Goal: Complete application form: Complete application form

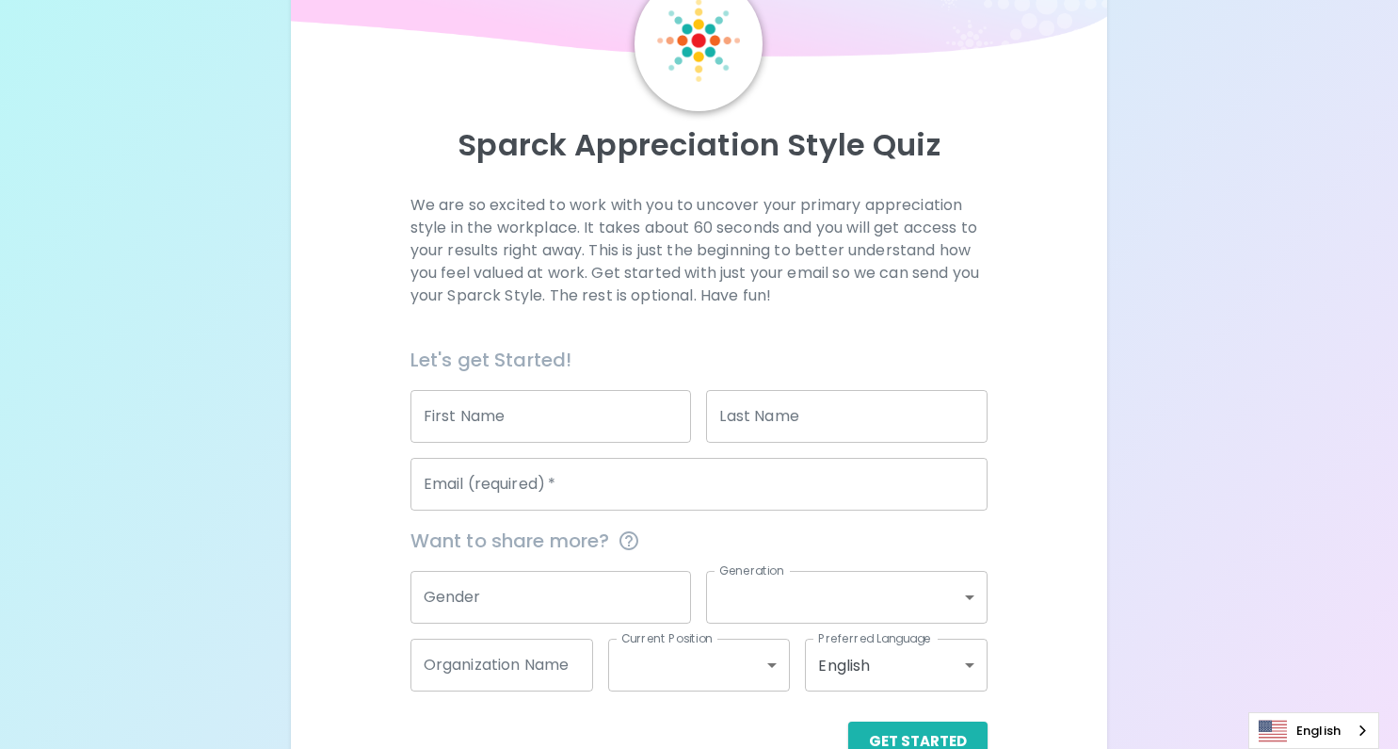
scroll to position [149, 0]
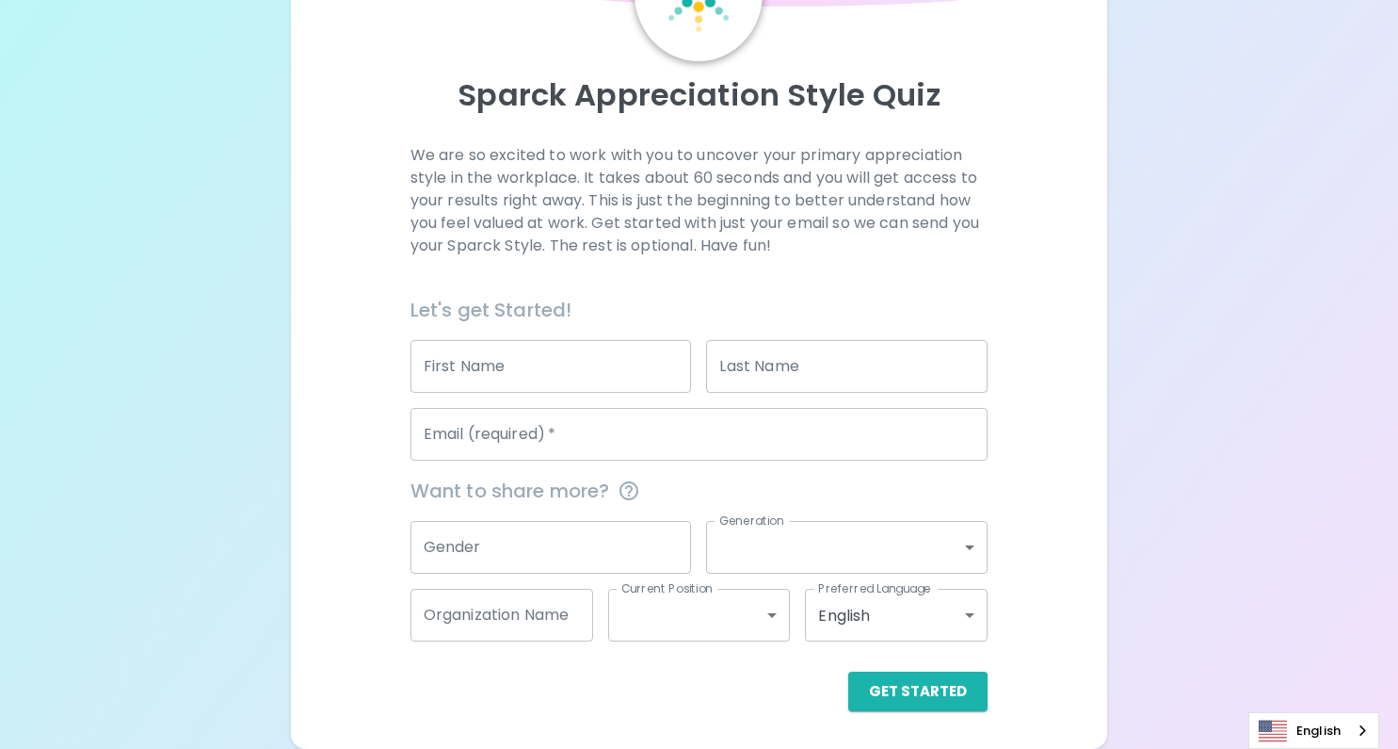
click at [653, 363] on input "First Name" at bounding box center [552, 366] width 282 height 53
type input "[PERSON_NAME]"
type input "Biggar"
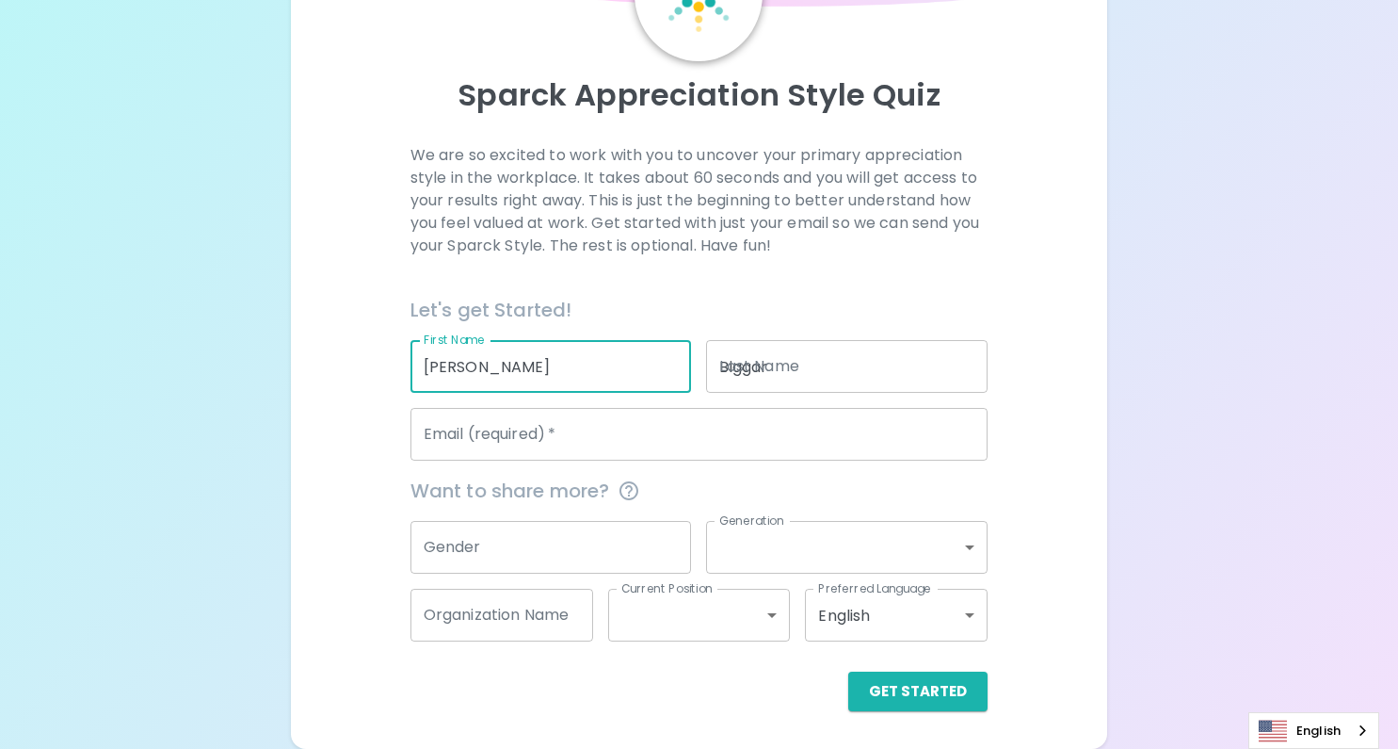
type input "[EMAIL_ADDRESS][DOMAIN_NAME]"
type input "Mi business solutions"
click at [580, 539] on input "Gender" at bounding box center [552, 547] width 282 height 53
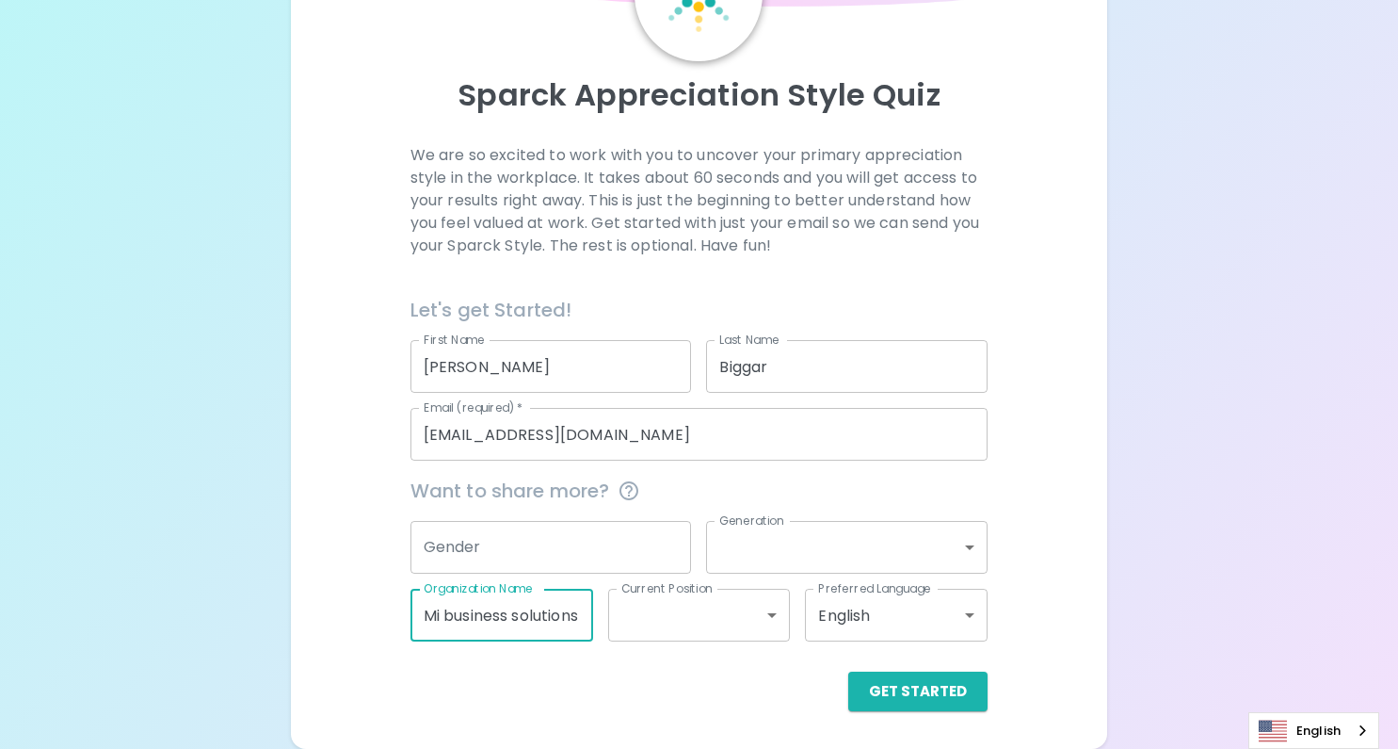
click at [549, 614] on input "Mi business solutions" at bounding box center [502, 615] width 183 height 53
click at [687, 466] on div "Want to share more?" at bounding box center [691, 482] width 593 height 45
click at [947, 686] on button "Get Started" at bounding box center [917, 691] width 139 height 40
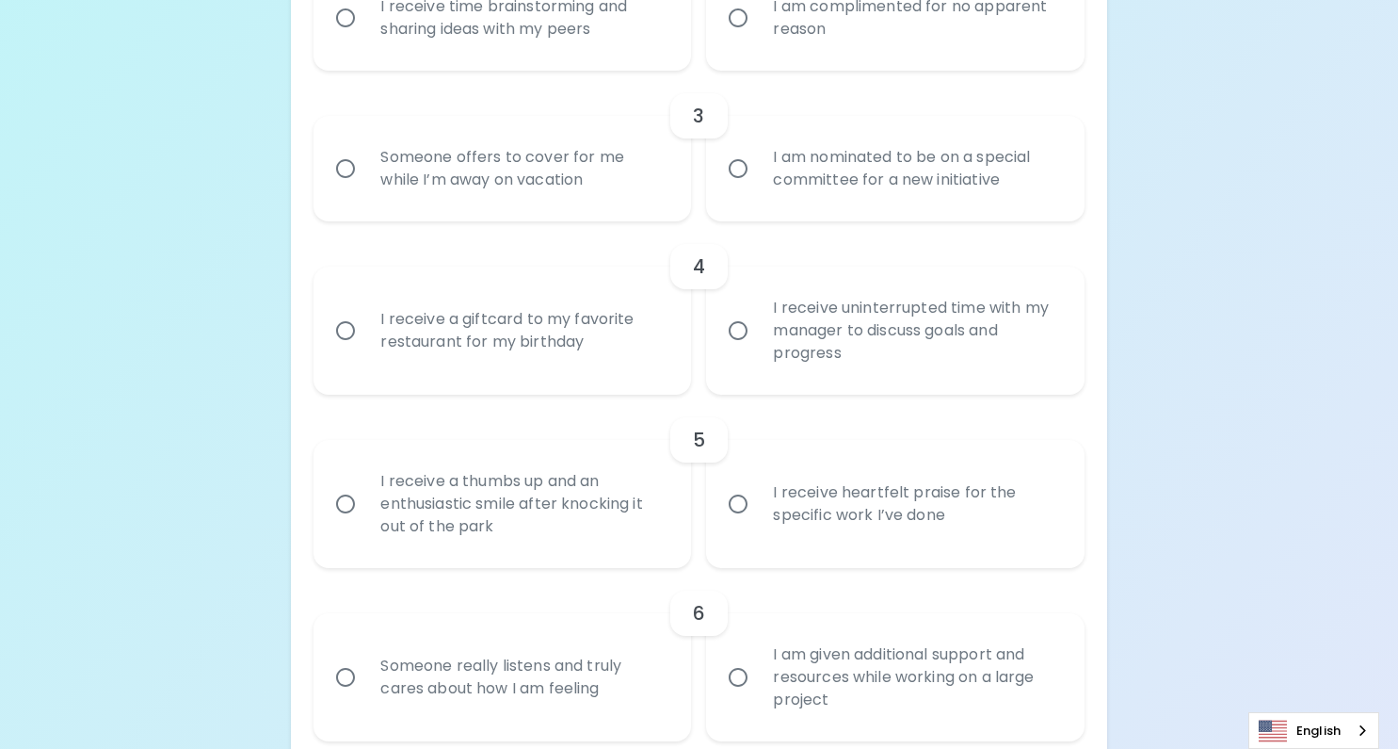
scroll to position [697, 0]
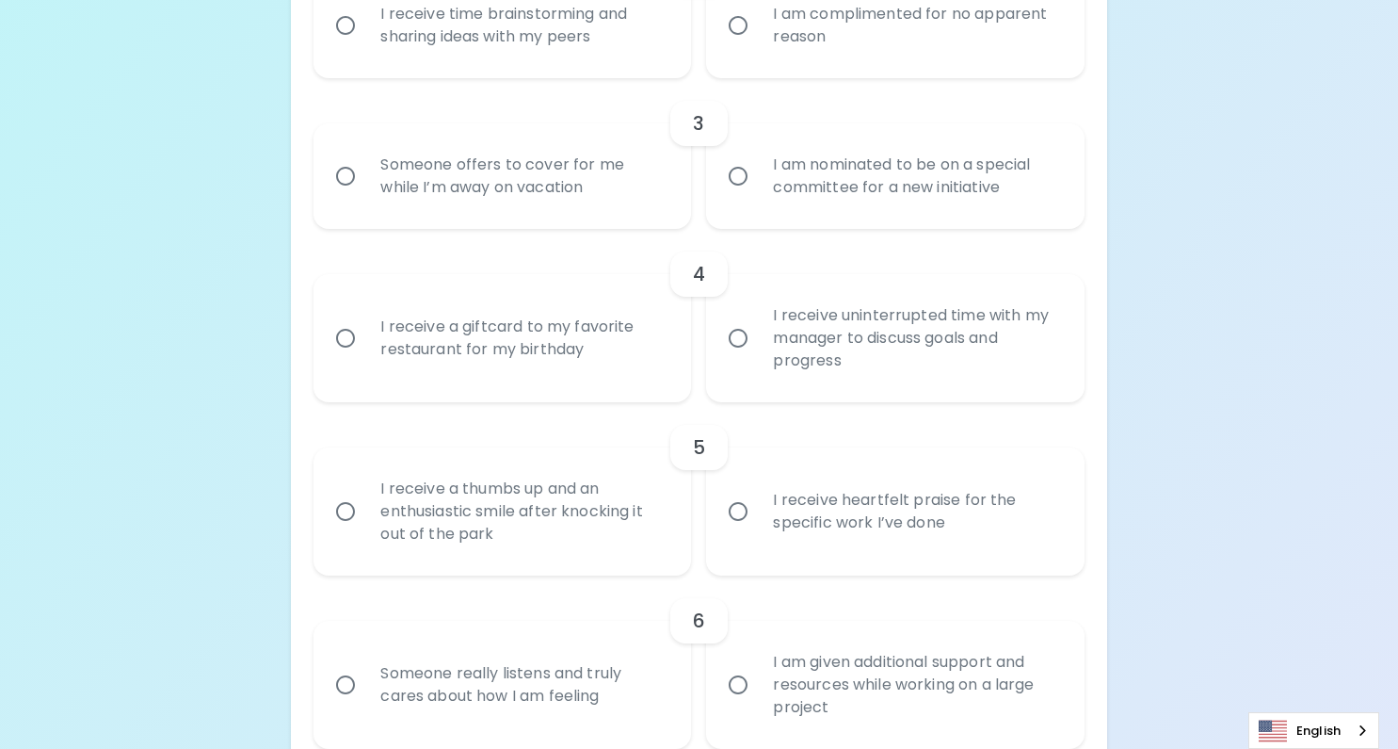
click at [908, 350] on div "I receive uninterrupted time with my manager to discuss goals and progress" at bounding box center [915, 338] width 315 height 113
click at [758, 350] on input "I receive uninterrupted time with my manager to discuss goals and progress" at bounding box center [738, 338] width 40 height 40
radio input "true"
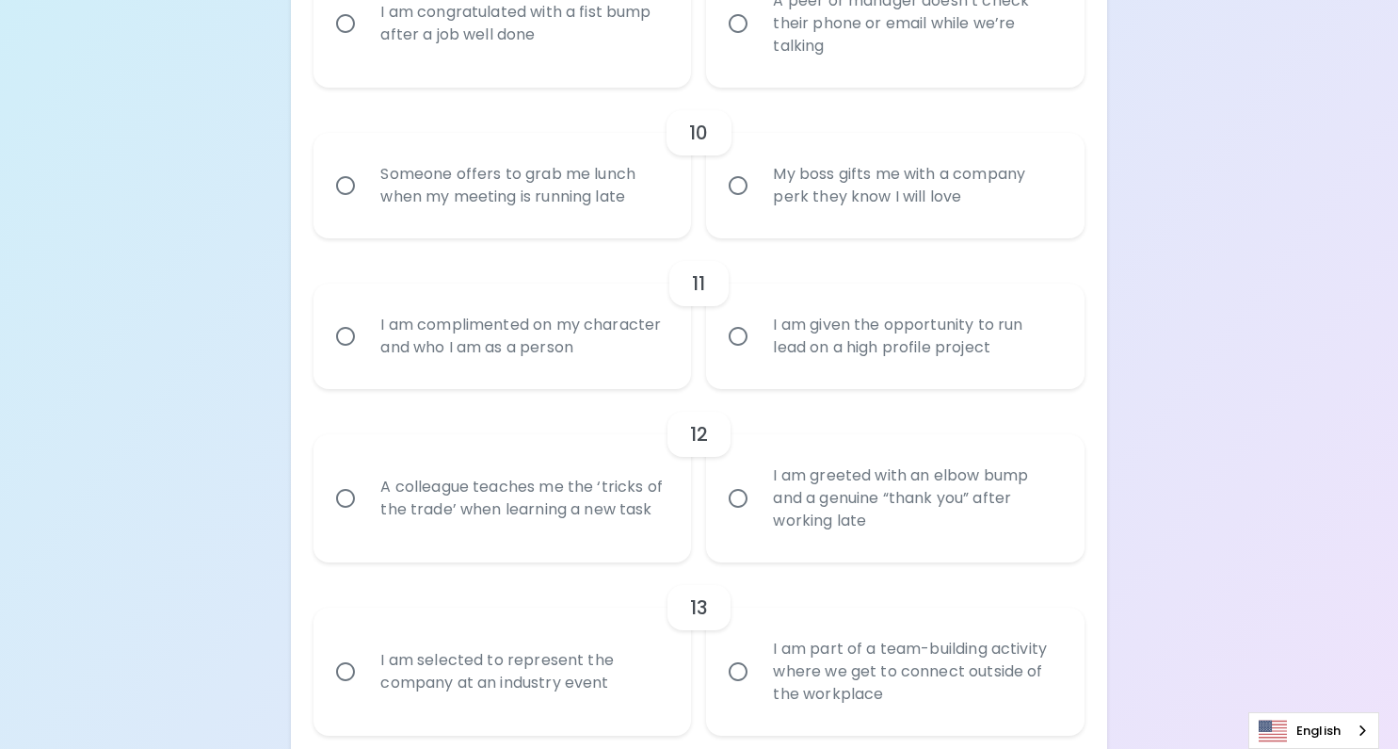
scroll to position [1884, 0]
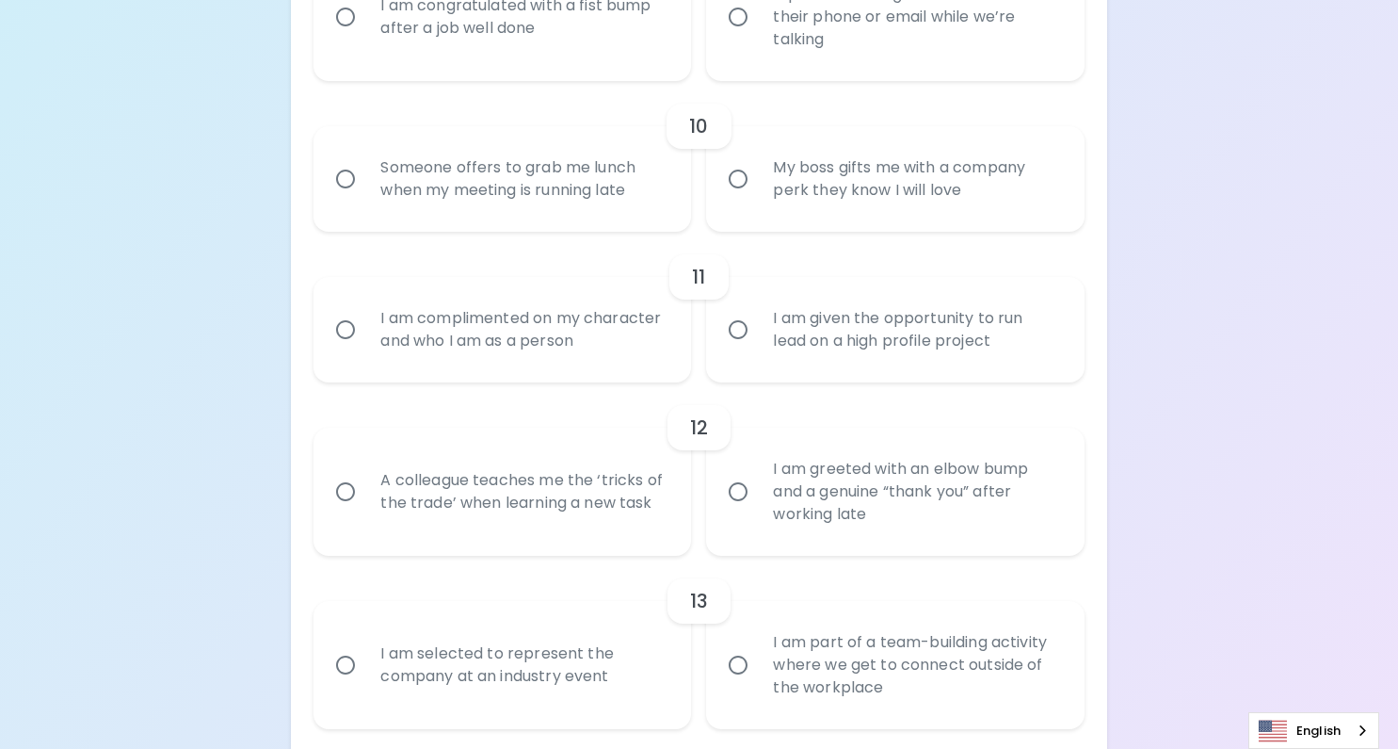
click at [620, 361] on div "I am complimented on my character and who I am as a person" at bounding box center [522, 329] width 315 height 90
click at [365, 349] on input "I am complimented on my character and who I am as a person" at bounding box center [346, 330] width 40 height 40
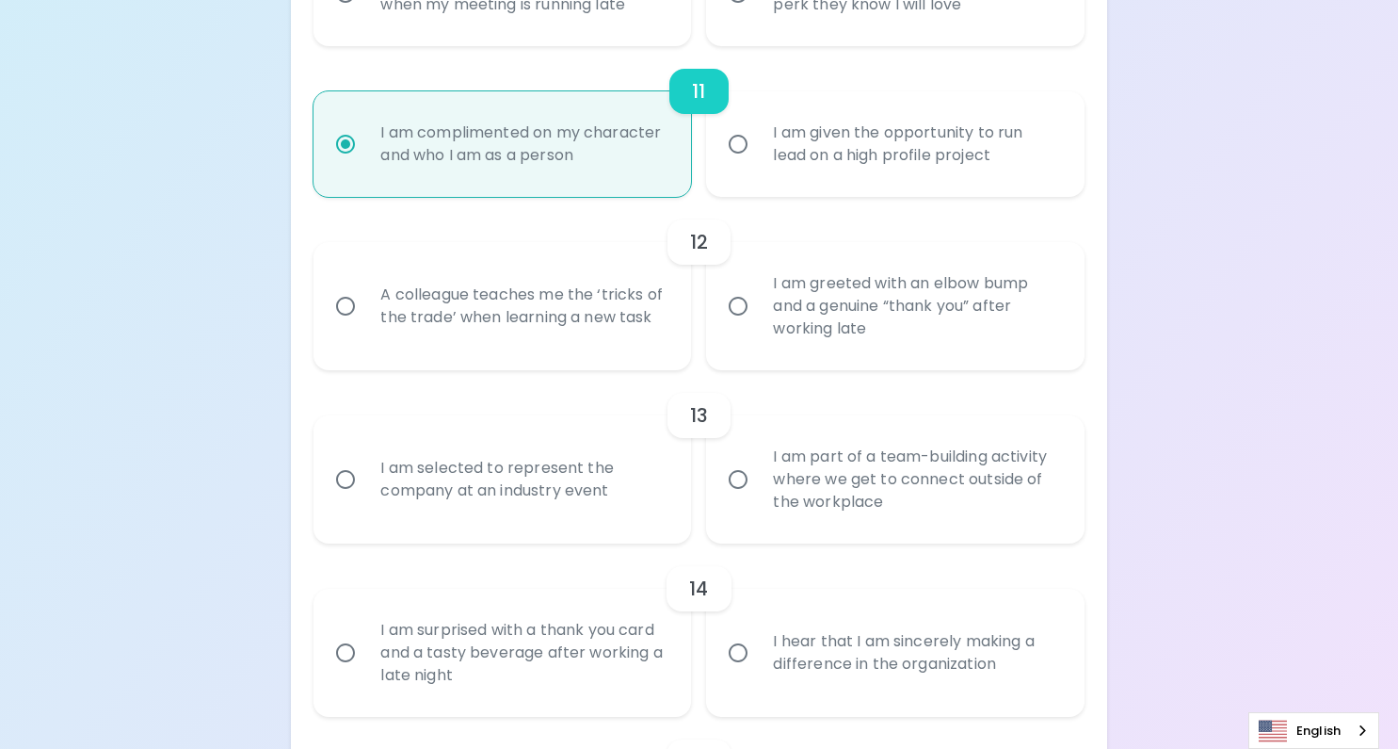
scroll to position [2075, 0]
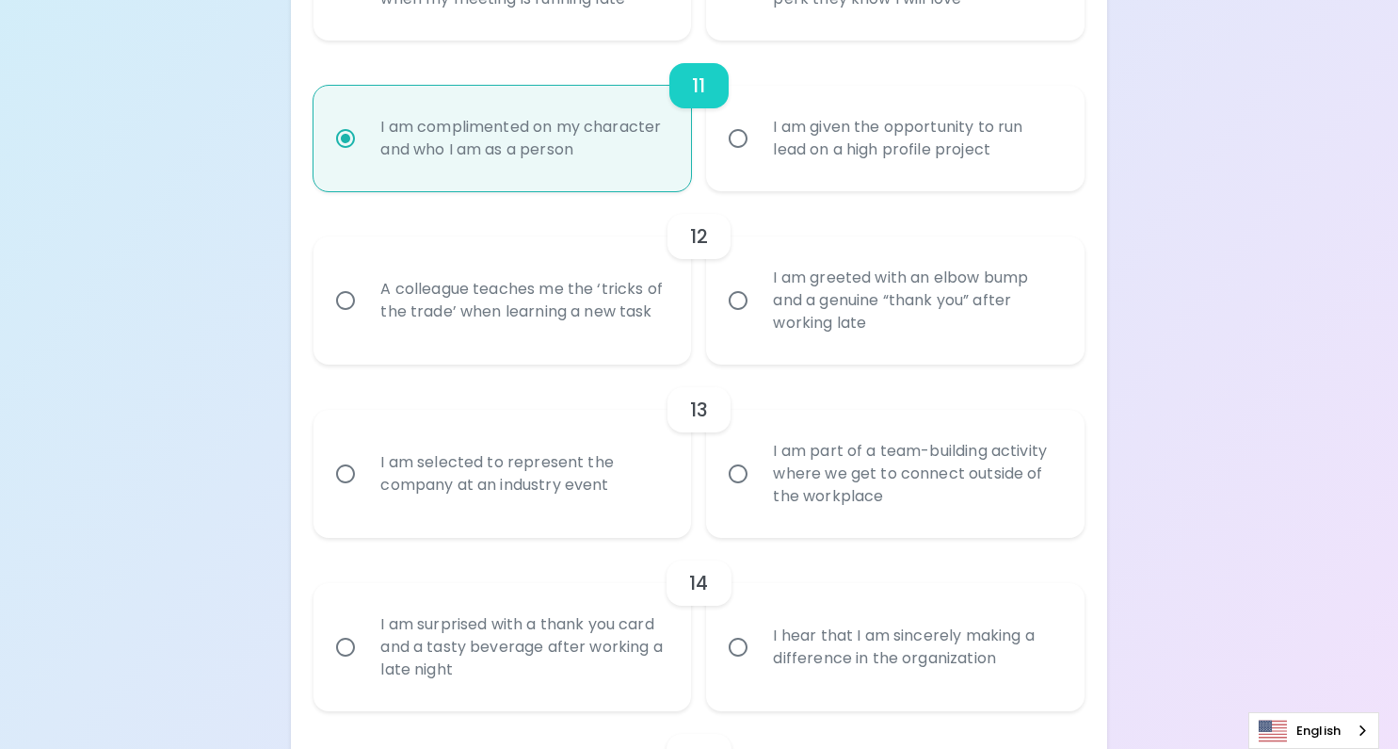
radio input "true"
click at [959, 147] on div "I am given the opportunity to run lead on a high profile project" at bounding box center [915, 138] width 315 height 90
click at [758, 147] on input "I am given the opportunity to run lead on a high profile project" at bounding box center [738, 139] width 40 height 40
radio input "true"
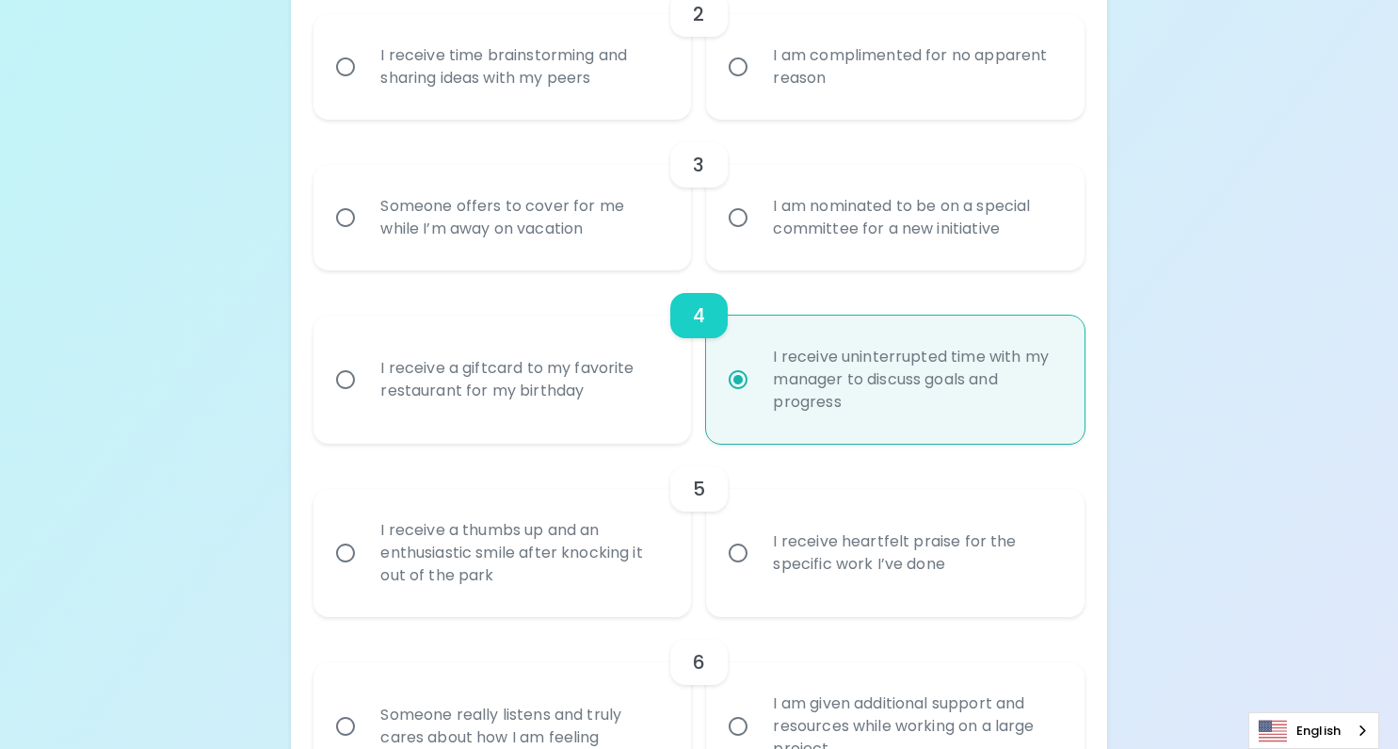
scroll to position [637, 0]
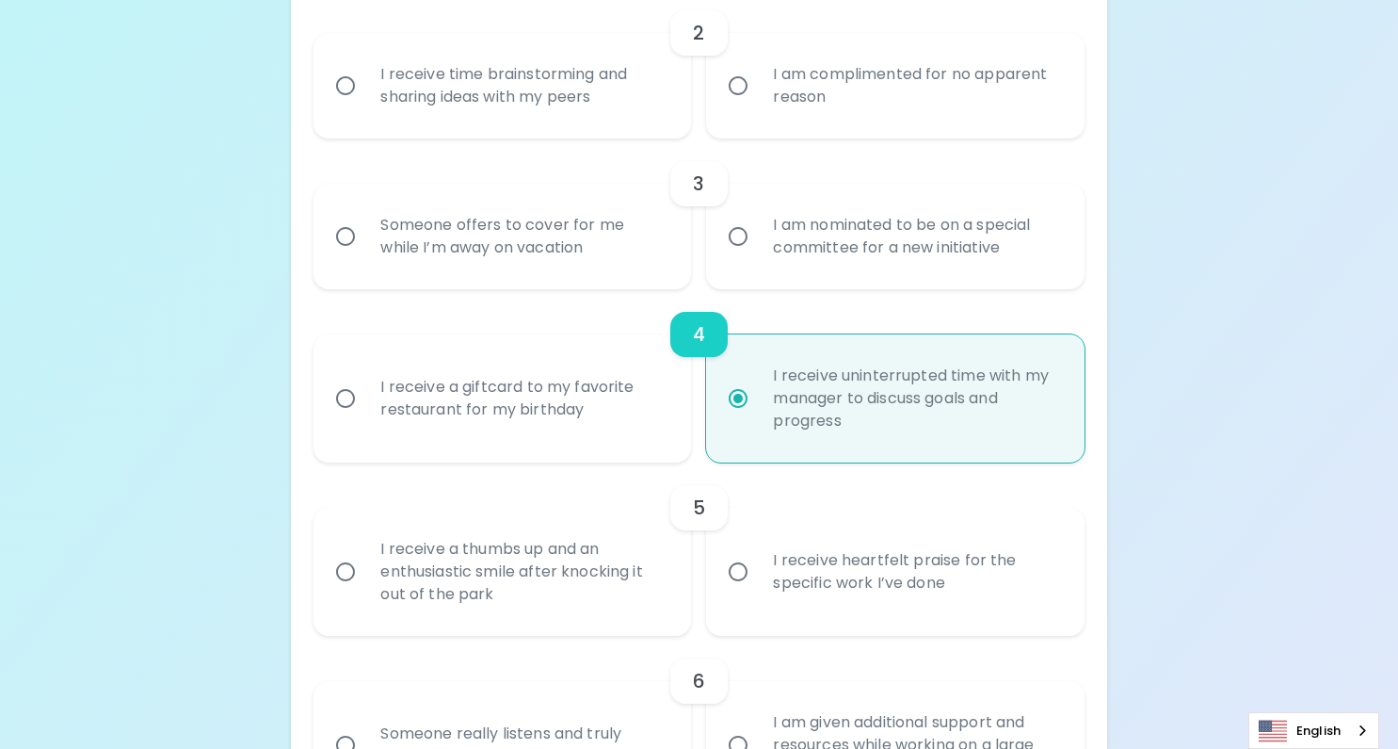
radio input "true"
click at [794, 435] on div "I receive uninterrupted time with my manager to discuss goals and progress" at bounding box center [915, 398] width 315 height 113
click at [758, 418] on input "I receive uninterrupted time with my manager to discuss goals and progress" at bounding box center [738, 399] width 40 height 40
radio input "true"
click at [655, 416] on div "I receive a giftcard to my favorite restaurant for my birthday" at bounding box center [522, 398] width 315 height 90
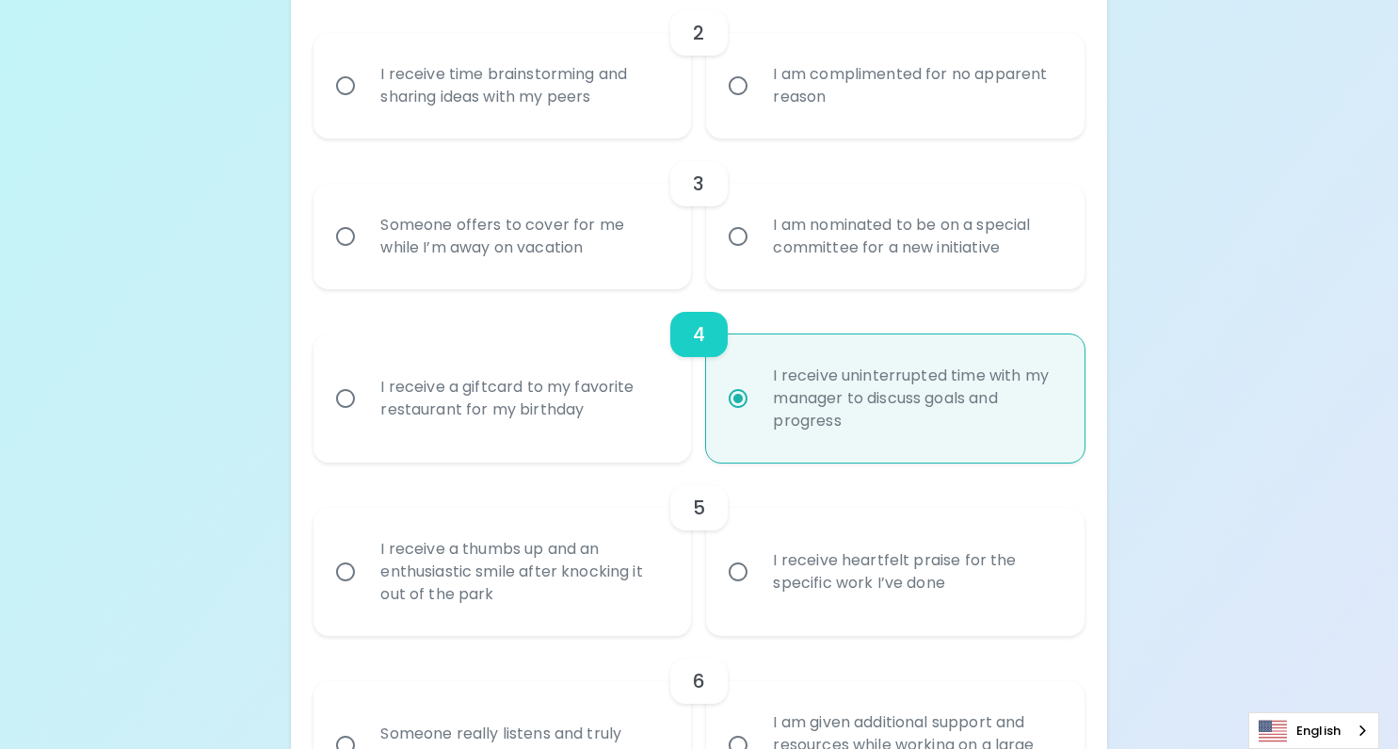
click at [365, 416] on input "I receive a giftcard to my favorite restaurant for my birthday" at bounding box center [346, 399] width 40 height 40
radio input "false"
radio input "true"
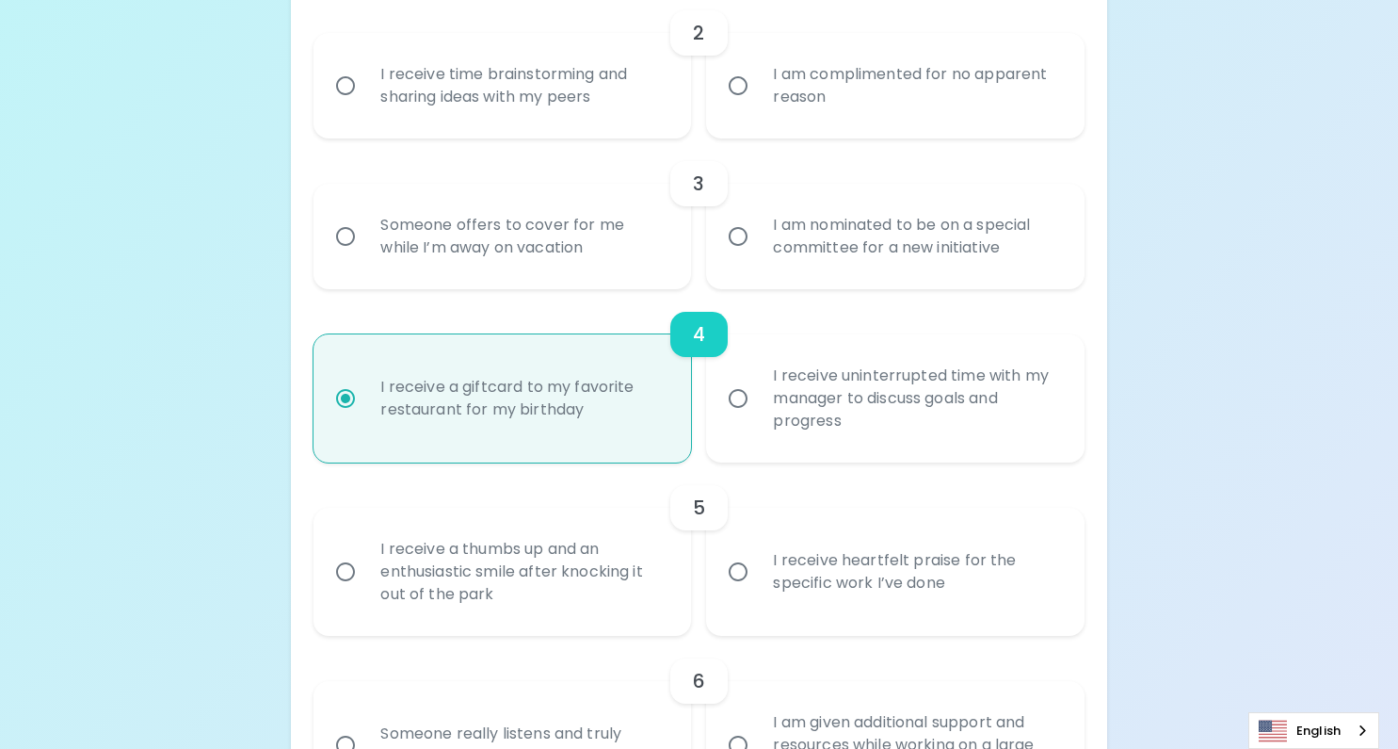
click at [793, 412] on div "I receive uninterrupted time with my manager to discuss goals and progress" at bounding box center [915, 398] width 315 height 113
click at [758, 412] on input "I receive uninterrupted time with my manager to discuss goals and progress" at bounding box center [738, 399] width 40 height 40
radio input "false"
radio input "true"
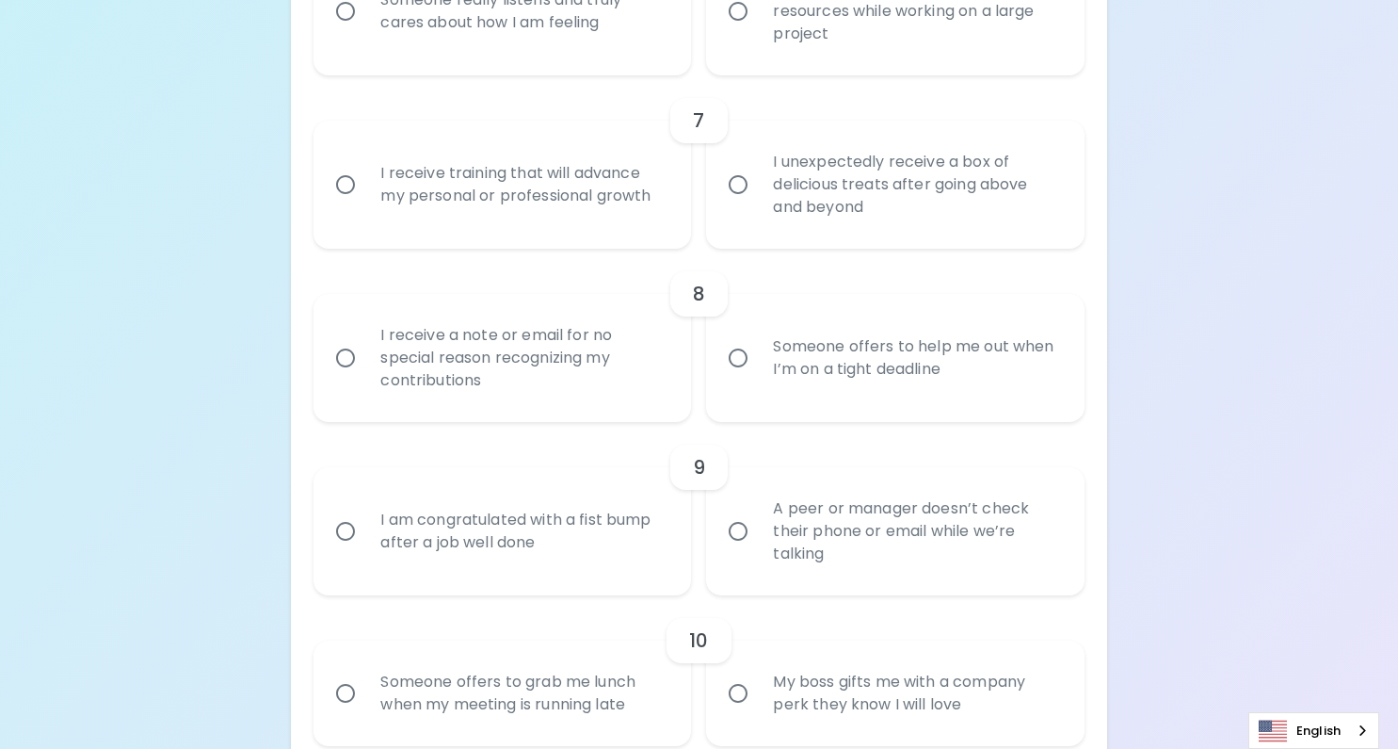
scroll to position [1603, 0]
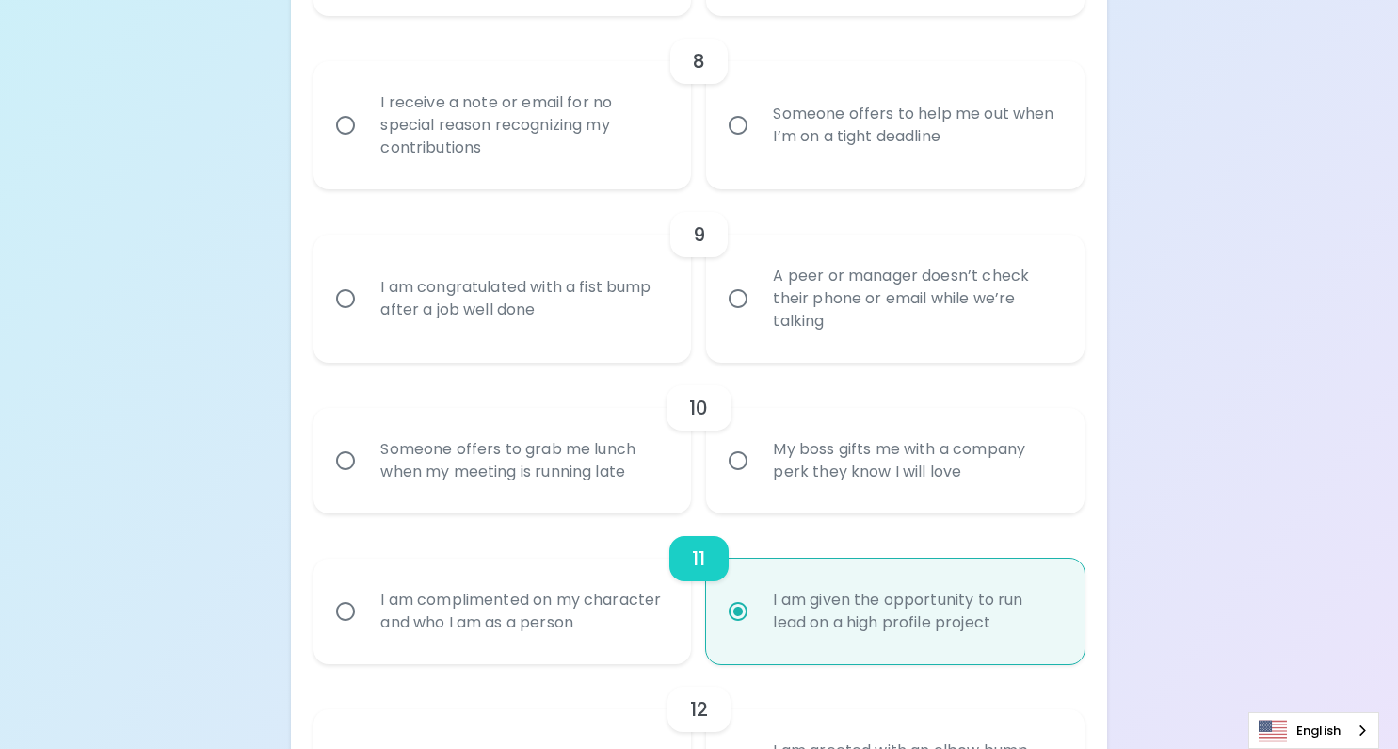
radio input "true"
click at [826, 596] on div "I am given the opportunity to run lead on a high profile project" at bounding box center [915, 611] width 315 height 90
click at [758, 596] on input "I am given the opportunity to run lead on a high profile project" at bounding box center [738, 611] width 40 height 40
radio input "true"
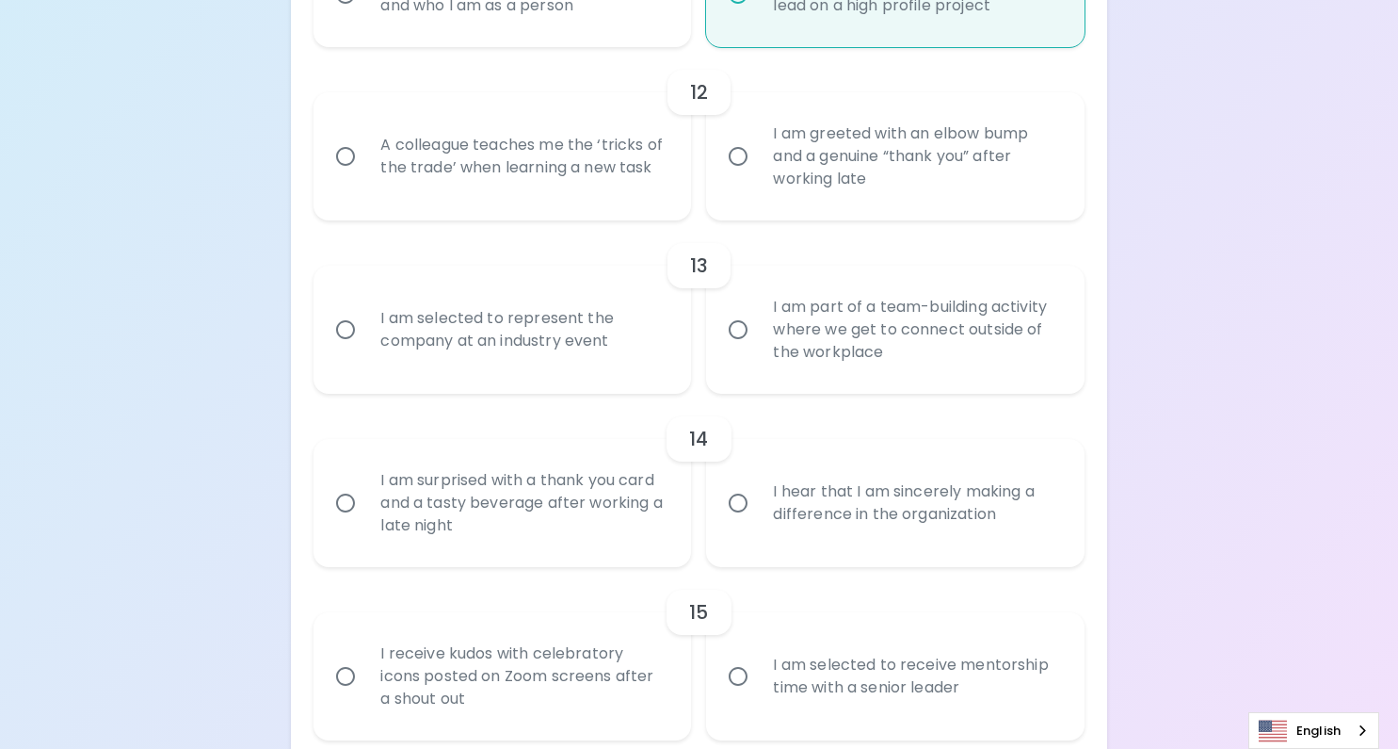
scroll to position [2303, 0]
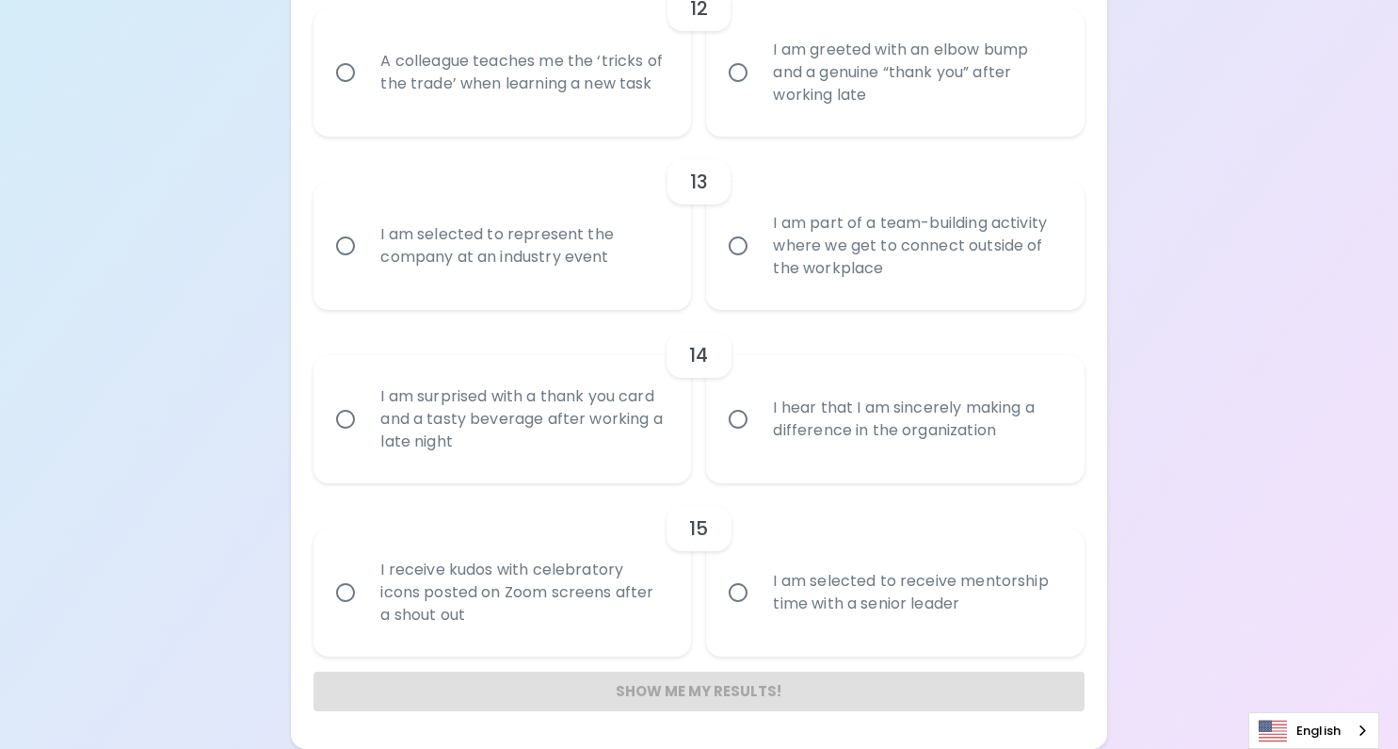
click at [659, 688] on div "Show me my results!" at bounding box center [699, 691] width 770 height 40
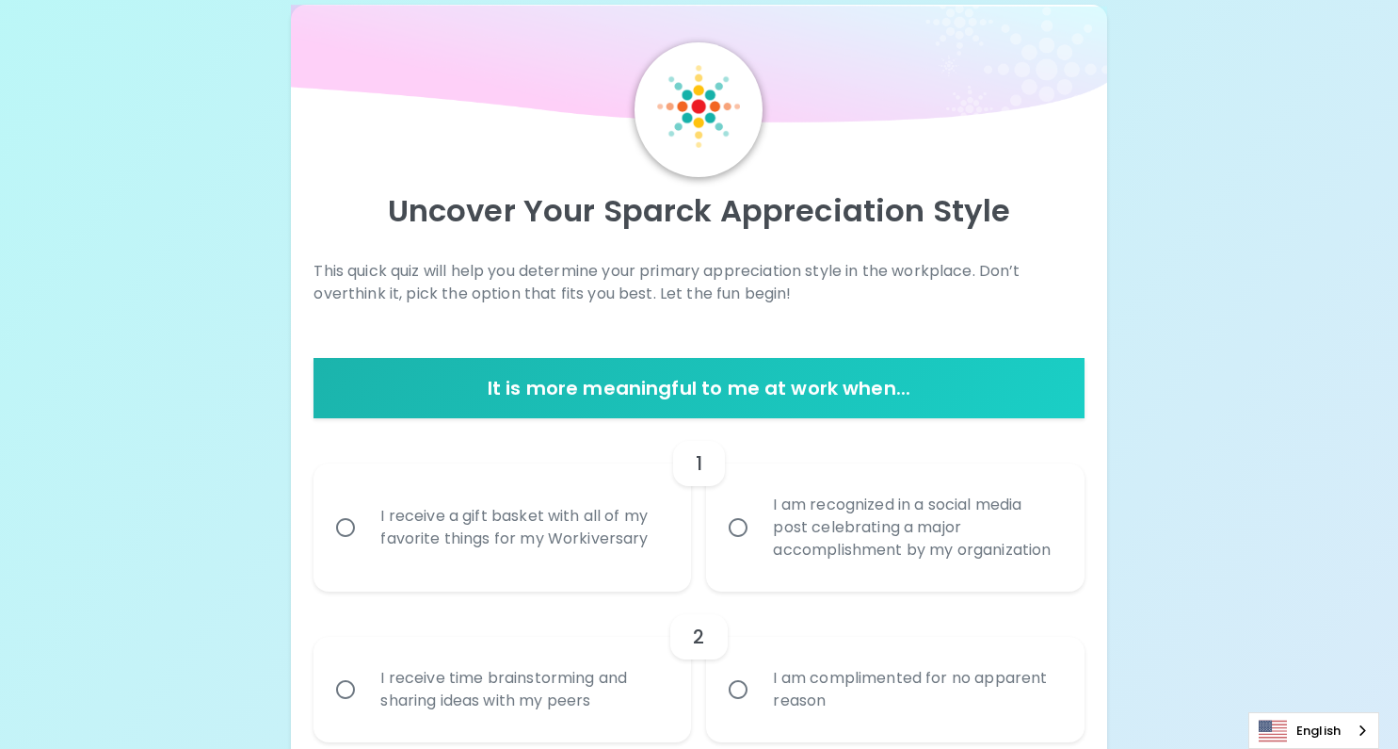
scroll to position [0, 0]
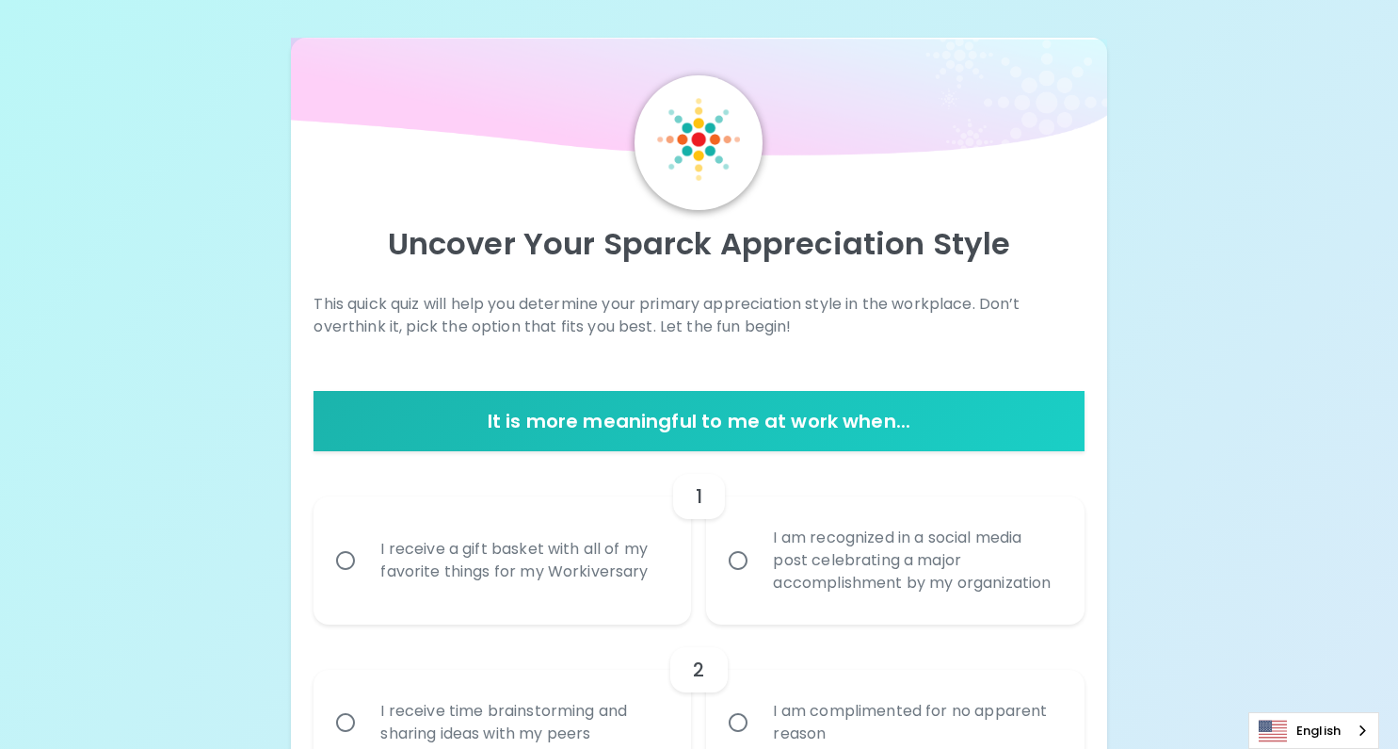
click at [788, 430] on h6 "It is more meaningful to me at work when..." at bounding box center [698, 421] width 755 height 30
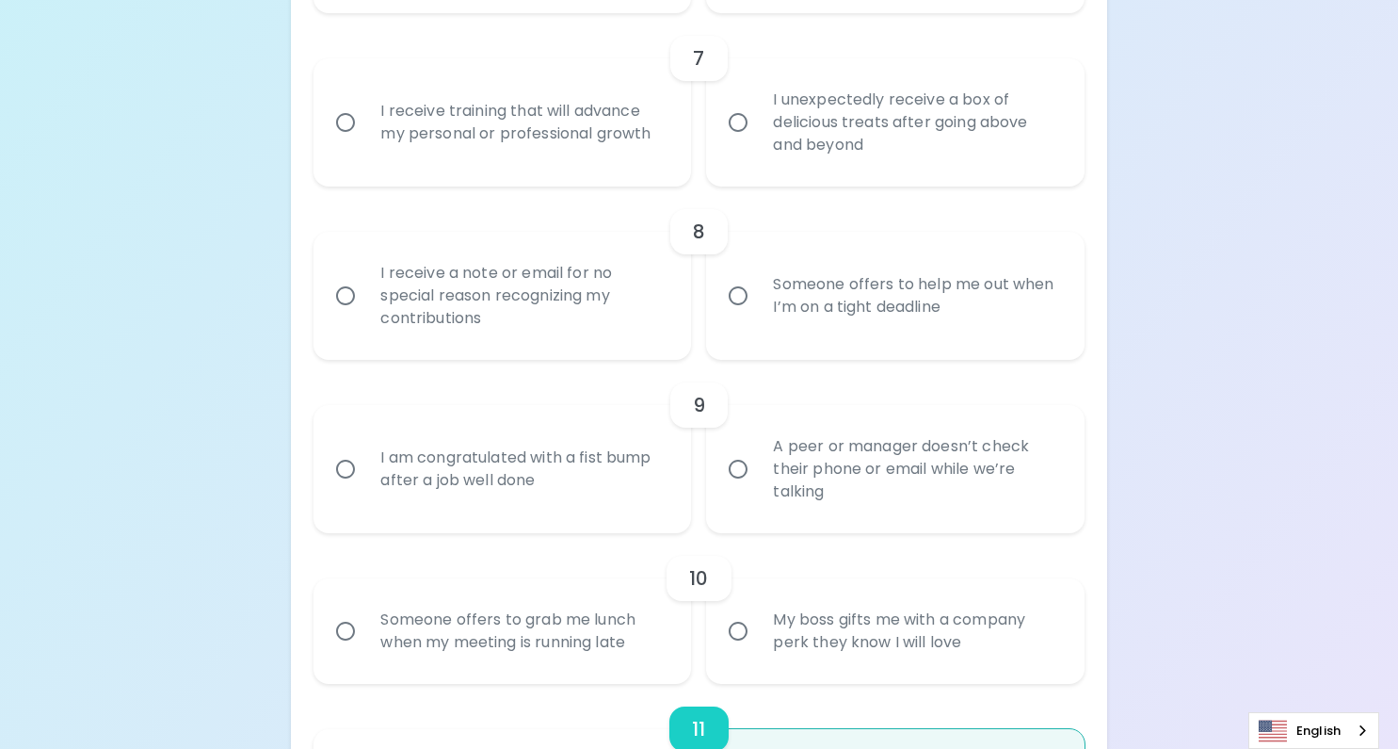
scroll to position [1552, 0]
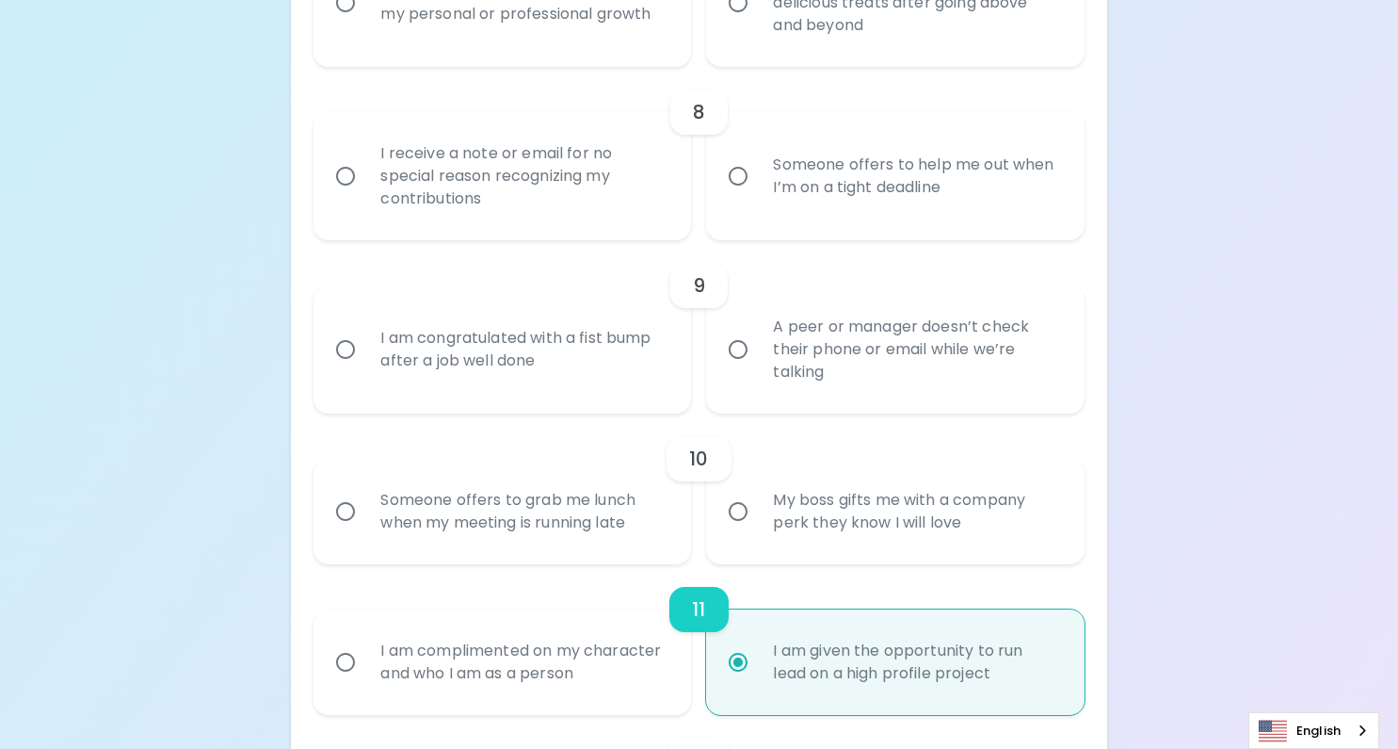
click at [809, 650] on div "I am given the opportunity to run lead on a high profile project" at bounding box center [915, 662] width 315 height 90
click at [758, 650] on input "I am given the opportunity to run lead on a high profile project" at bounding box center [738, 662] width 40 height 40
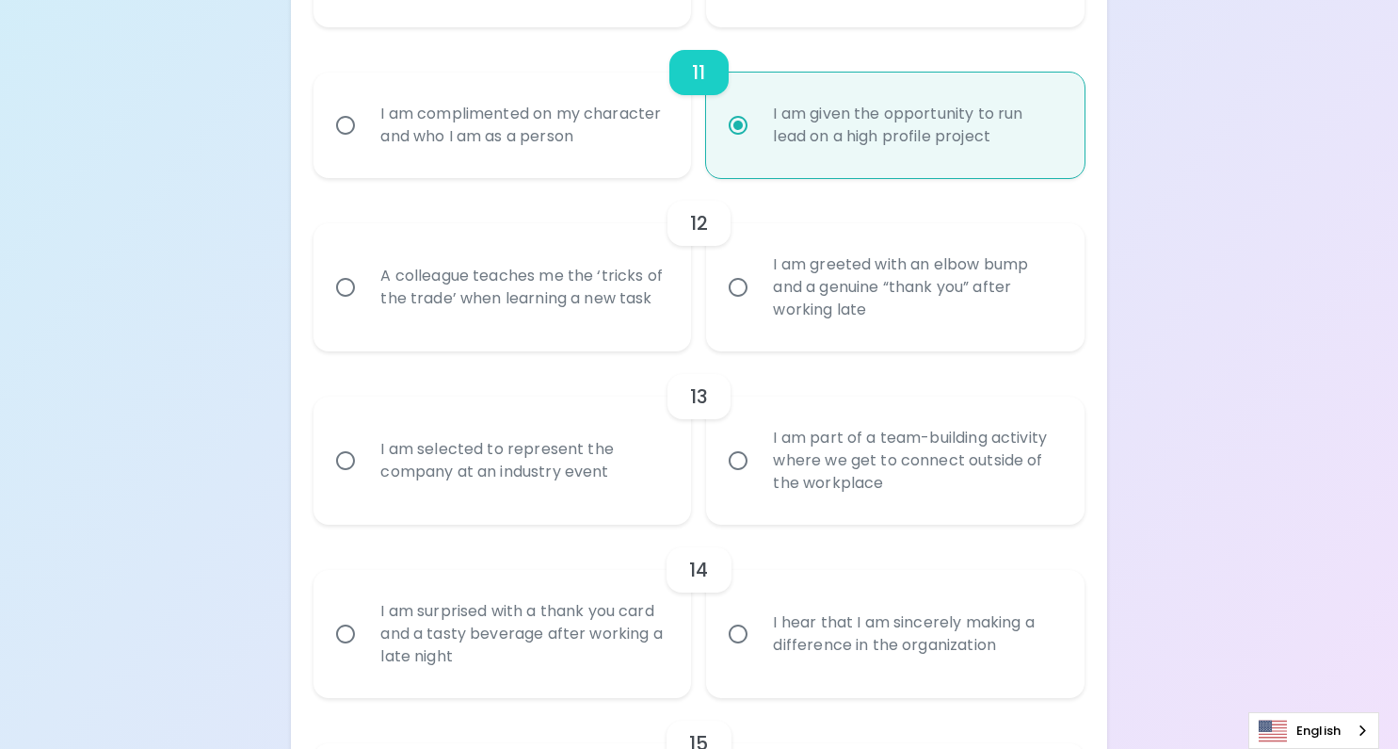
scroll to position [2303, 0]
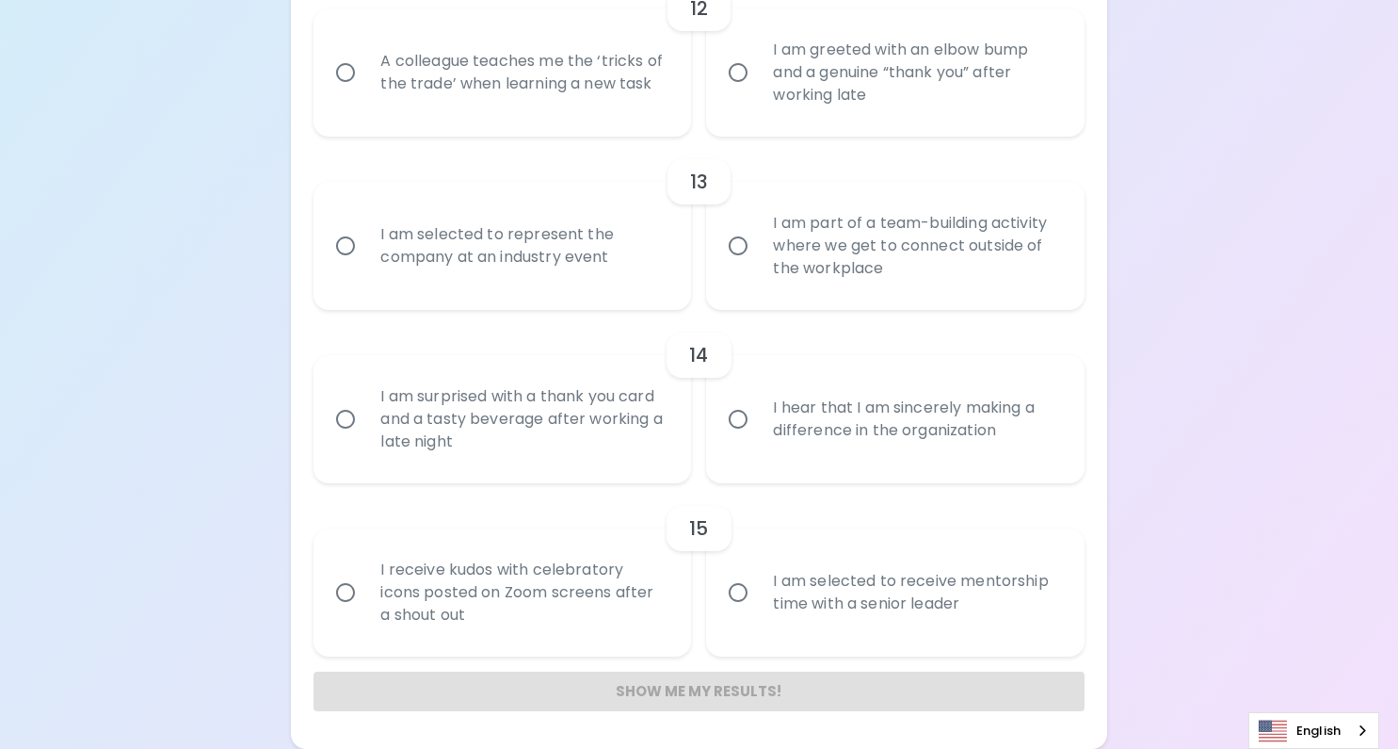
click at [808, 581] on div "I am selected to receive mentorship time with a senior leader" at bounding box center [915, 592] width 315 height 90
click at [758, 581] on input "I am selected to receive mentorship time with a senior leader" at bounding box center [738, 593] width 40 height 40
radio input "false"
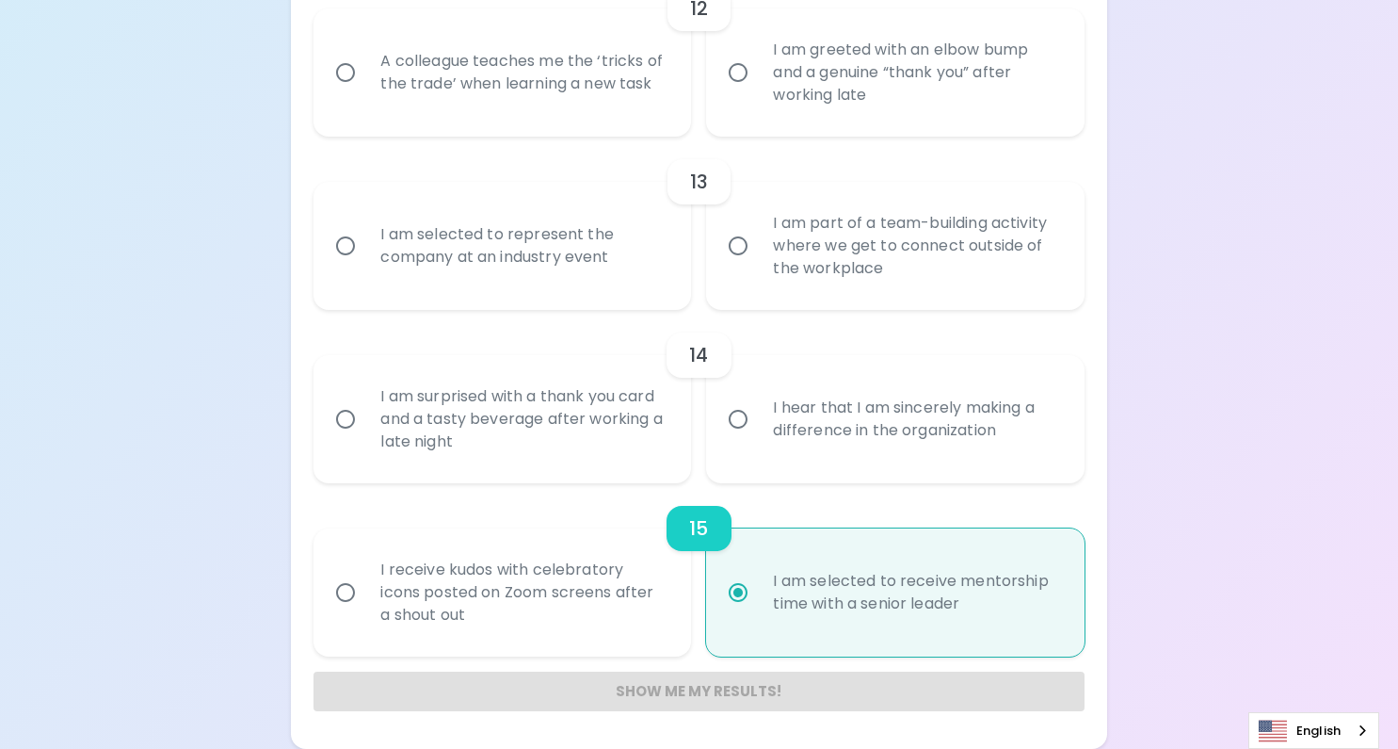
radio input "true"
click at [785, 425] on div "I hear that I am sincerely making a difference in the organization" at bounding box center [915, 419] width 315 height 90
click at [758, 425] on input "I hear that I am sincerely making a difference in the organization" at bounding box center [738, 419] width 40 height 40
radio input "false"
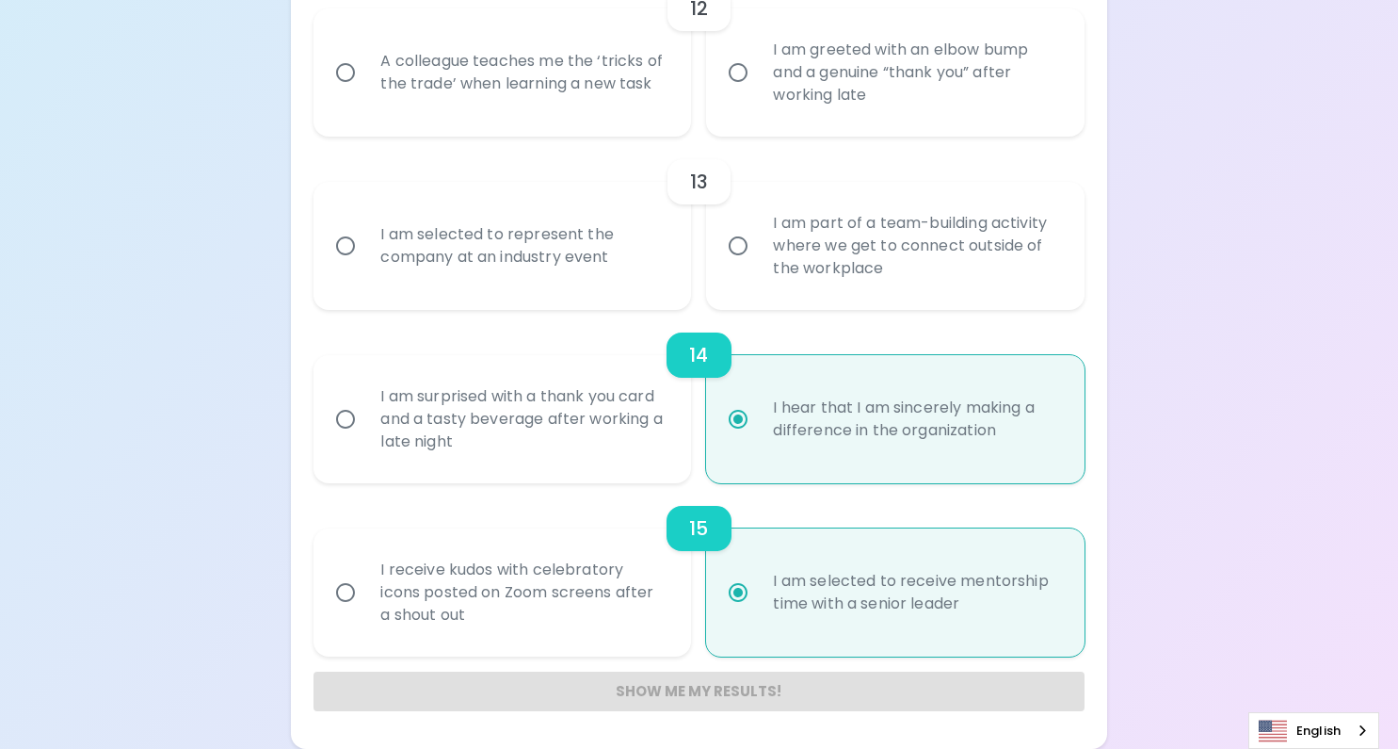
radio input "true"
click at [615, 425] on div "I am surprised with a thank you card and a tasty beverage after working a late …" at bounding box center [522, 419] width 315 height 113
click at [365, 425] on input "I am surprised with a thank you card and a tasty beverage after working a late …" at bounding box center [346, 419] width 40 height 40
radio input "false"
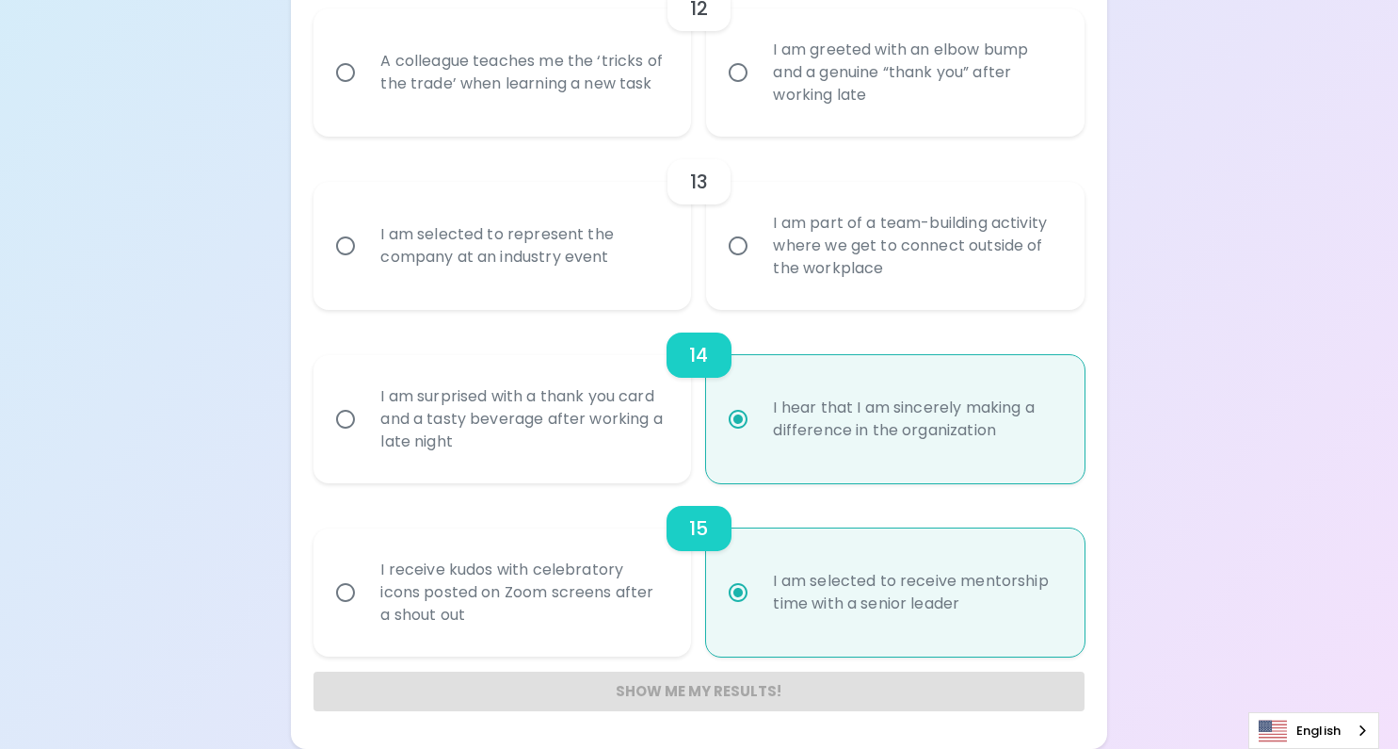
radio input "false"
radio input "true"
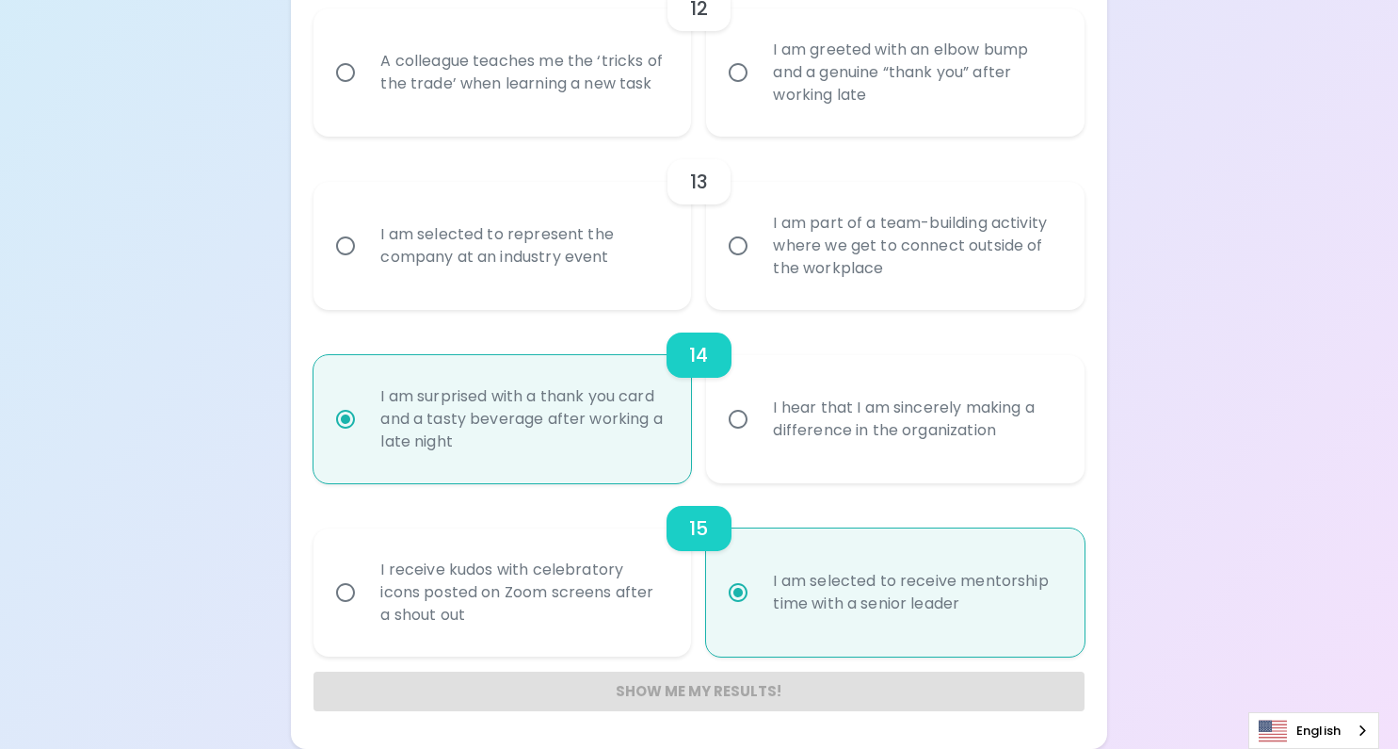
radio input "true"
click at [807, 454] on div "I hear that I am sincerely making a difference in the organization" at bounding box center [915, 419] width 315 height 90
click at [758, 439] on input "I hear that I am sincerely making a difference in the organization" at bounding box center [738, 419] width 40 height 40
radio input "false"
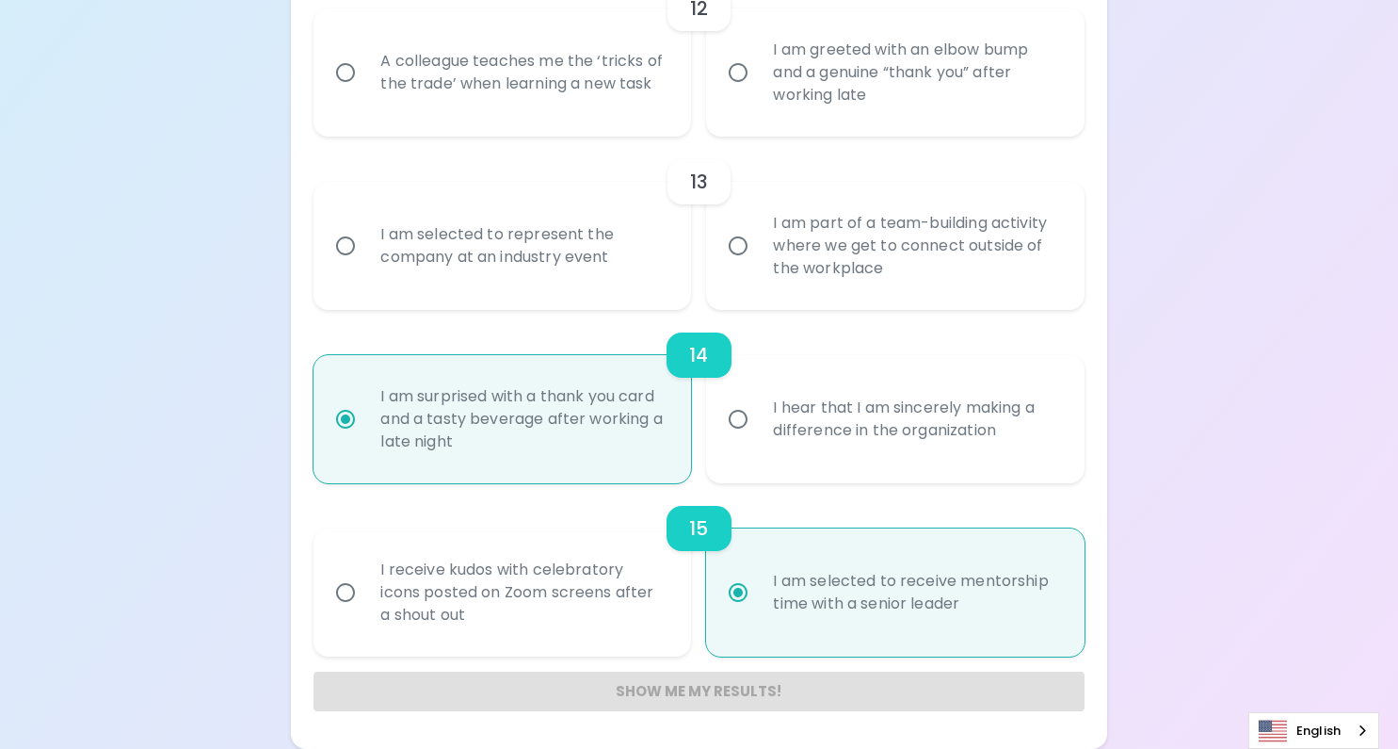
radio input "false"
radio input "true"
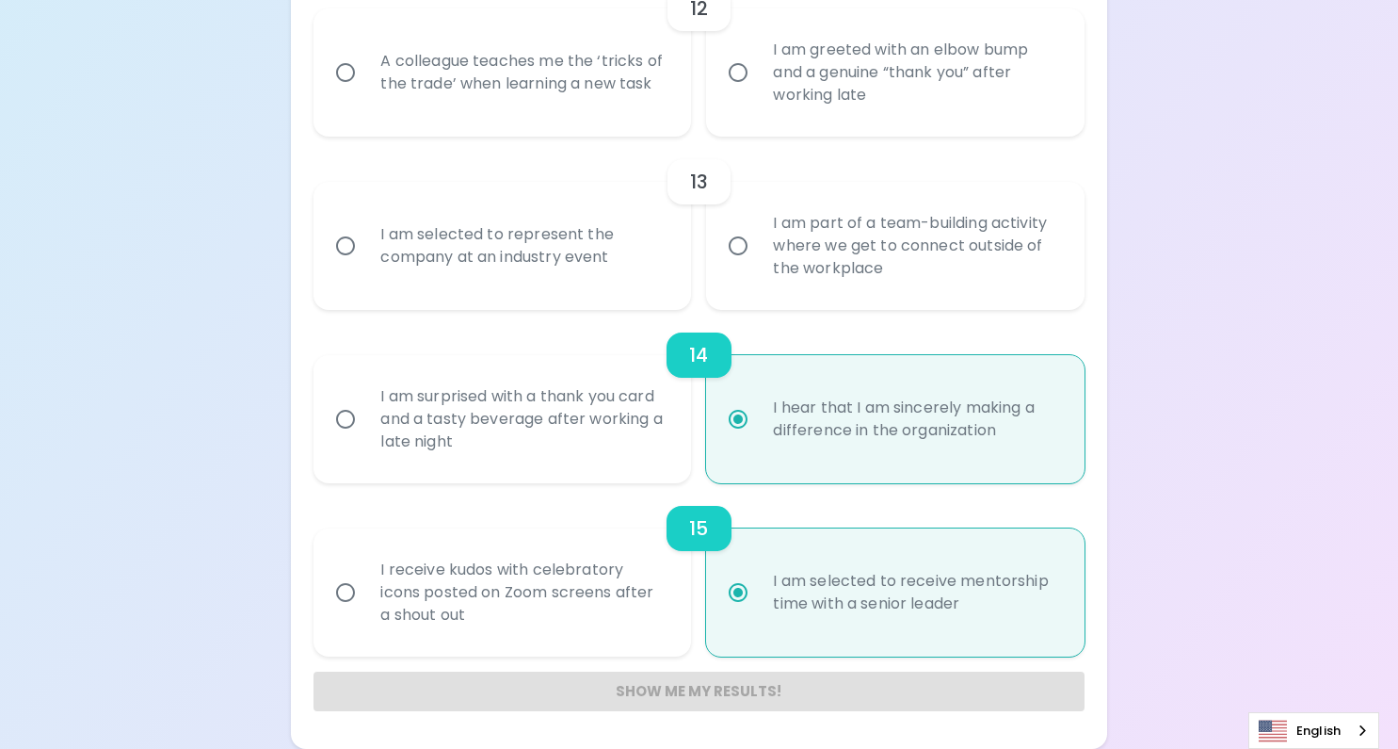
radio input "true"
click at [572, 427] on div "I am surprised with a thank you card and a tasty beverage after working a late …" at bounding box center [522, 419] width 315 height 113
click at [365, 427] on input "I am surprised with a thank you card and a tasty beverage after working a late …" at bounding box center [346, 419] width 40 height 40
radio input "false"
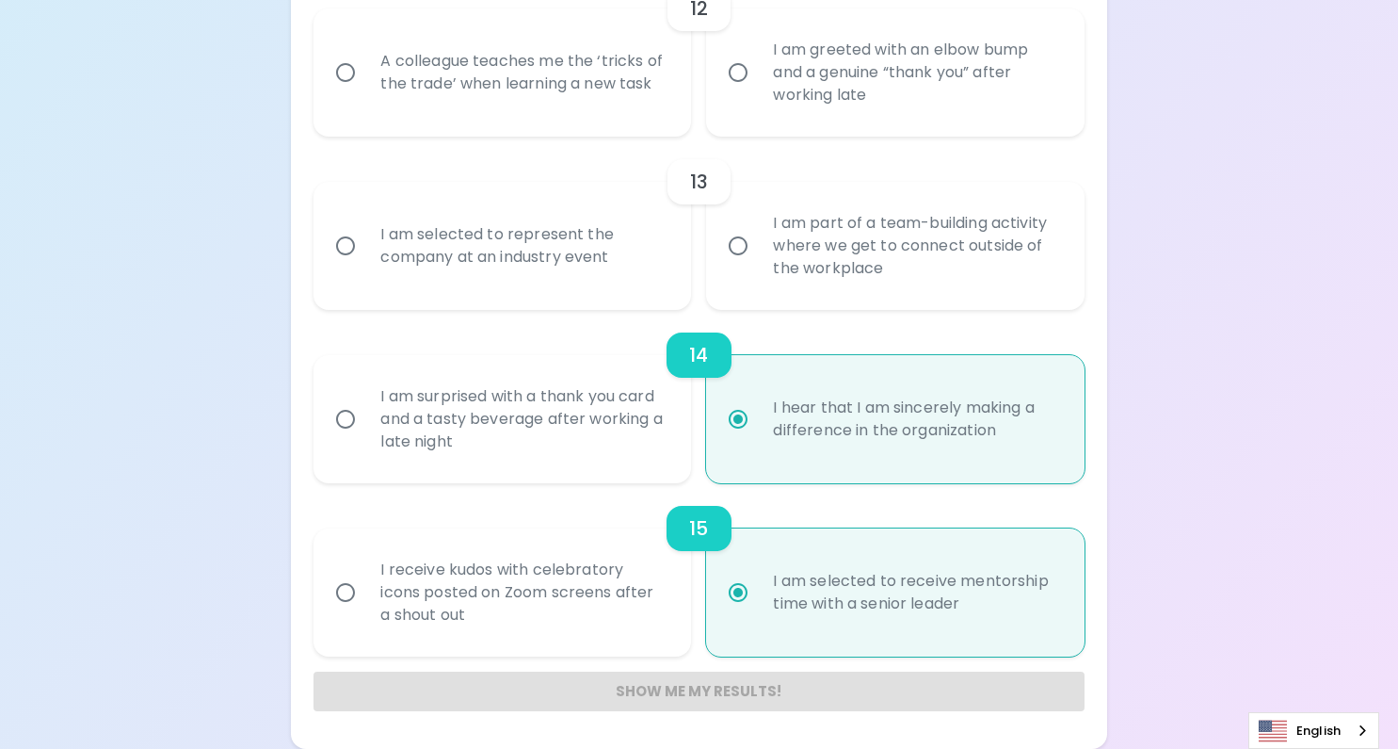
radio input "false"
radio input "true"
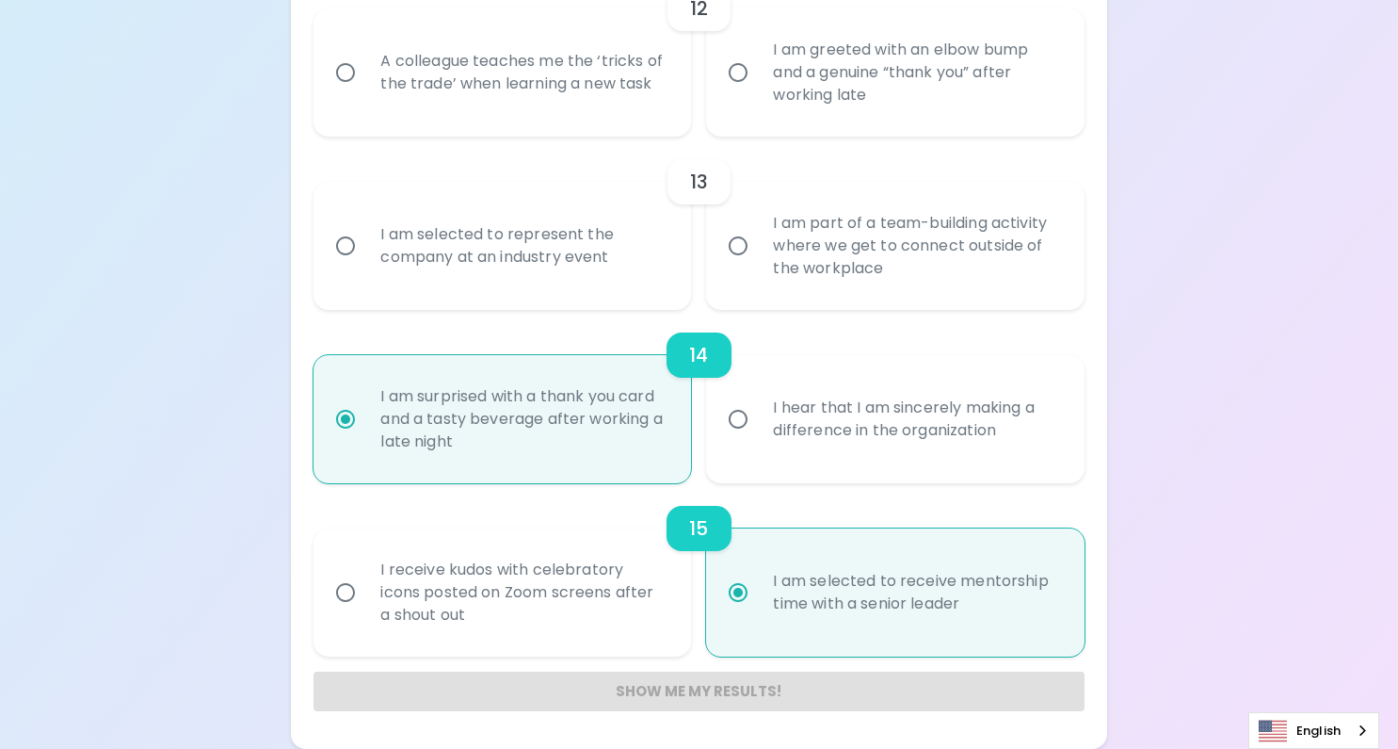
radio input "true"
click at [836, 428] on div "I hear that I am sincerely making a difference in the organization" at bounding box center [915, 419] width 315 height 90
click at [758, 428] on input "I hear that I am sincerely making a difference in the organization" at bounding box center [738, 419] width 40 height 40
radio input "false"
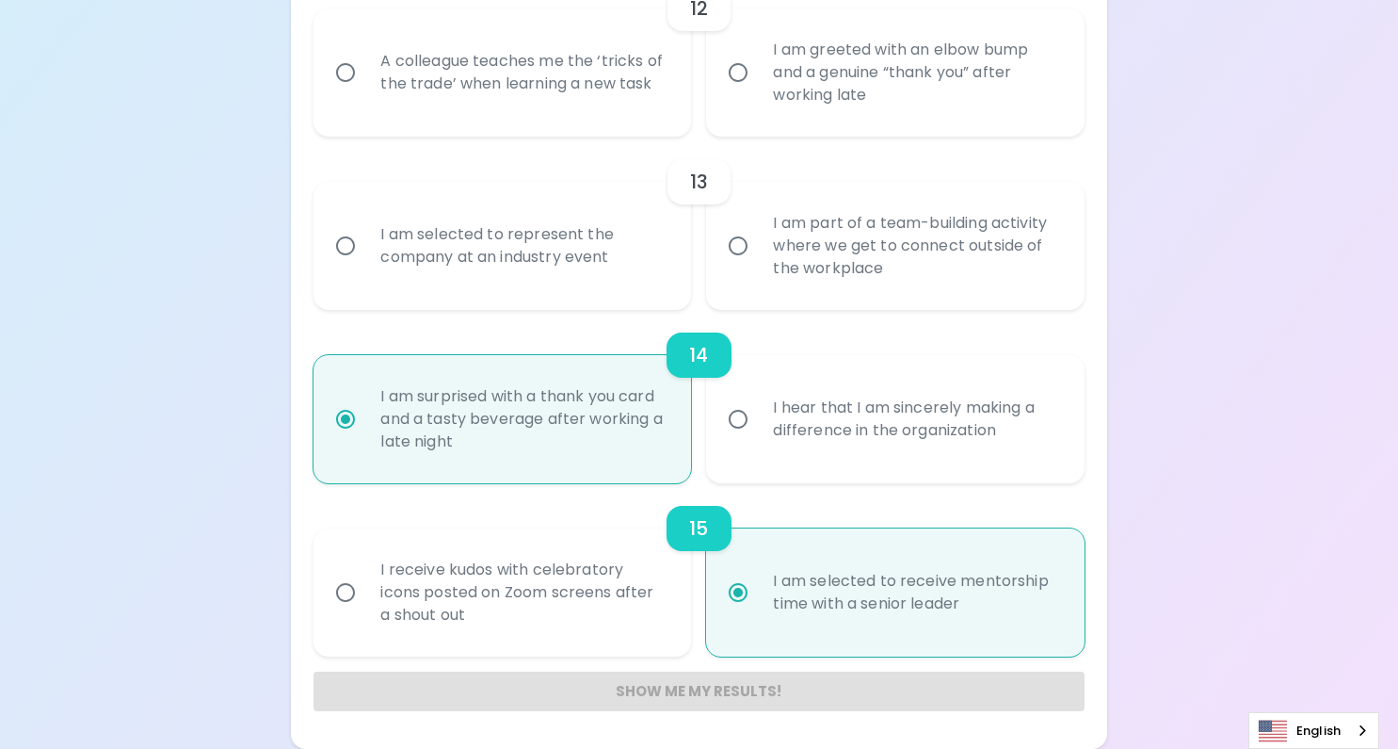
radio input "false"
radio input "true"
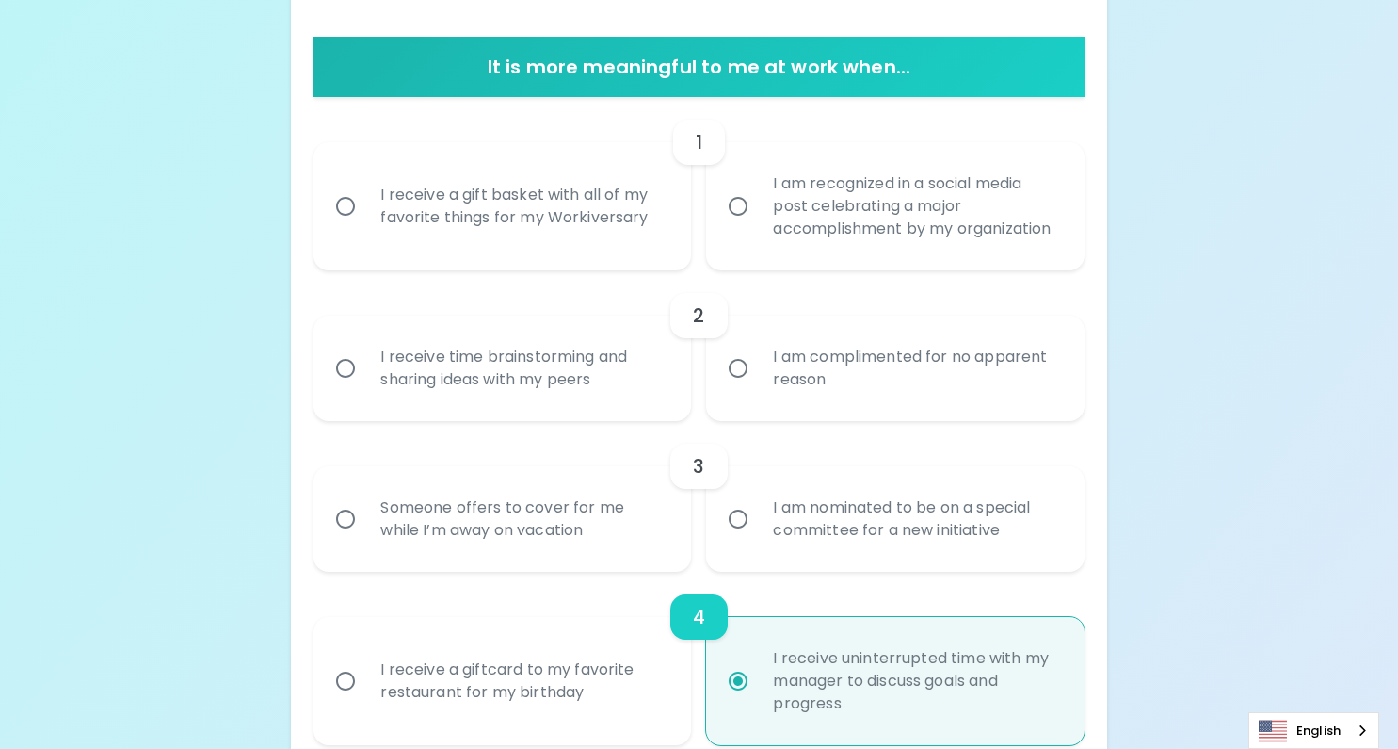
scroll to position [0, 0]
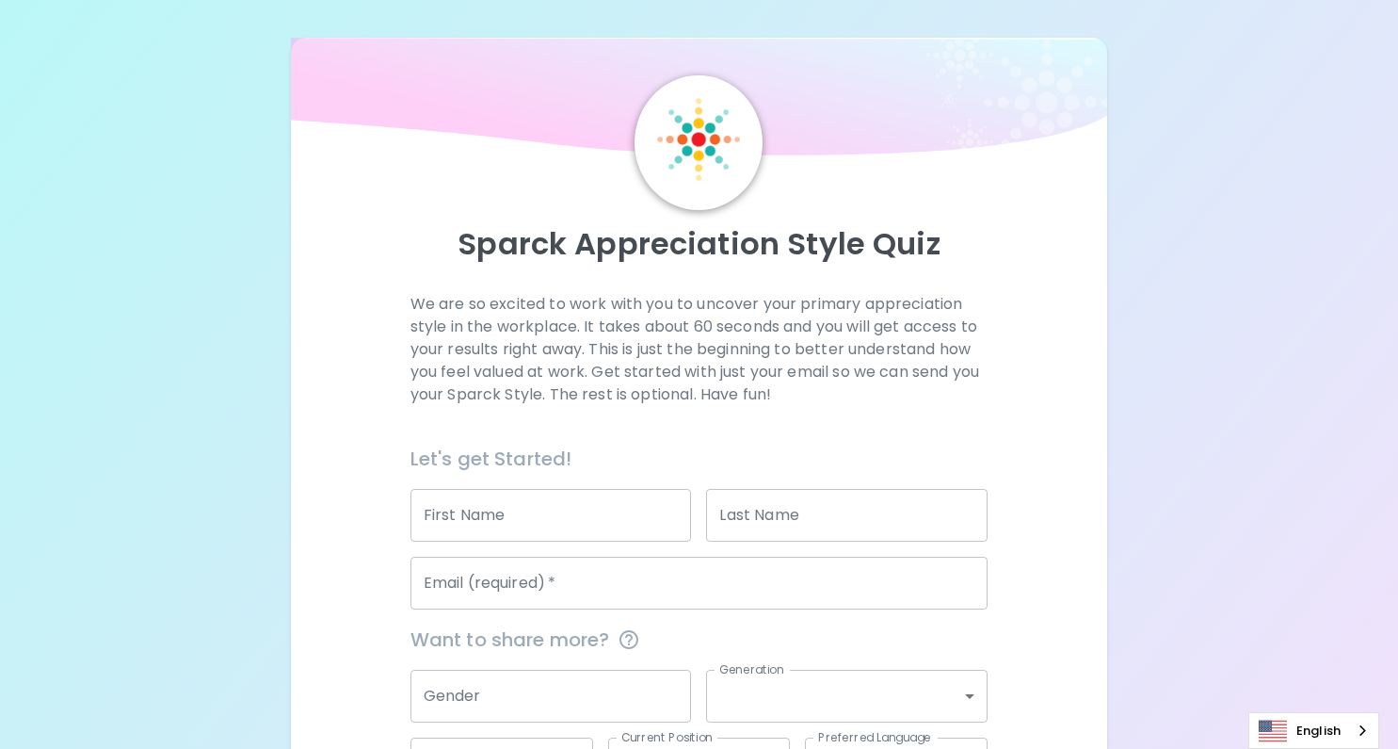
scroll to position [149, 0]
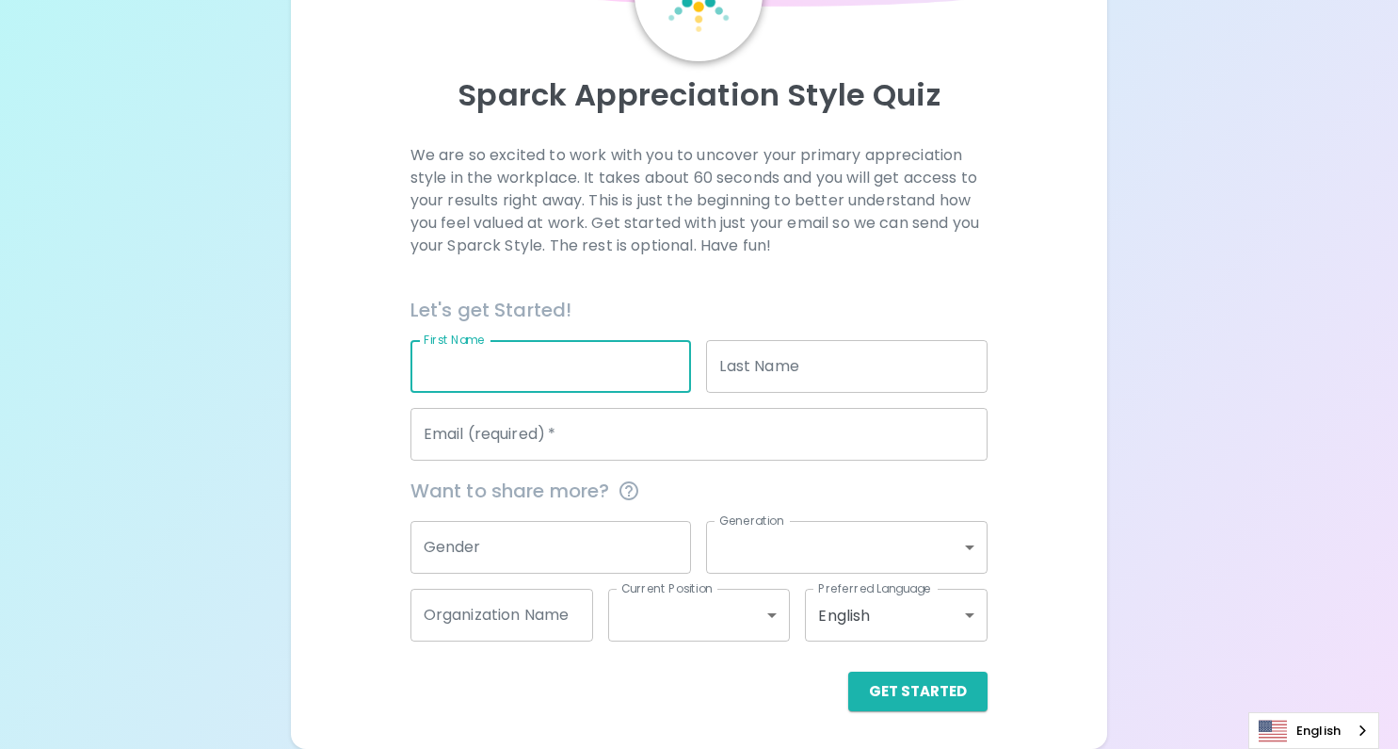
click at [560, 363] on input "First Name" at bounding box center [552, 366] width 282 height 53
type input "[PERSON_NAME]"
type input "Biggar"
type input "[EMAIL_ADDRESS][DOMAIN_NAME]"
type input "Mi business solutions"
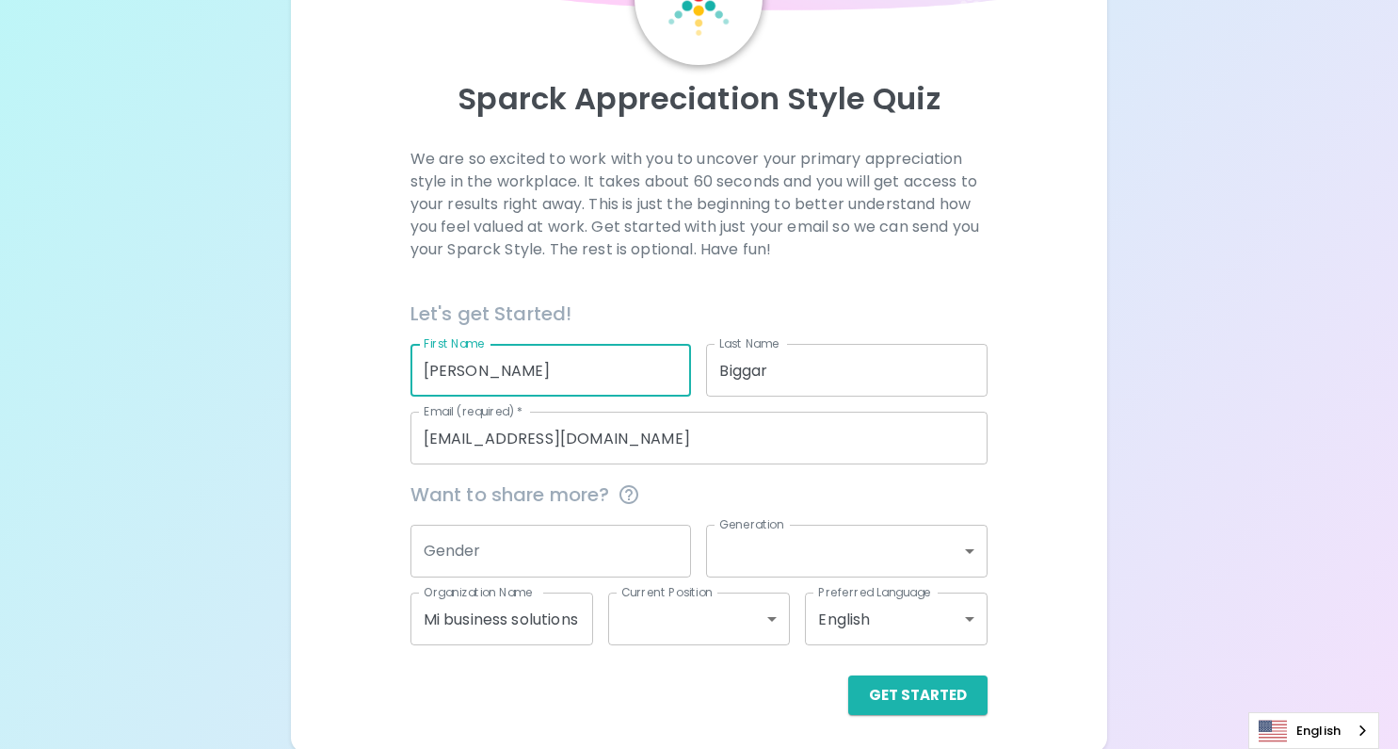
click at [508, 631] on input "Mi business solutions" at bounding box center [502, 618] width 183 height 53
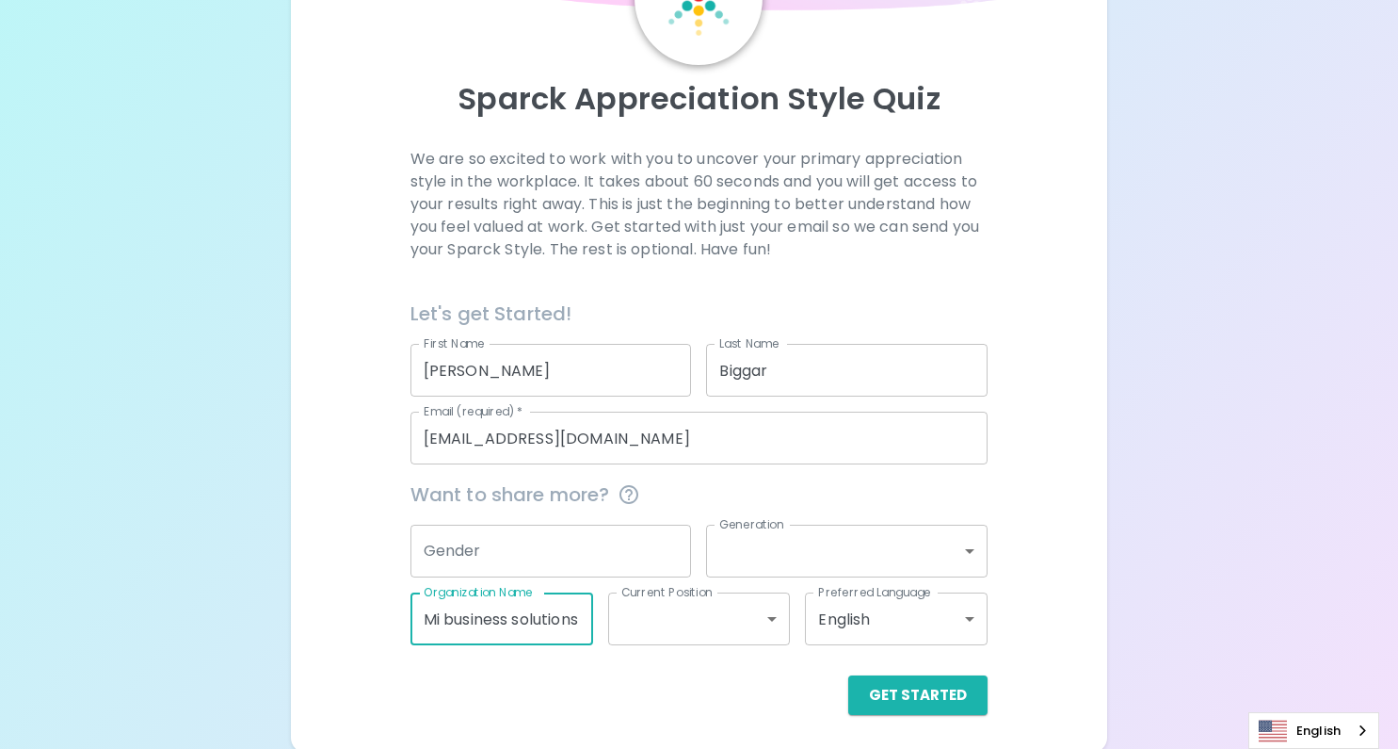
click at [508, 631] on input "Mi business solutions" at bounding box center [502, 618] width 183 height 53
click at [508, 631] on input "Mi business solutions" at bounding box center [502, 620] width 183 height 53
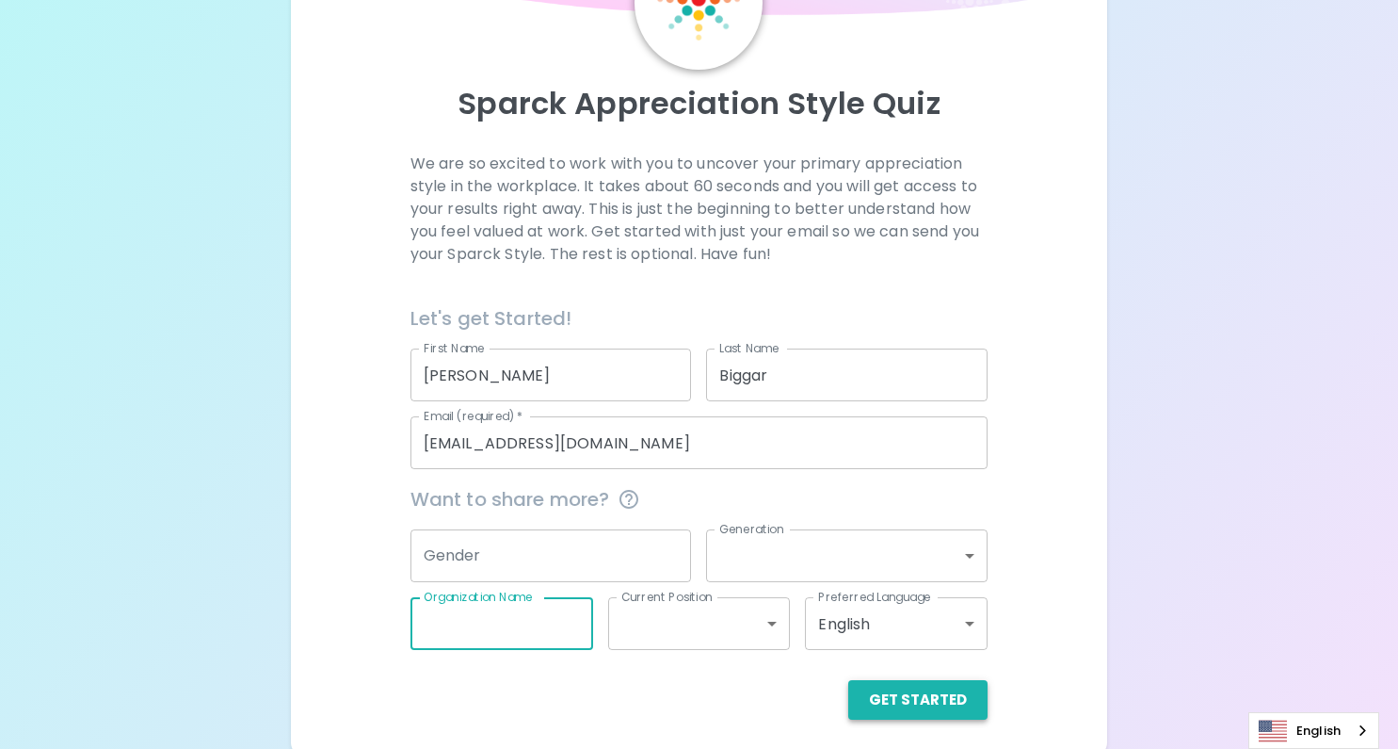
scroll to position [144, 0]
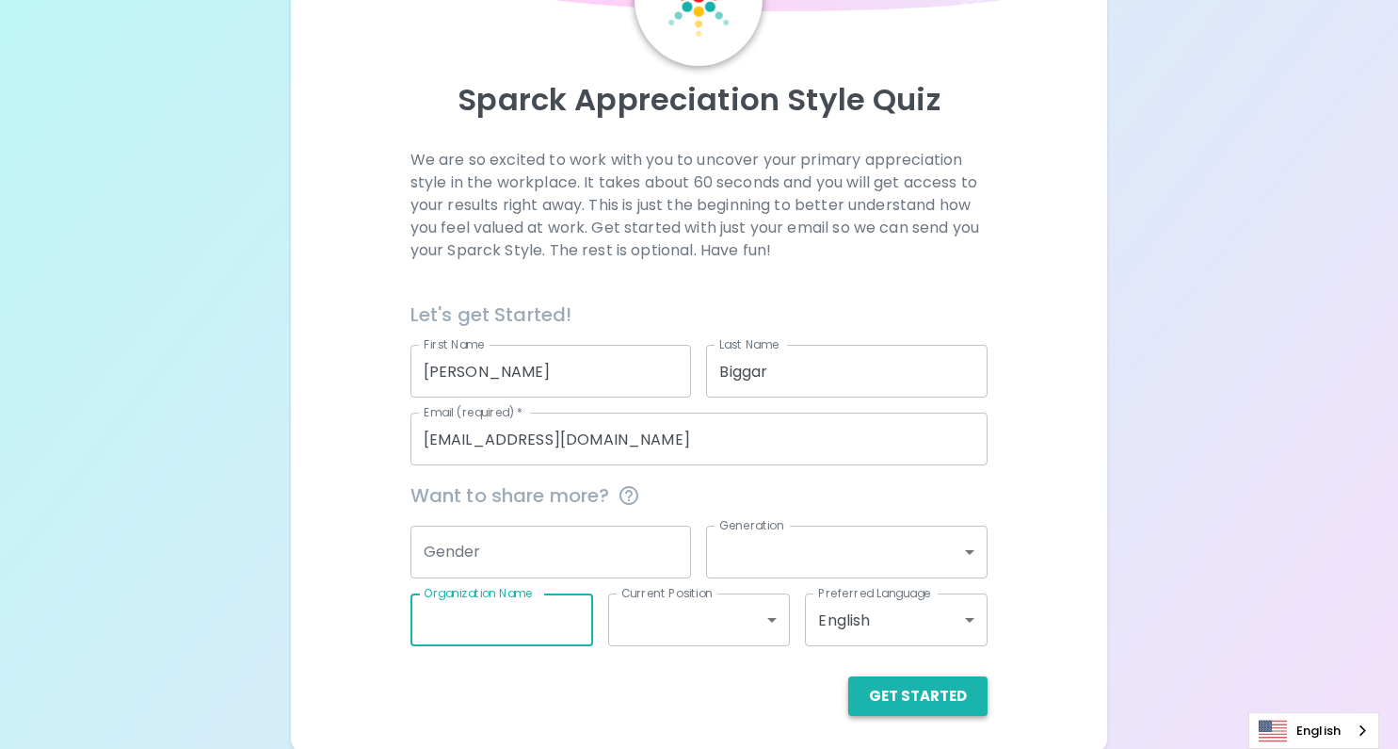
click at [906, 704] on button "Get Started" at bounding box center [917, 696] width 139 height 40
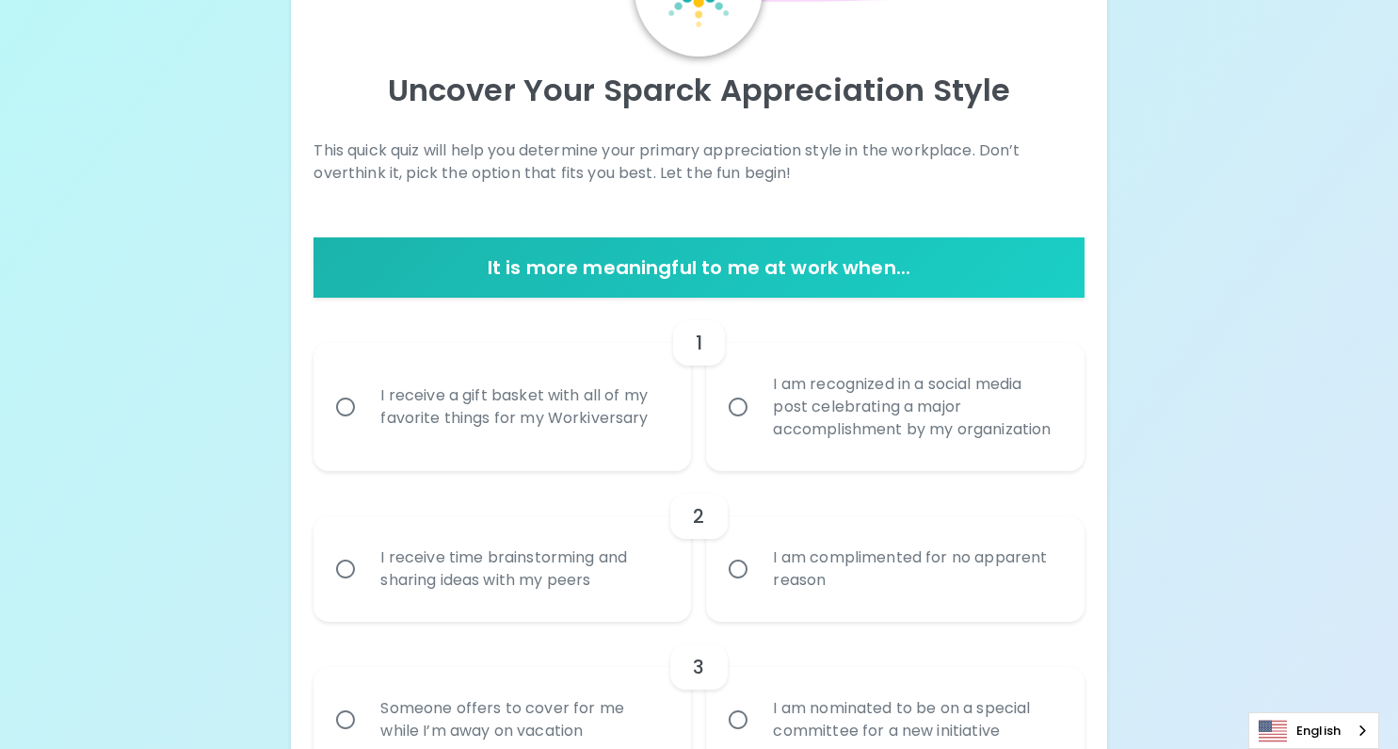
scroll to position [154, 0]
click at [632, 432] on div "I receive a gift basket with all of my favorite things for my Workiversary" at bounding box center [522, 406] width 315 height 90
click at [365, 426] on input "I receive a gift basket with all of my favorite things for my Workiversary" at bounding box center [346, 406] width 40 height 40
radio input "true"
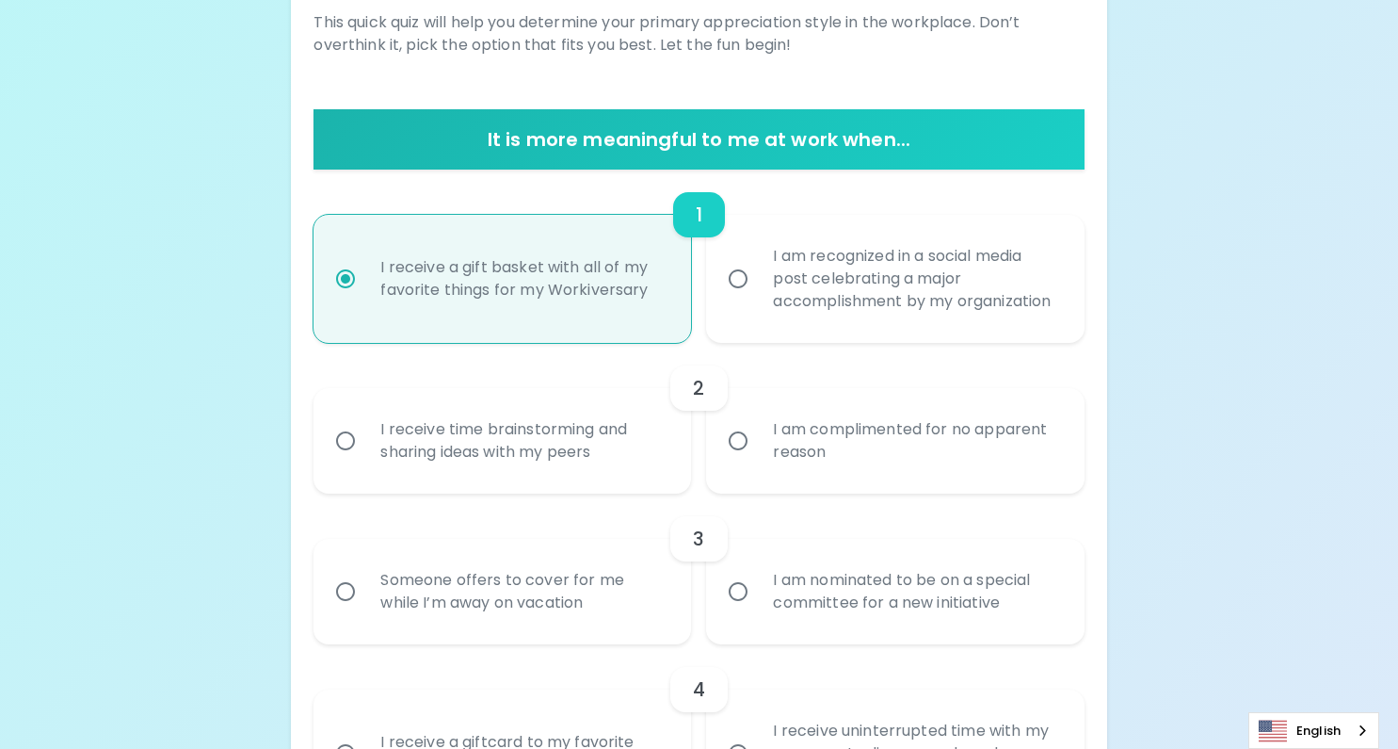
scroll to position [305, 0]
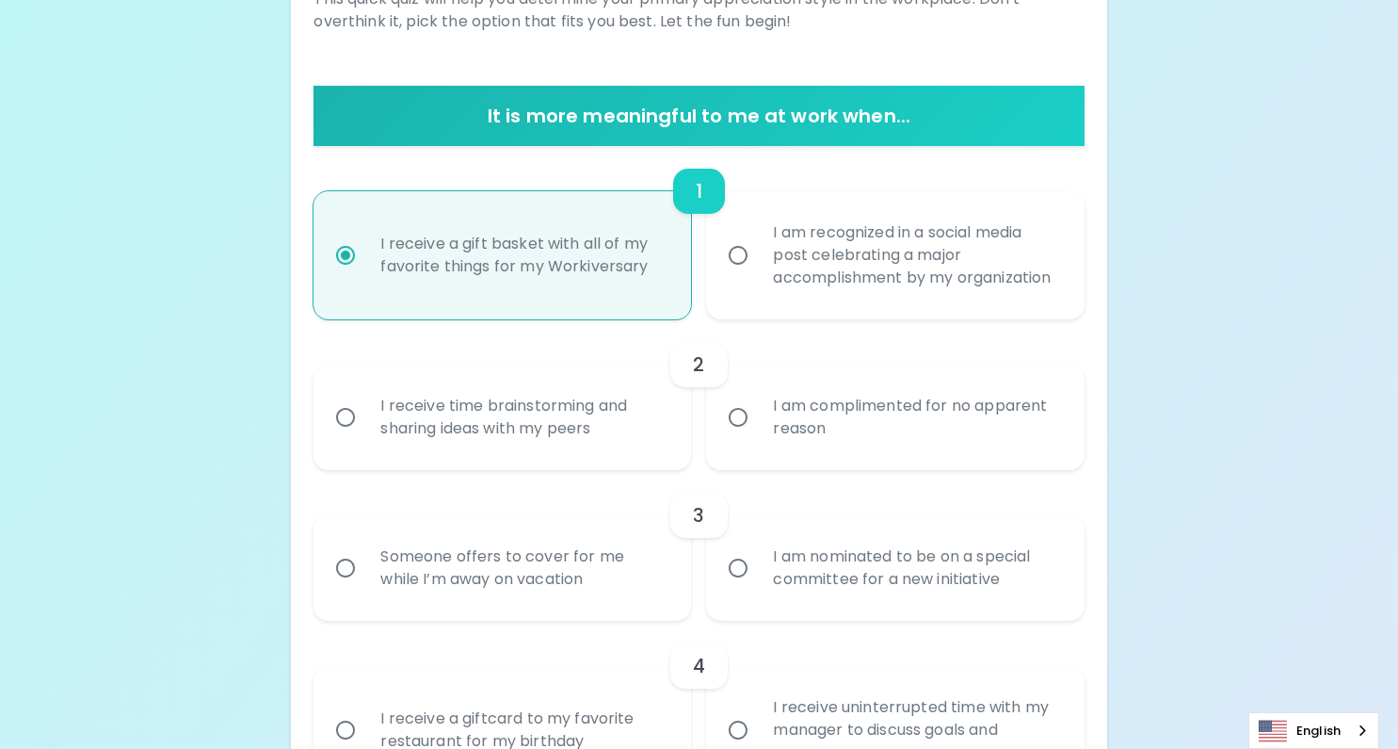
click at [625, 447] on div "I receive time brainstorming and sharing ideas with my peers" at bounding box center [522, 417] width 315 height 90
click at [365, 437] on input "I receive time brainstorming and sharing ideas with my peers" at bounding box center [346, 417] width 40 height 40
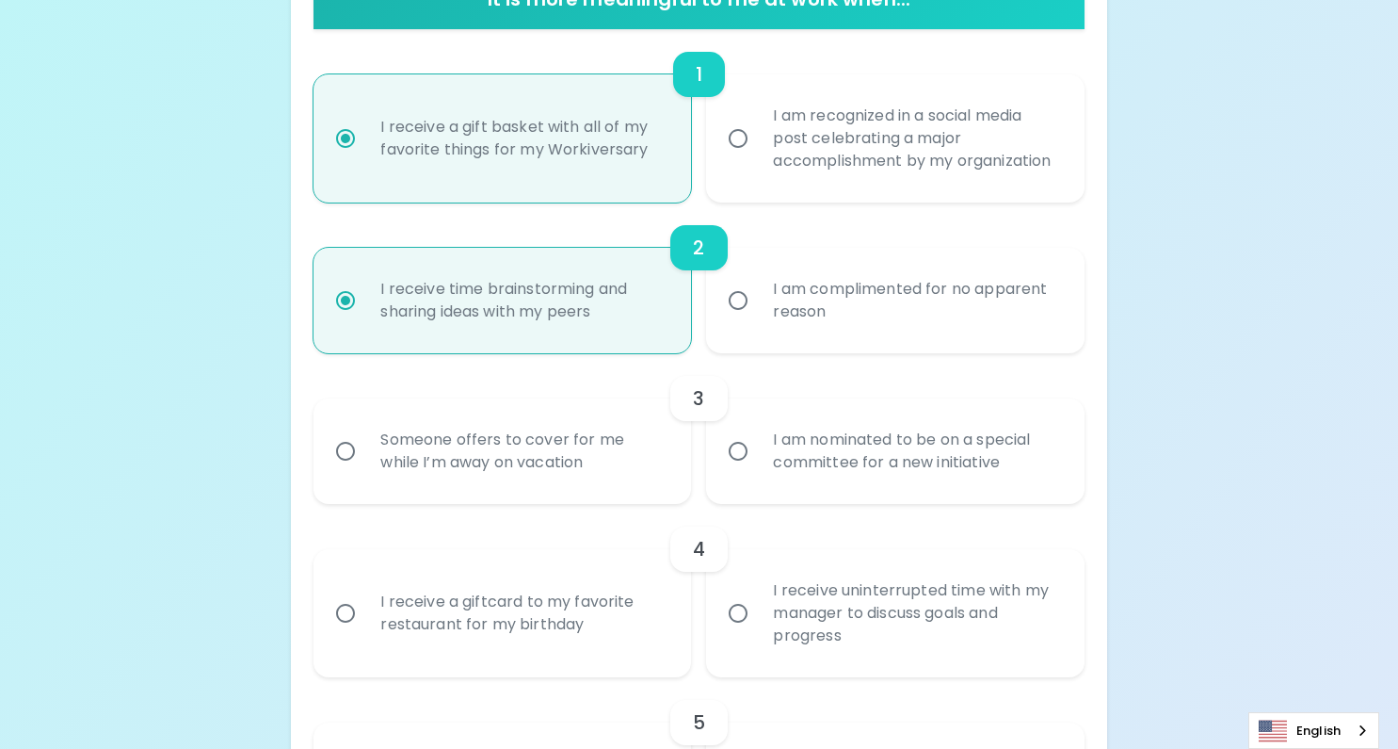
scroll to position [456, 0]
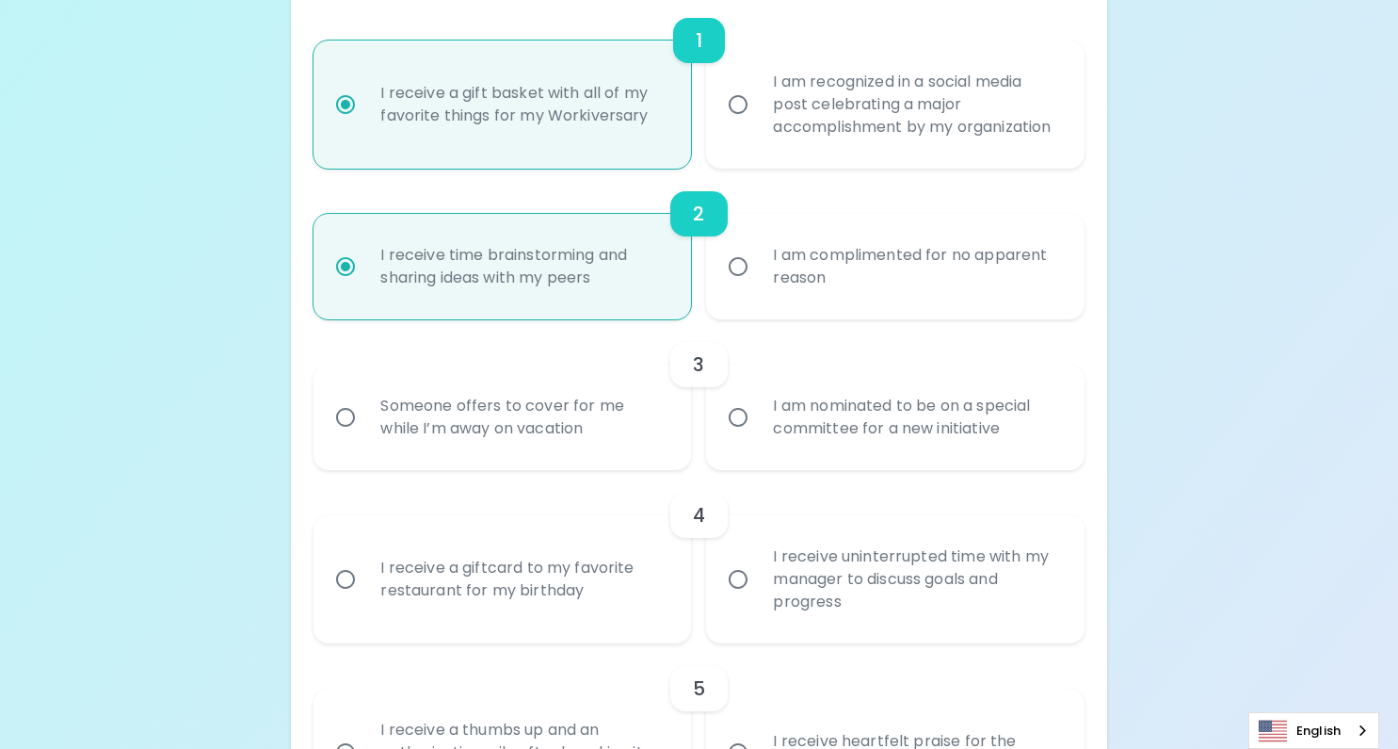
radio input "true"
click at [782, 435] on div "I am nominated to be on a special committee for a new initiative" at bounding box center [915, 417] width 315 height 90
click at [758, 435] on input "I am nominated to be on a special committee for a new initiative" at bounding box center [738, 417] width 40 height 40
radio input "false"
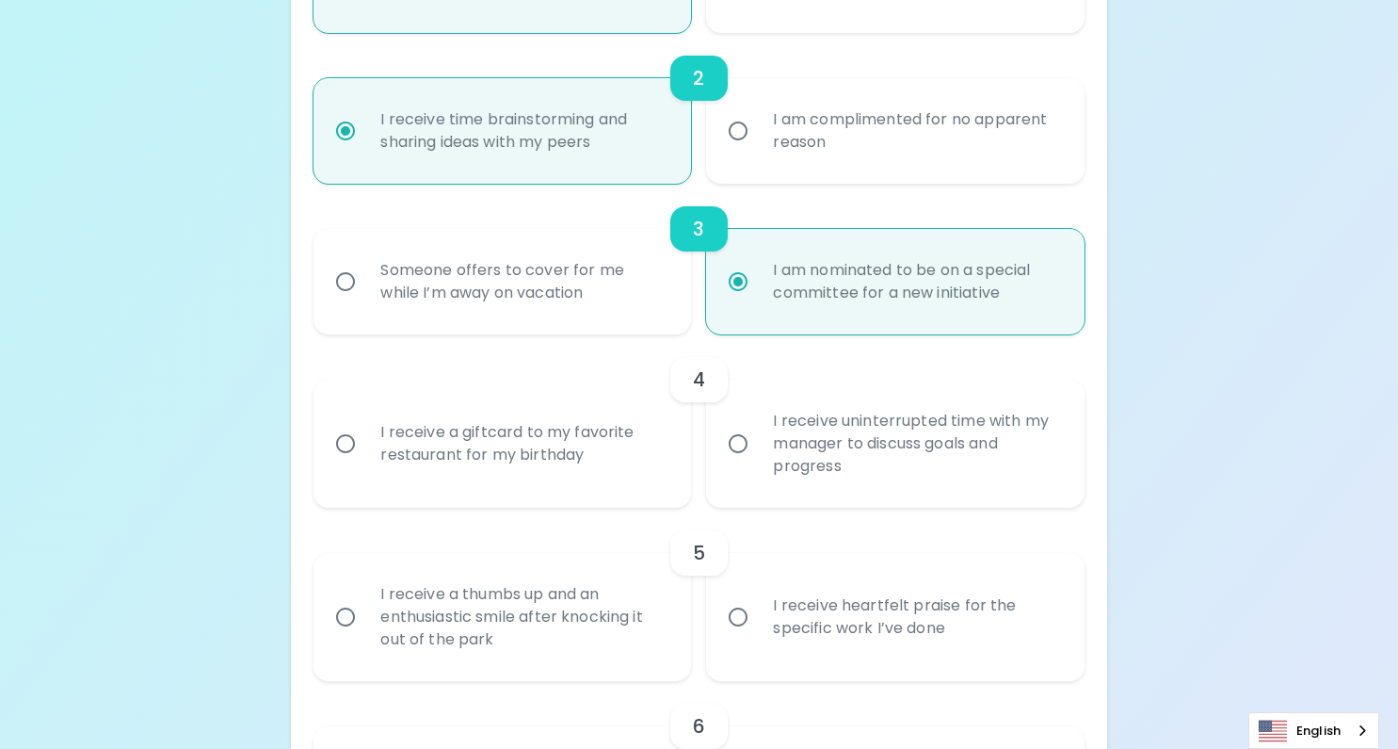
scroll to position [606, 0]
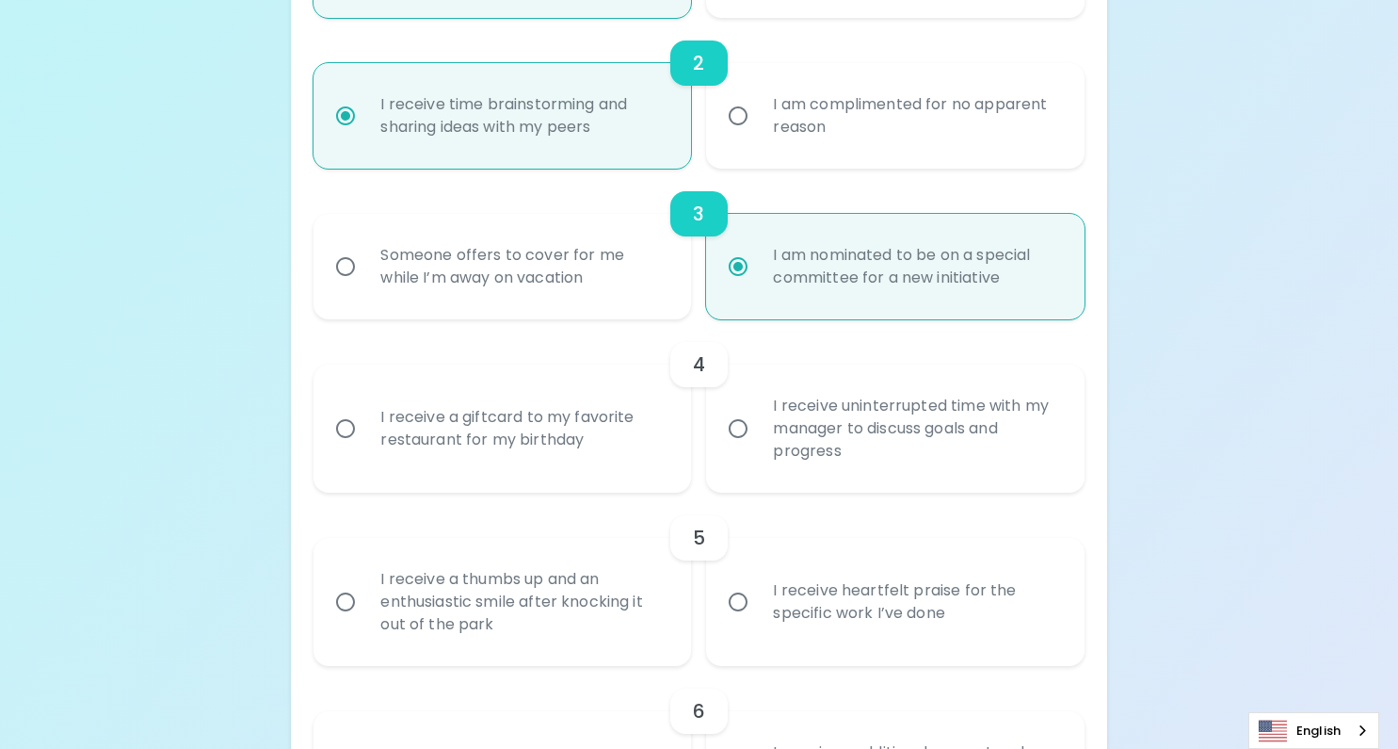
radio input "true"
click at [782, 435] on div "I receive uninterrupted time with my manager to discuss goals and progress" at bounding box center [915, 428] width 315 height 113
click at [758, 435] on input "I receive uninterrupted time with my manager to discuss goals and progress" at bounding box center [738, 429] width 40 height 40
radio input "false"
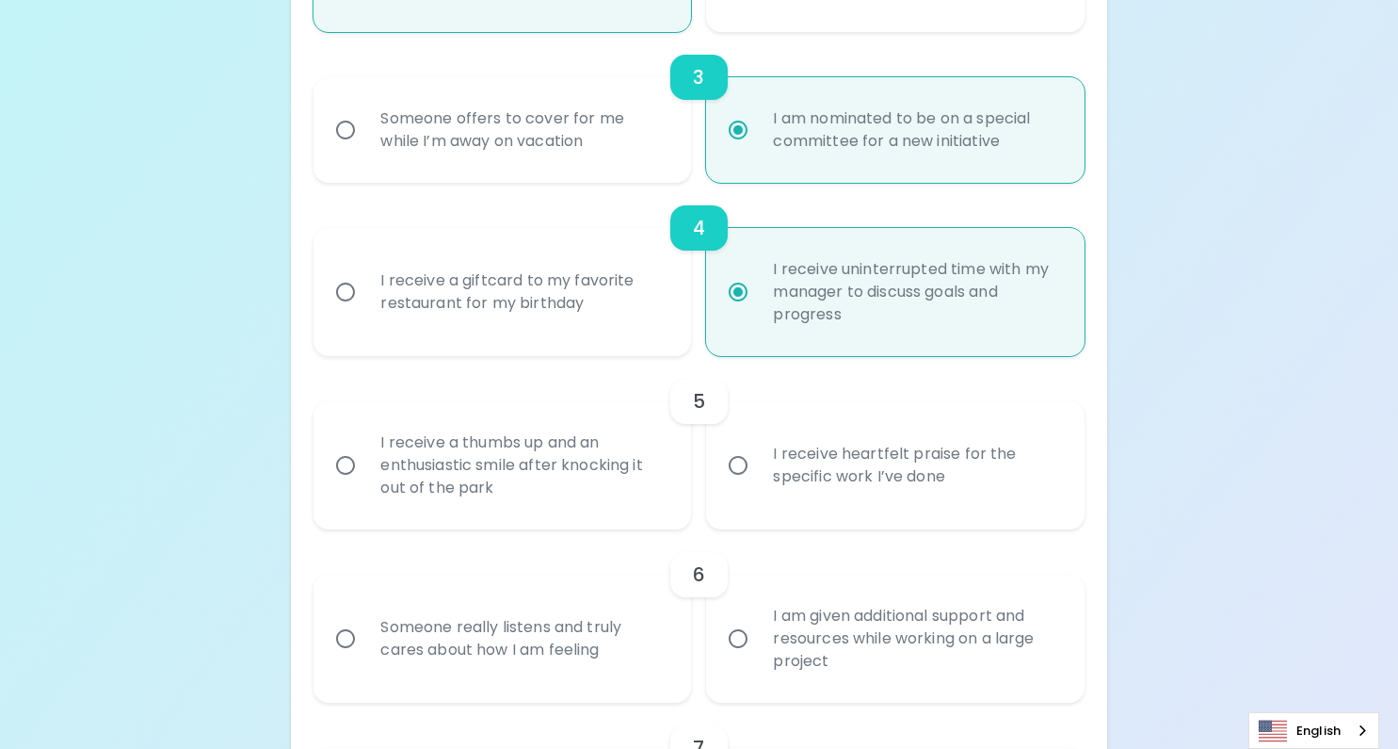
scroll to position [757, 0]
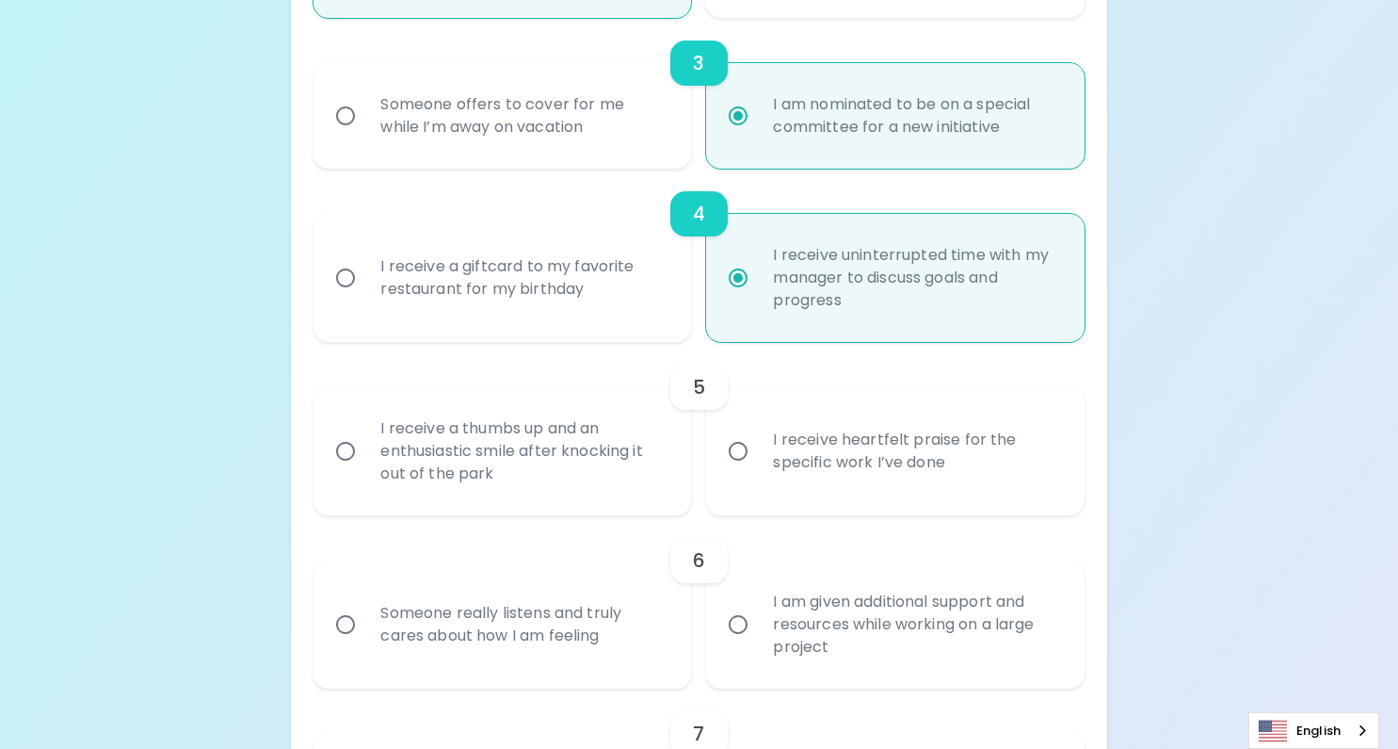
radio input "true"
click at [781, 435] on div "I receive heartfelt praise for the specific work I’ve done" at bounding box center [915, 451] width 315 height 90
click at [758, 435] on input "I receive heartfelt praise for the specific work I’ve done" at bounding box center [738, 451] width 40 height 40
radio input "false"
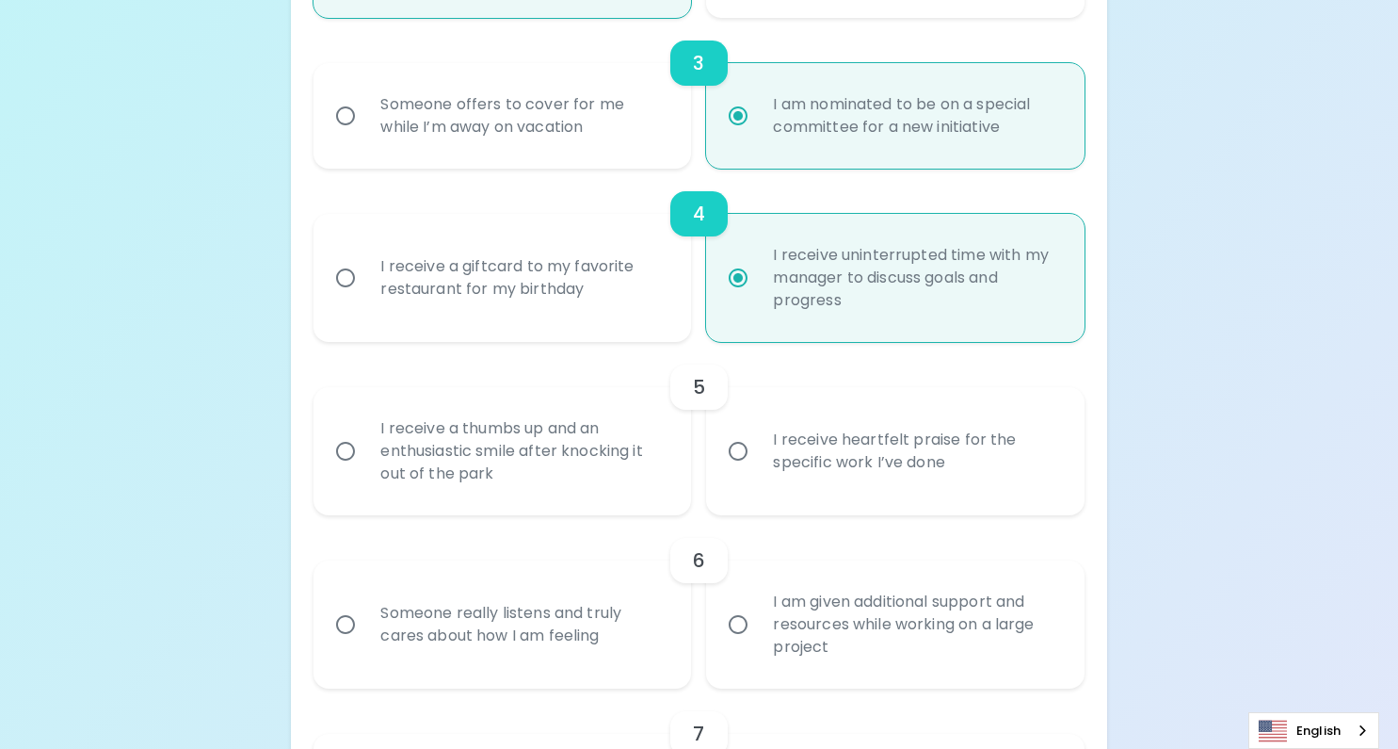
radio input "false"
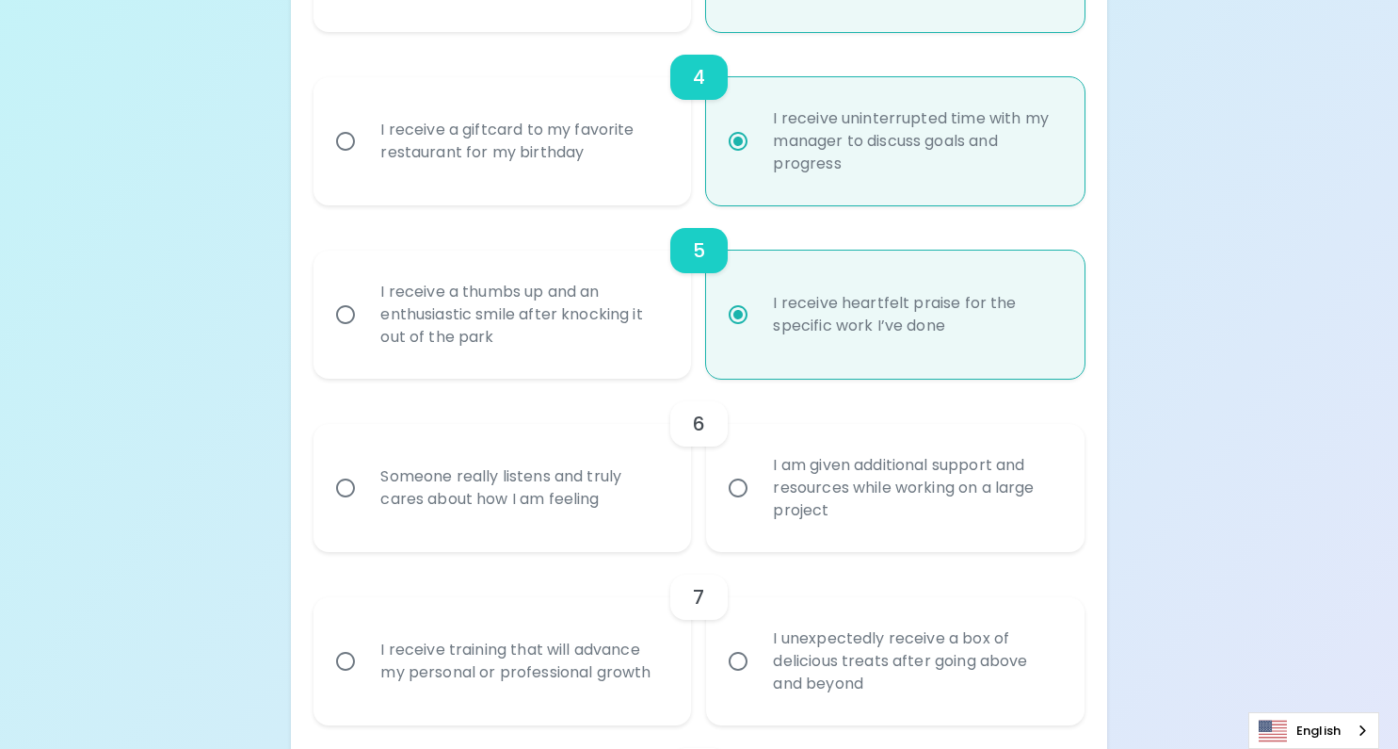
scroll to position [908, 0]
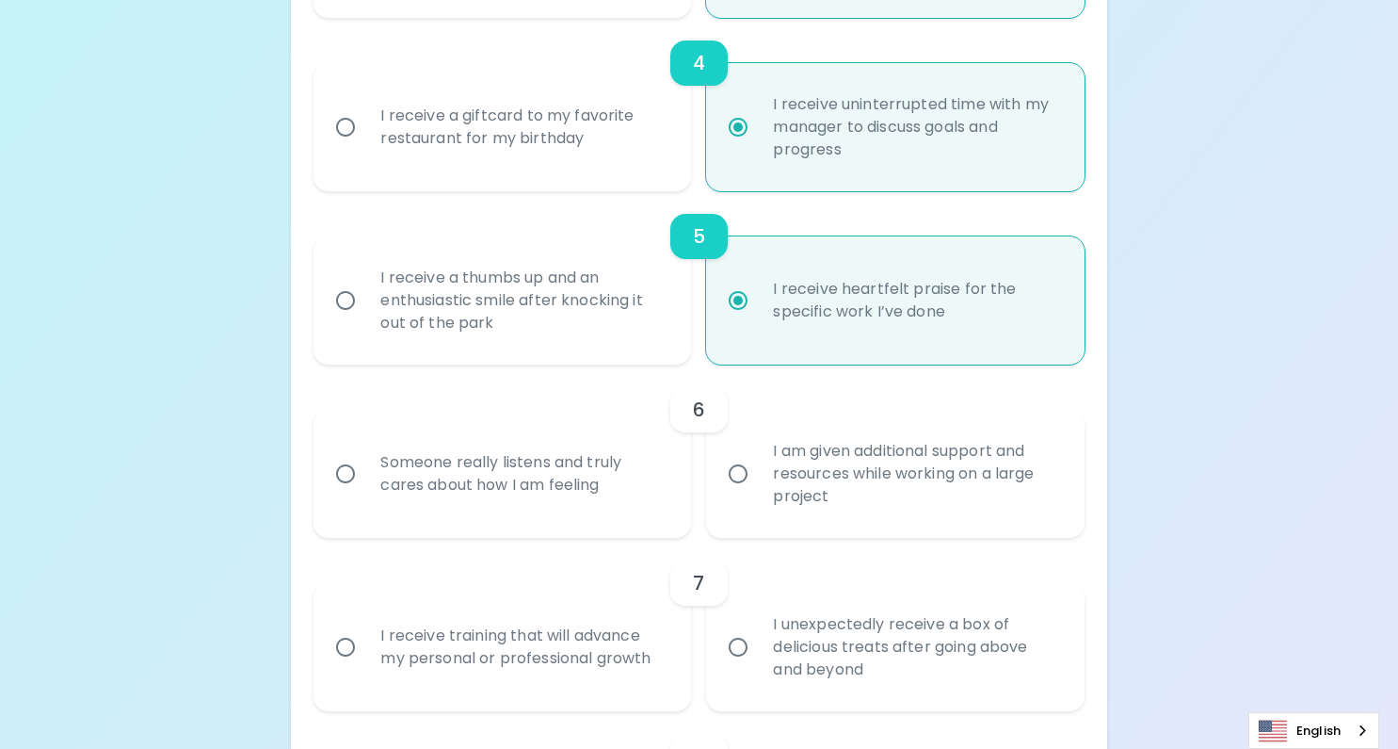
radio input "true"
click at [781, 435] on div "I am given additional support and resources while working on a large project" at bounding box center [915, 473] width 315 height 113
click at [758, 454] on input "I am given additional support and resources while working on a large project" at bounding box center [738, 474] width 40 height 40
radio input "false"
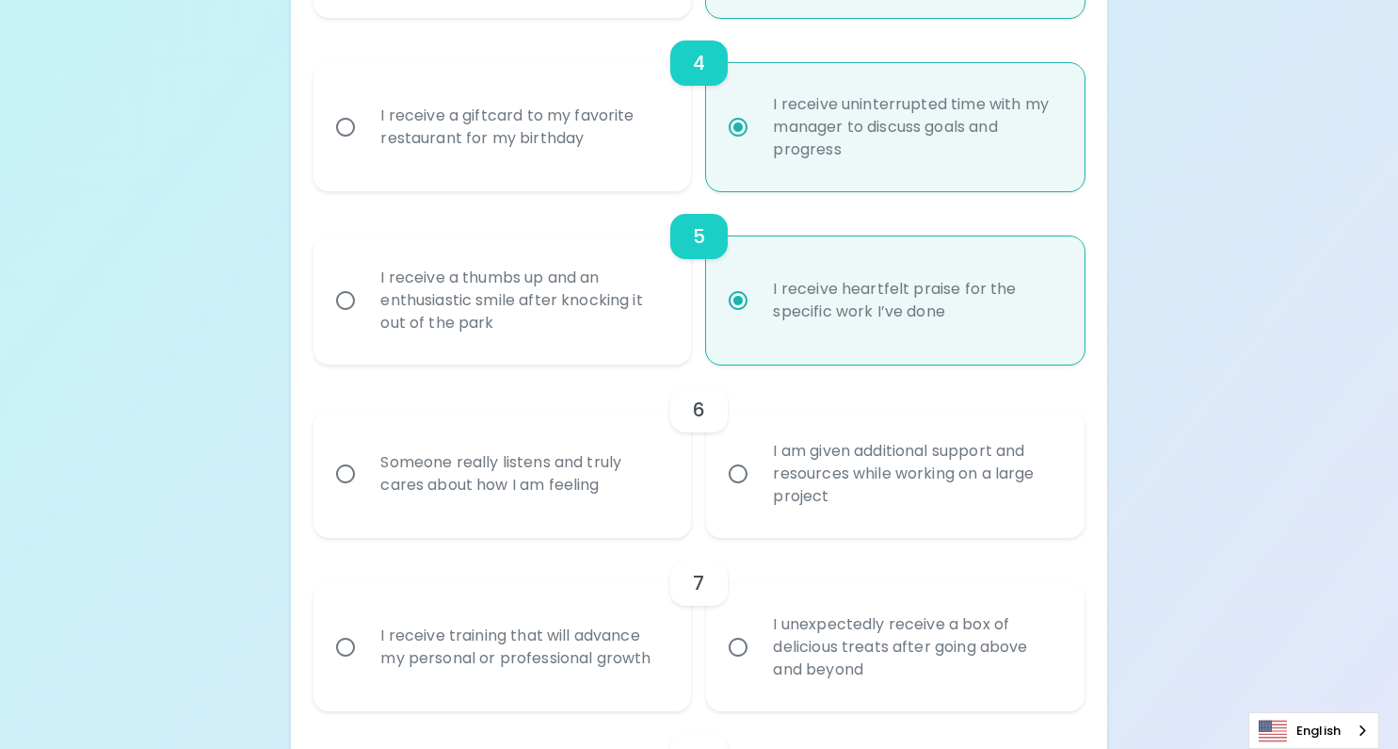
radio input "false"
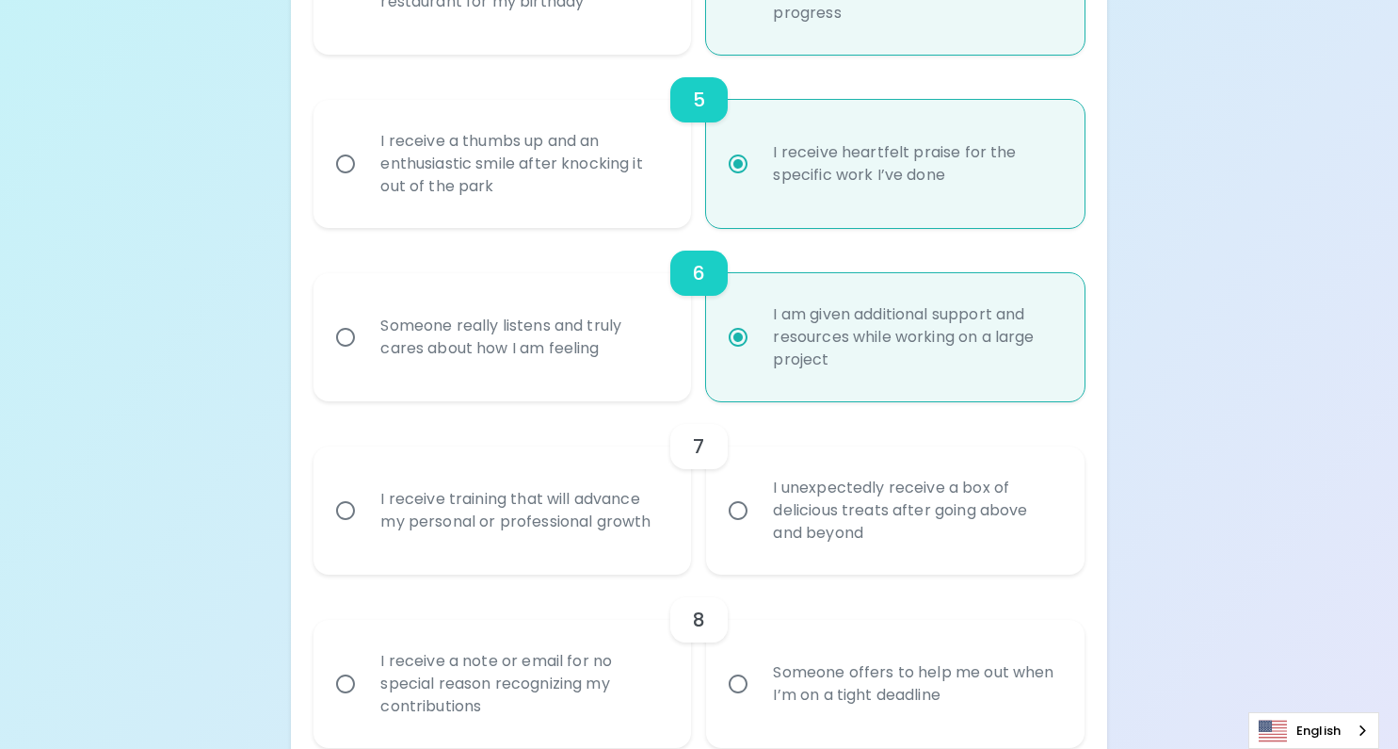
scroll to position [1058, 0]
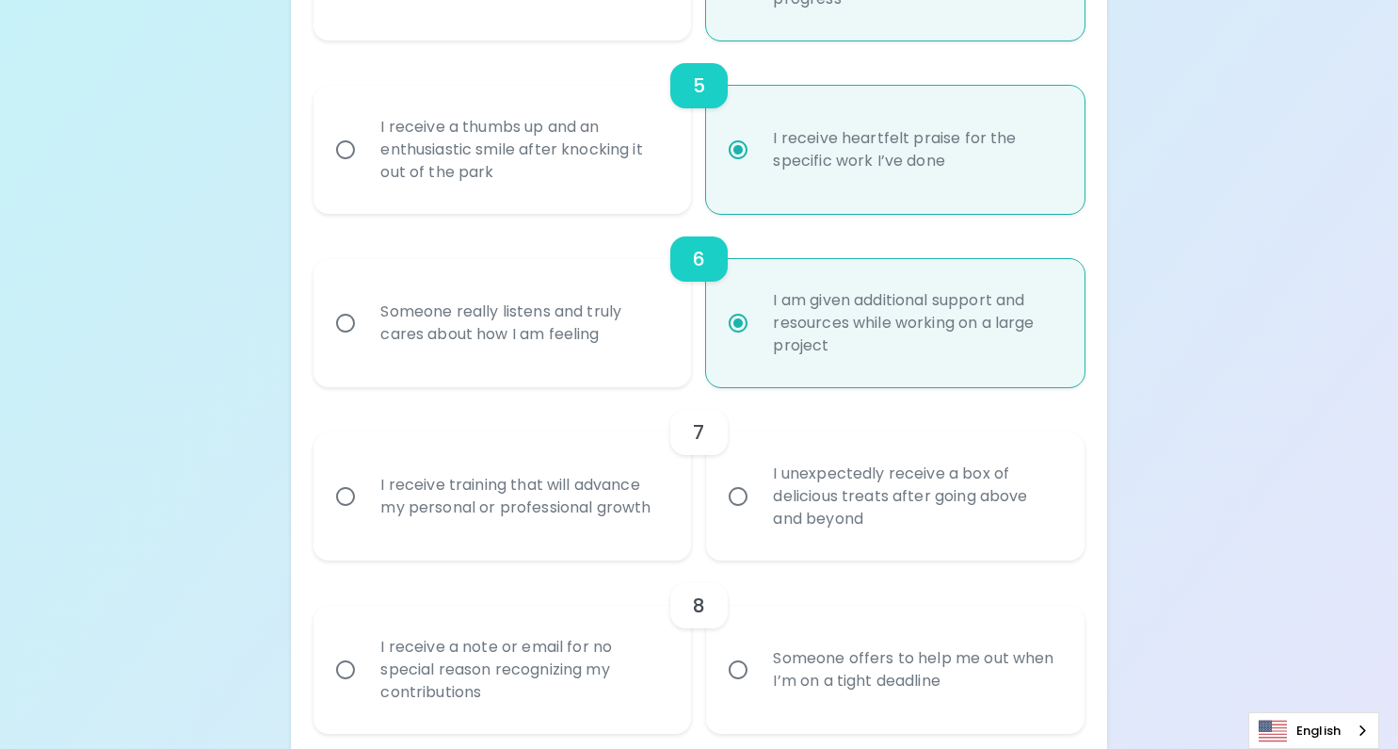
radio input "true"
click at [585, 503] on div "I receive training that will advance my personal or professional growth" at bounding box center [522, 496] width 315 height 90
click at [365, 503] on input "I receive training that will advance my personal or professional growth" at bounding box center [346, 496] width 40 height 40
radio input "false"
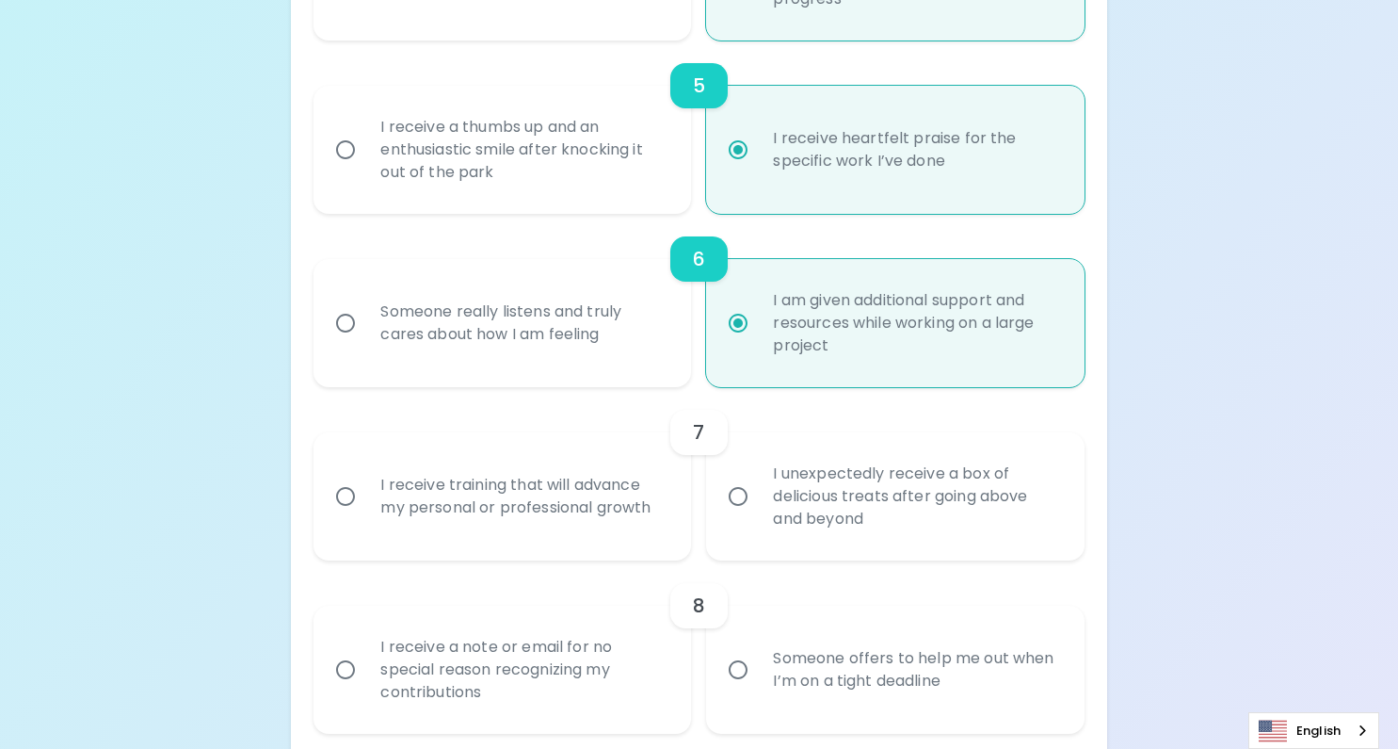
radio input "false"
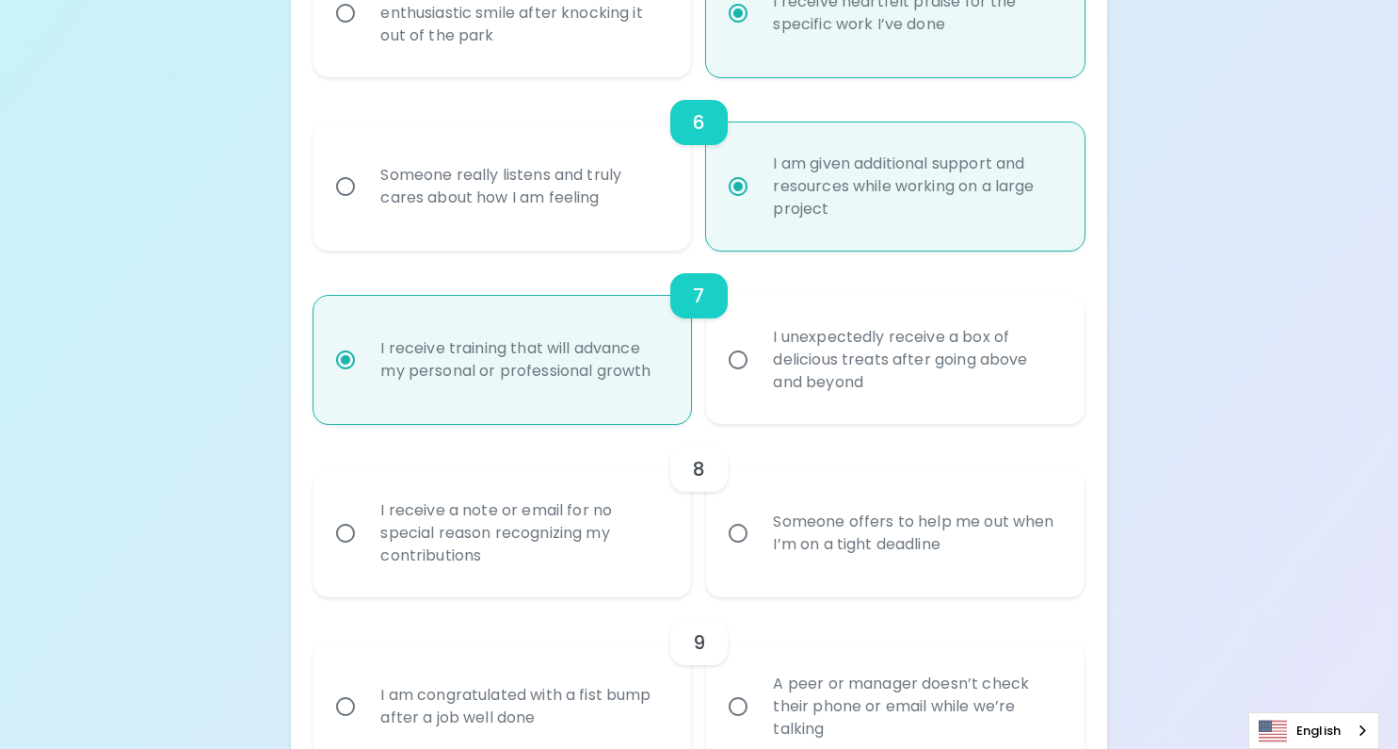
scroll to position [1209, 0]
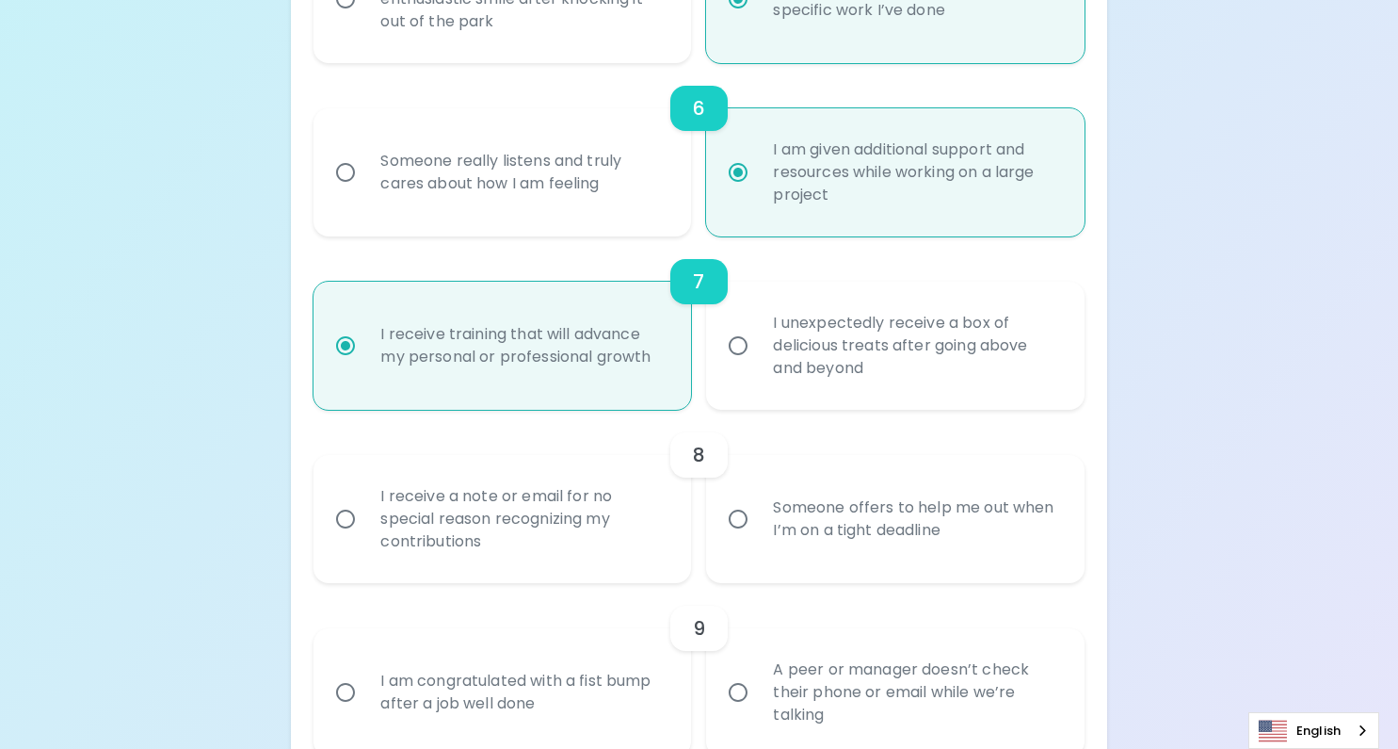
radio input "true"
click at [806, 509] on div "Someone offers to help me out when I’m on a tight deadline" at bounding box center [915, 519] width 315 height 90
click at [758, 509] on input "Someone offers to help me out when I’m on a tight deadline" at bounding box center [738, 519] width 40 height 40
radio input "false"
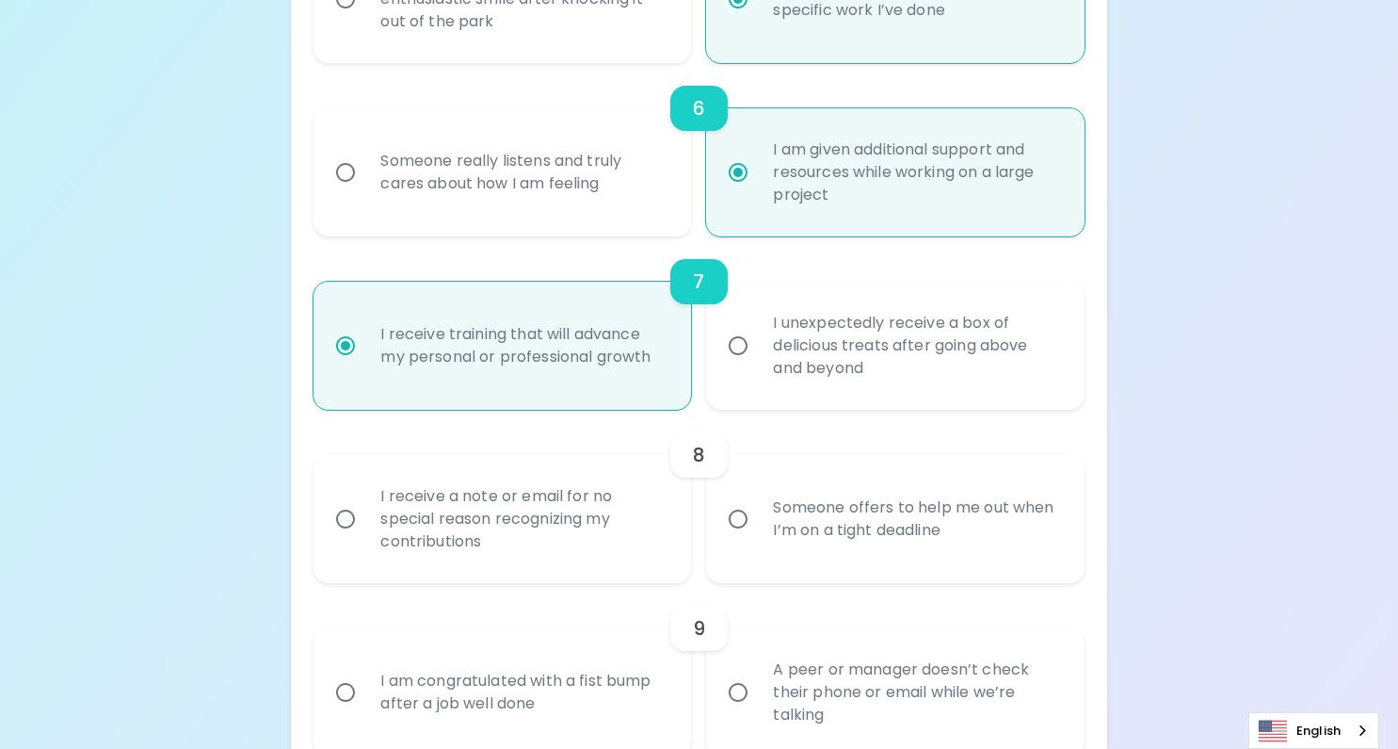
radio input "false"
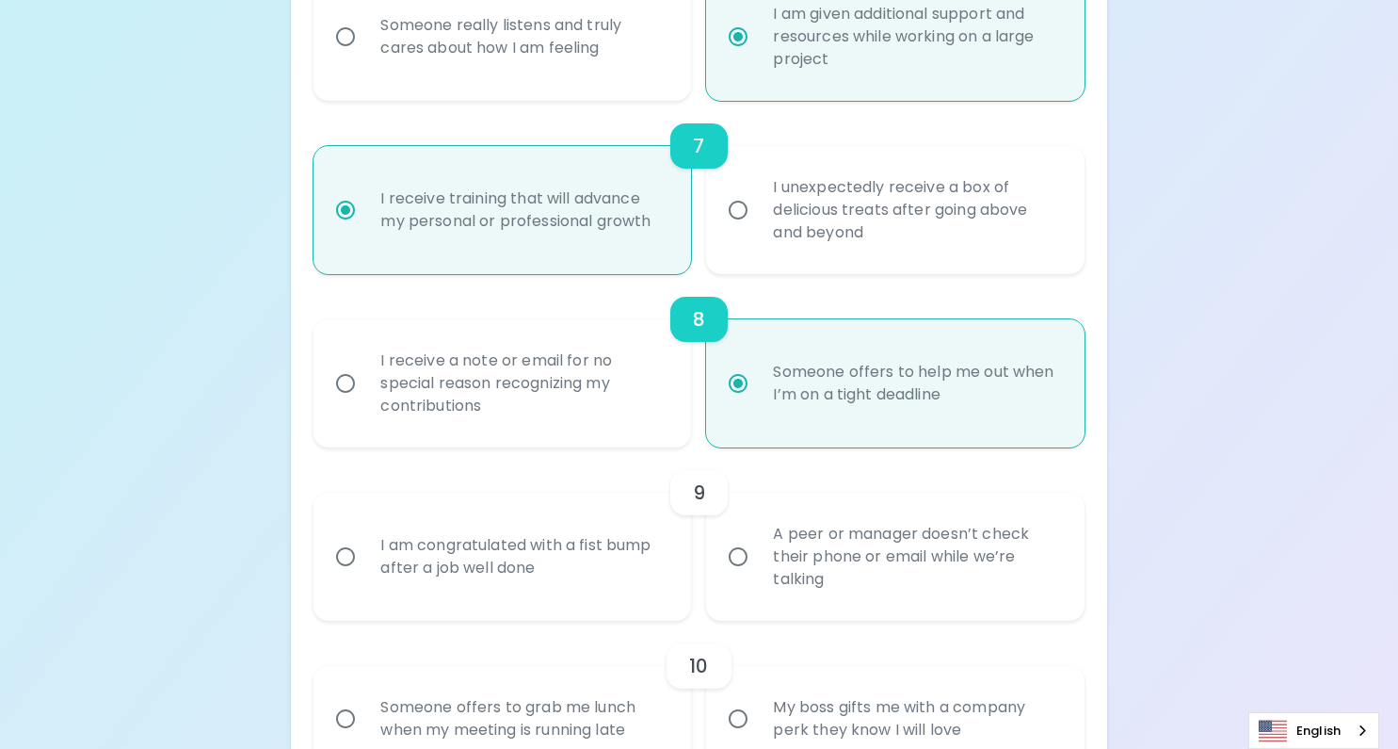
scroll to position [1360, 0]
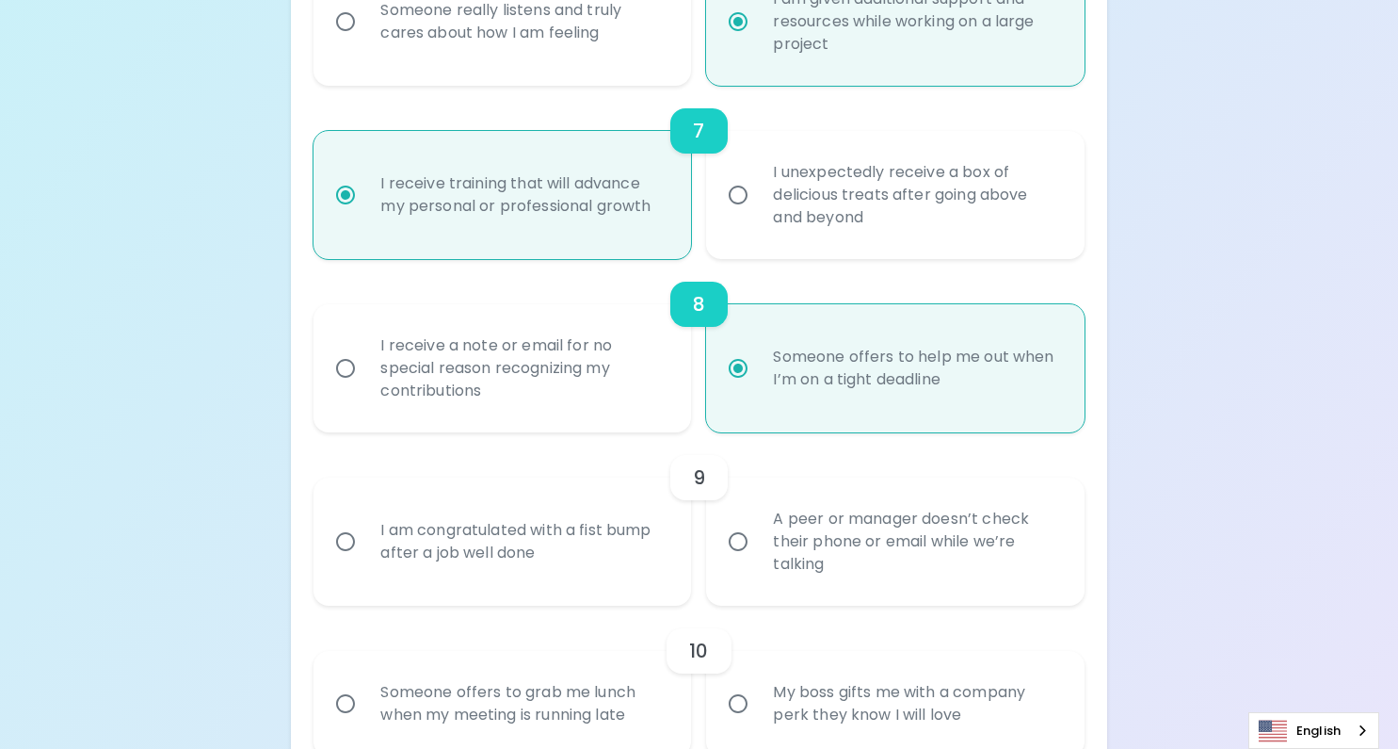
radio input "true"
click at [806, 509] on div "A peer or manager doesn’t check their phone or email while we’re talking" at bounding box center [915, 541] width 315 height 113
click at [758, 522] on input "A peer or manager doesn’t check their phone or email while we’re talking" at bounding box center [738, 542] width 40 height 40
radio input "false"
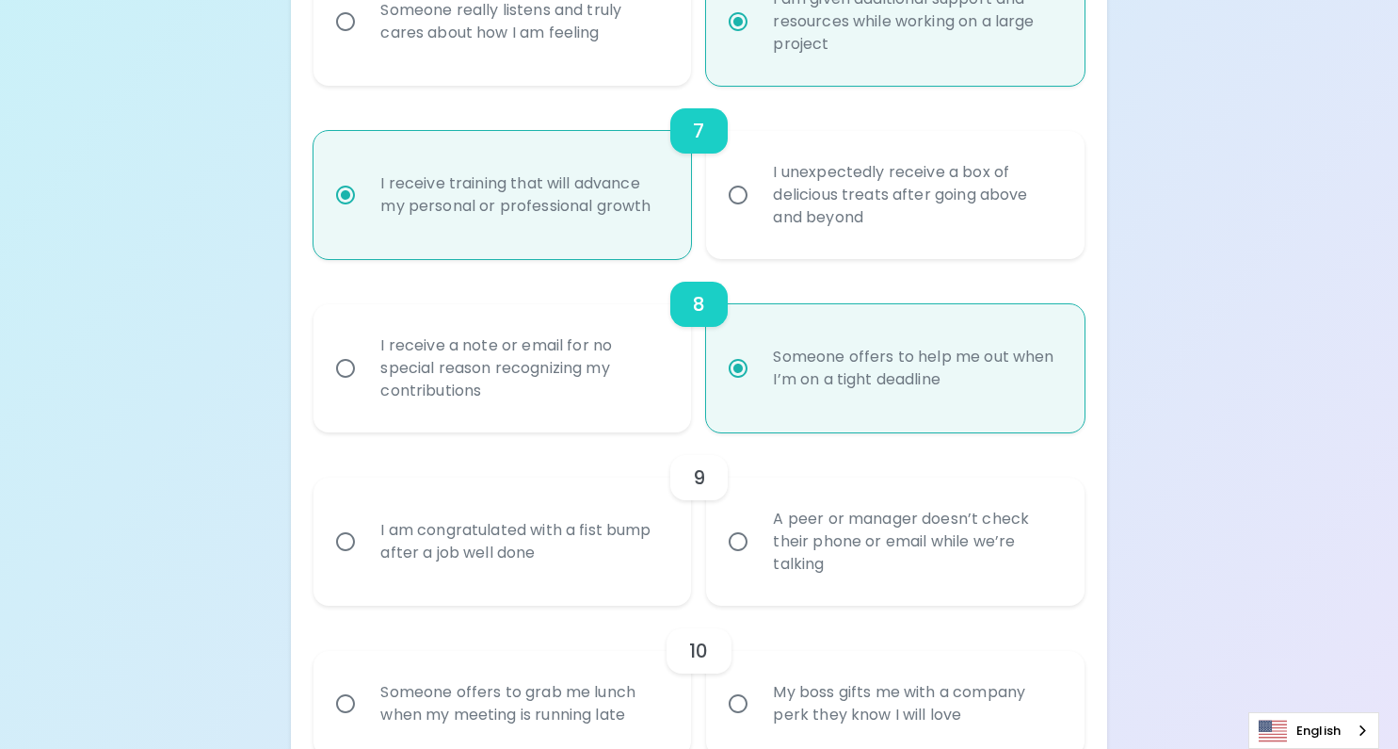
radio input "false"
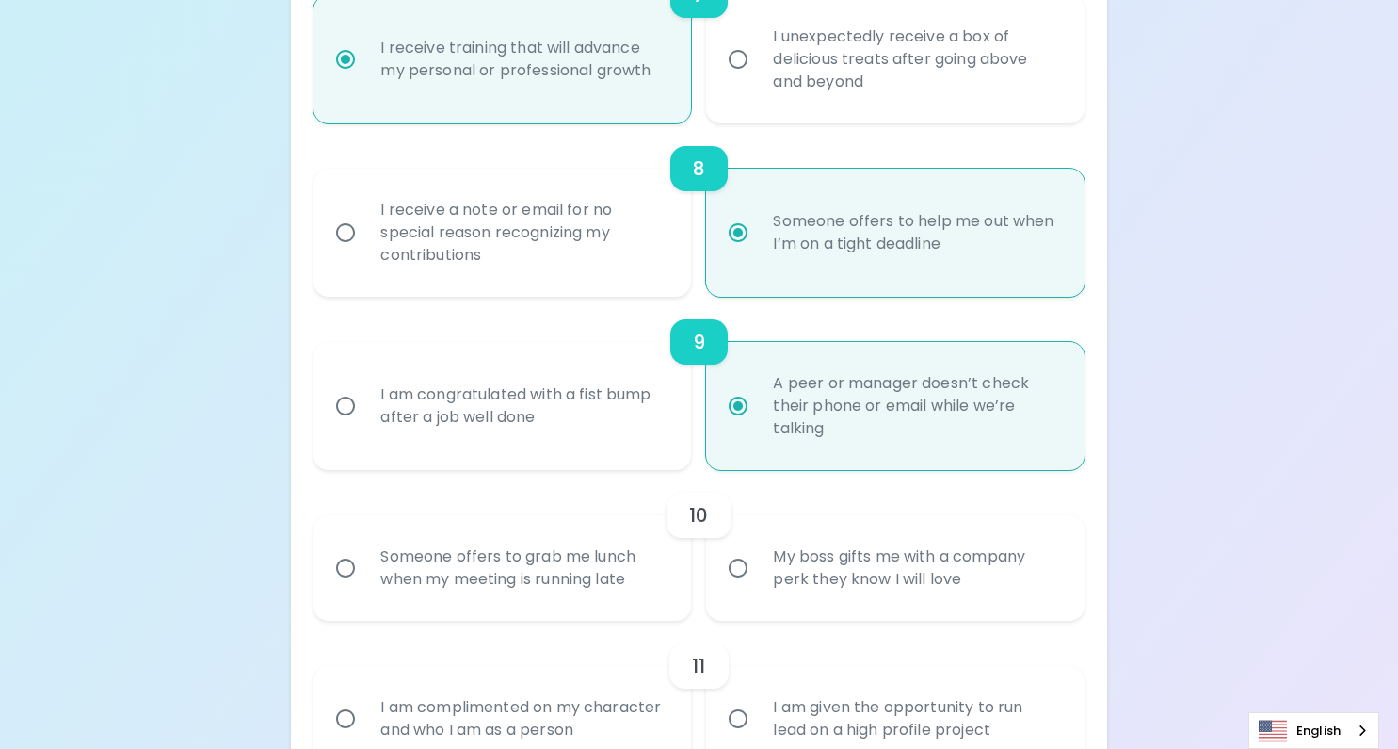
scroll to position [1510, 0]
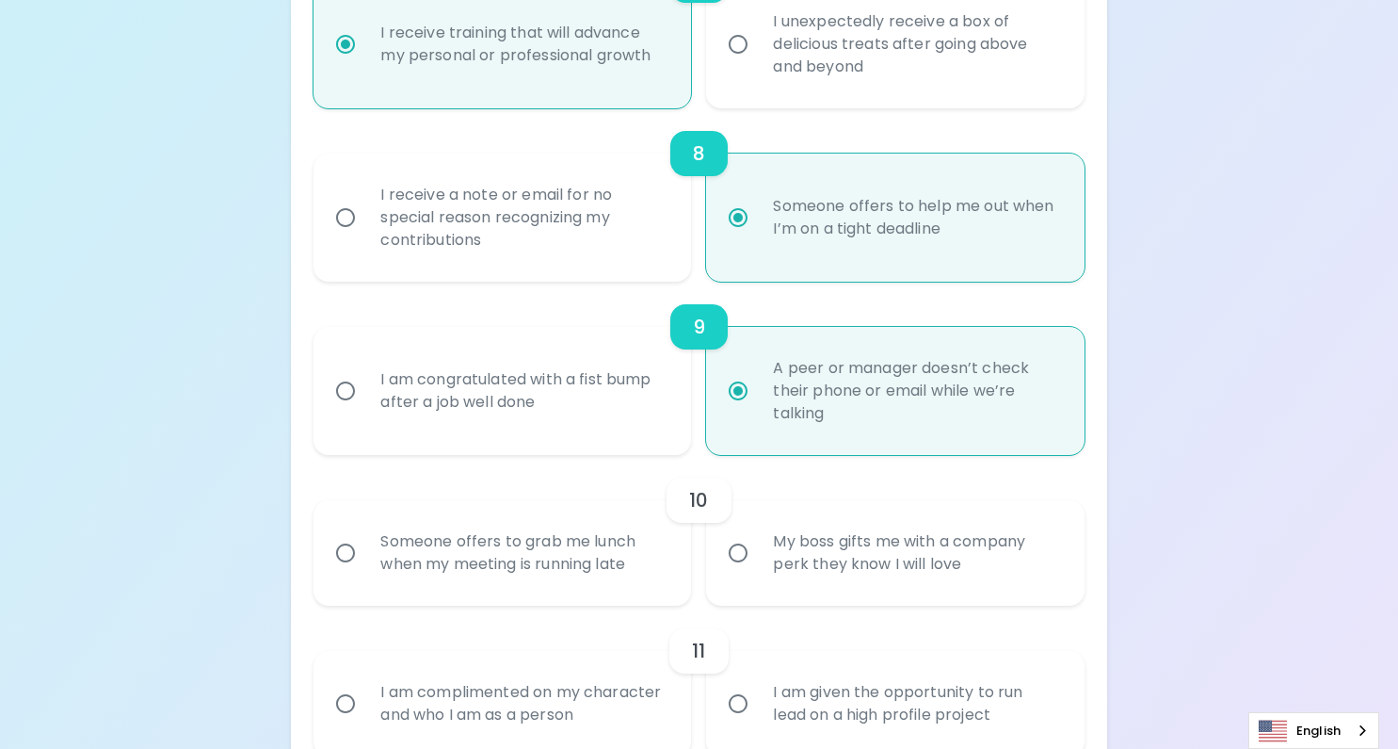
radio input "true"
click at [658, 563] on div "Someone offers to grab me lunch when my meeting is running late" at bounding box center [522, 553] width 315 height 90
click at [365, 563] on input "Someone offers to grab me lunch when my meeting is running late" at bounding box center [346, 553] width 40 height 40
radio input "false"
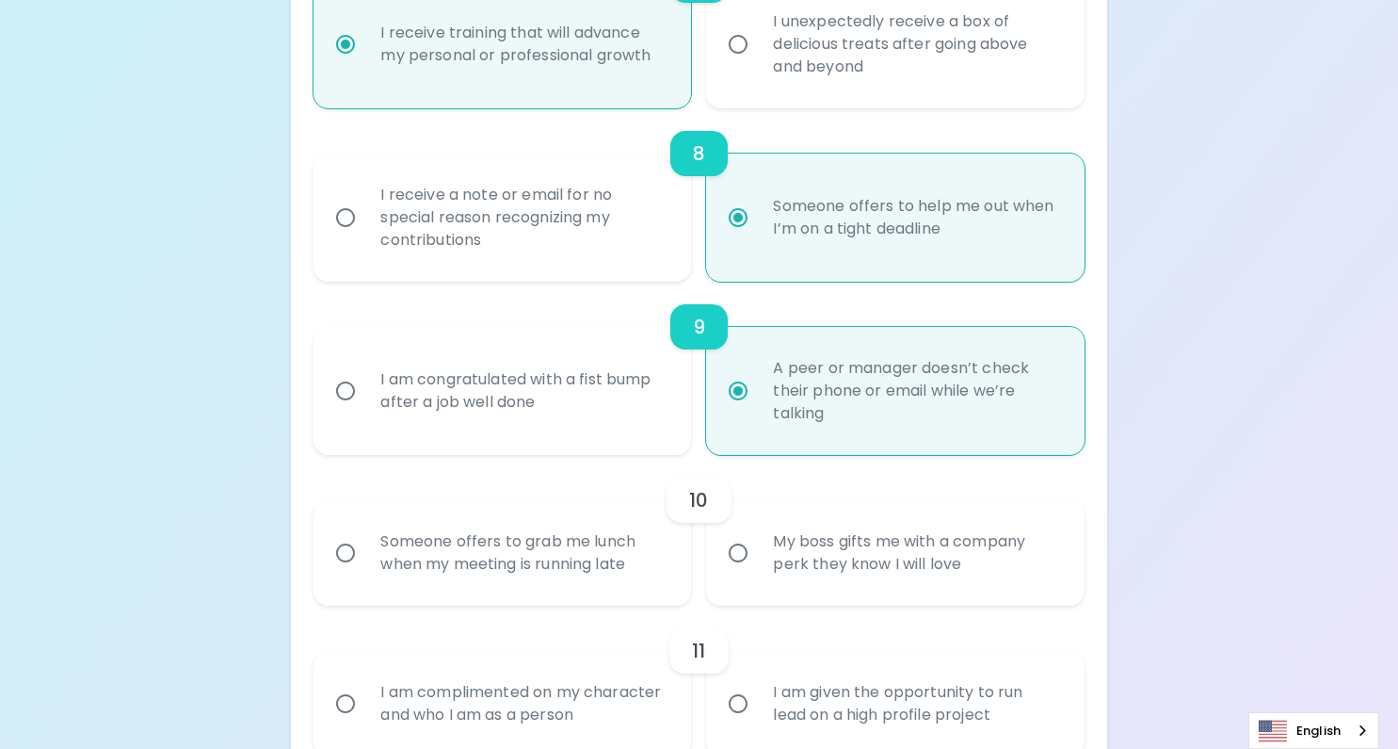
radio input "false"
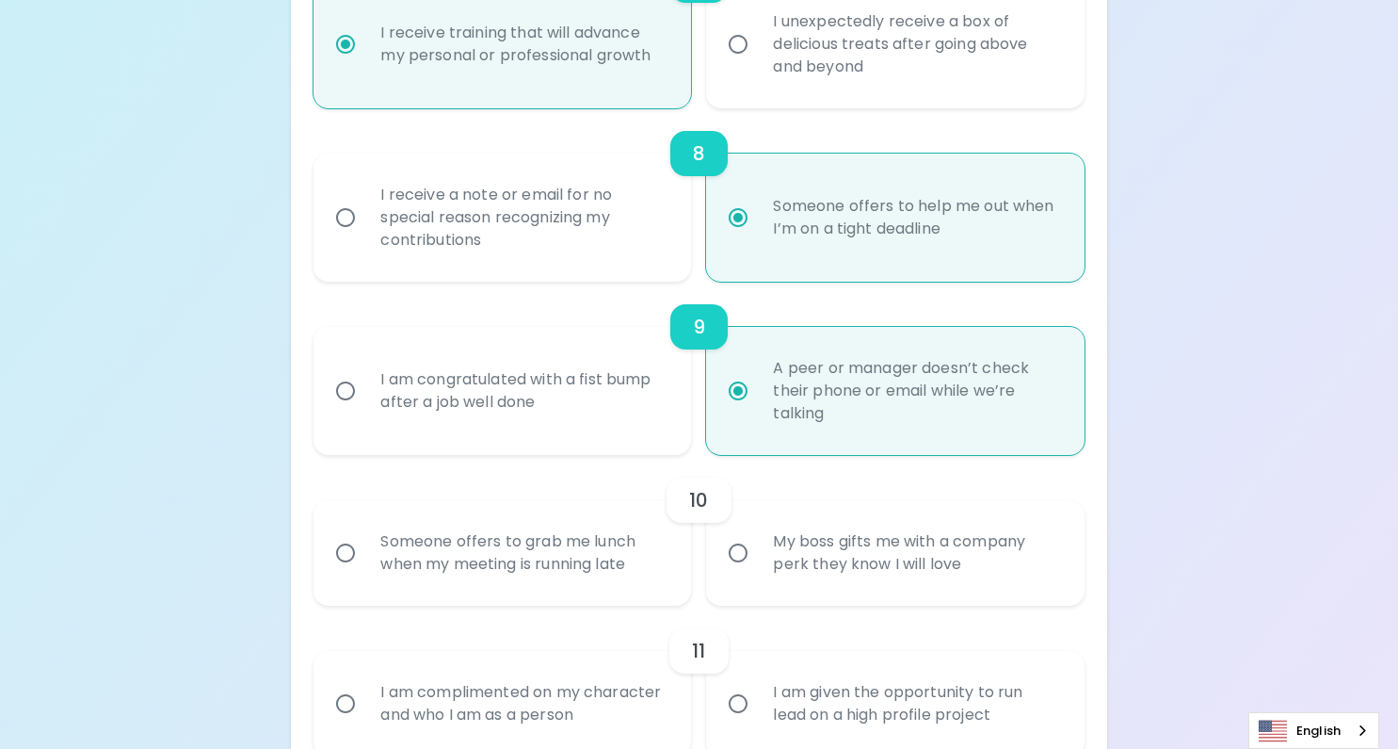
radio input "false"
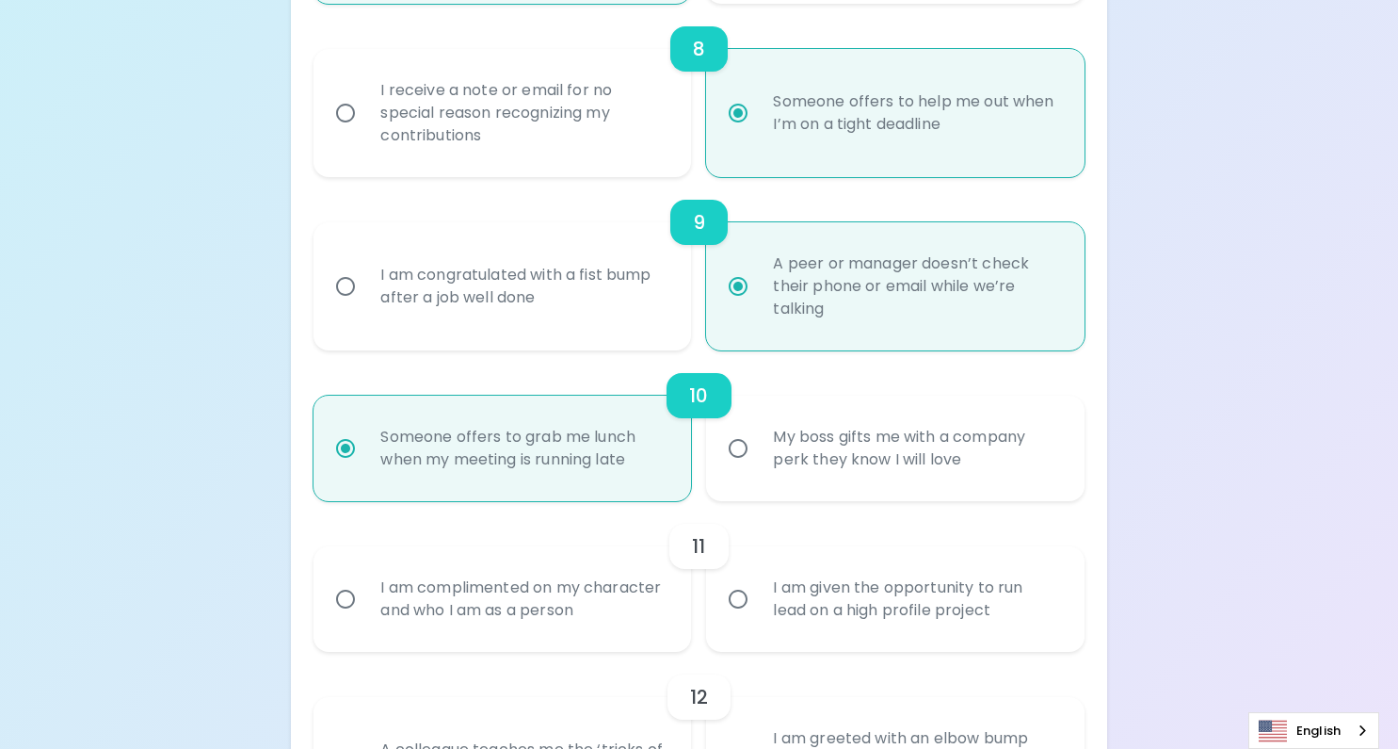
scroll to position [1661, 0]
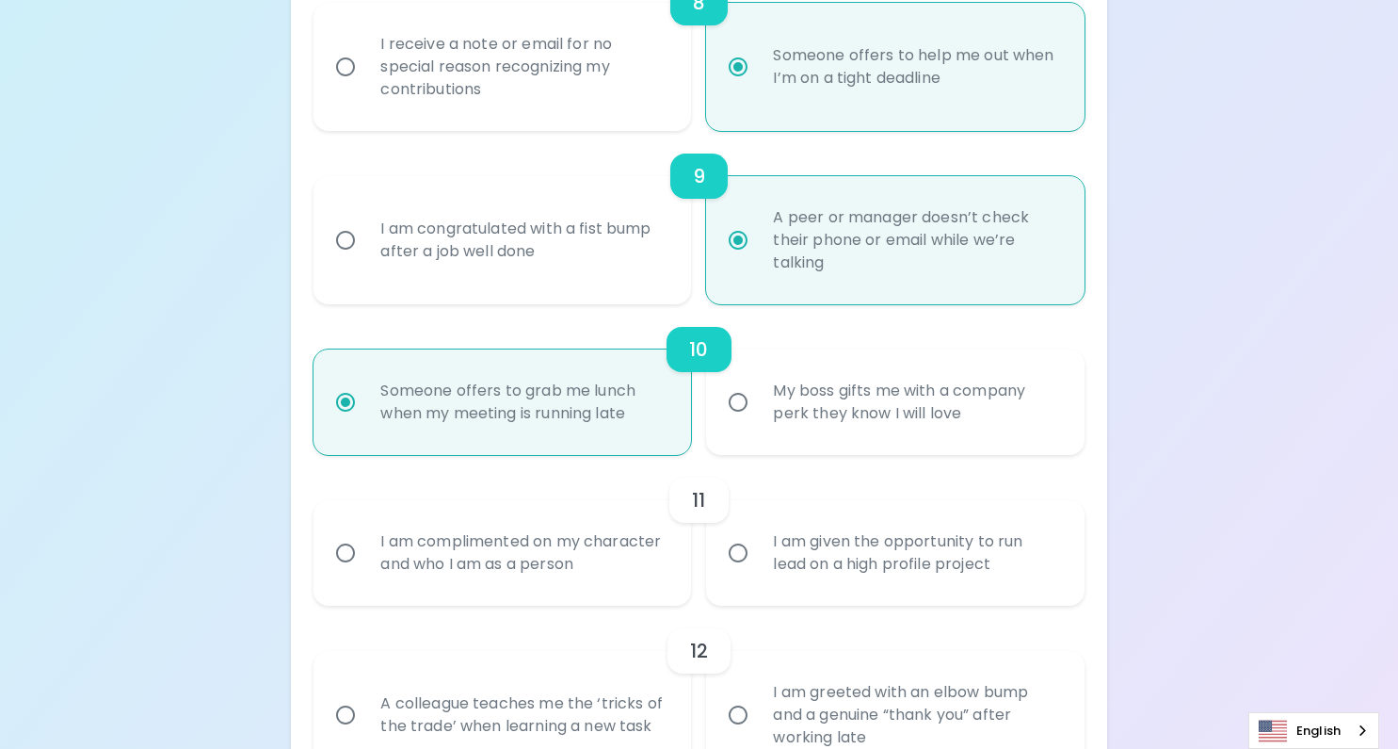
radio input "true"
click at [831, 551] on div "I am given the opportunity to run lead on a high profile project" at bounding box center [915, 553] width 315 height 90
click at [758, 551] on input "I am given the opportunity to run lead on a high profile project" at bounding box center [738, 553] width 40 height 40
radio input "false"
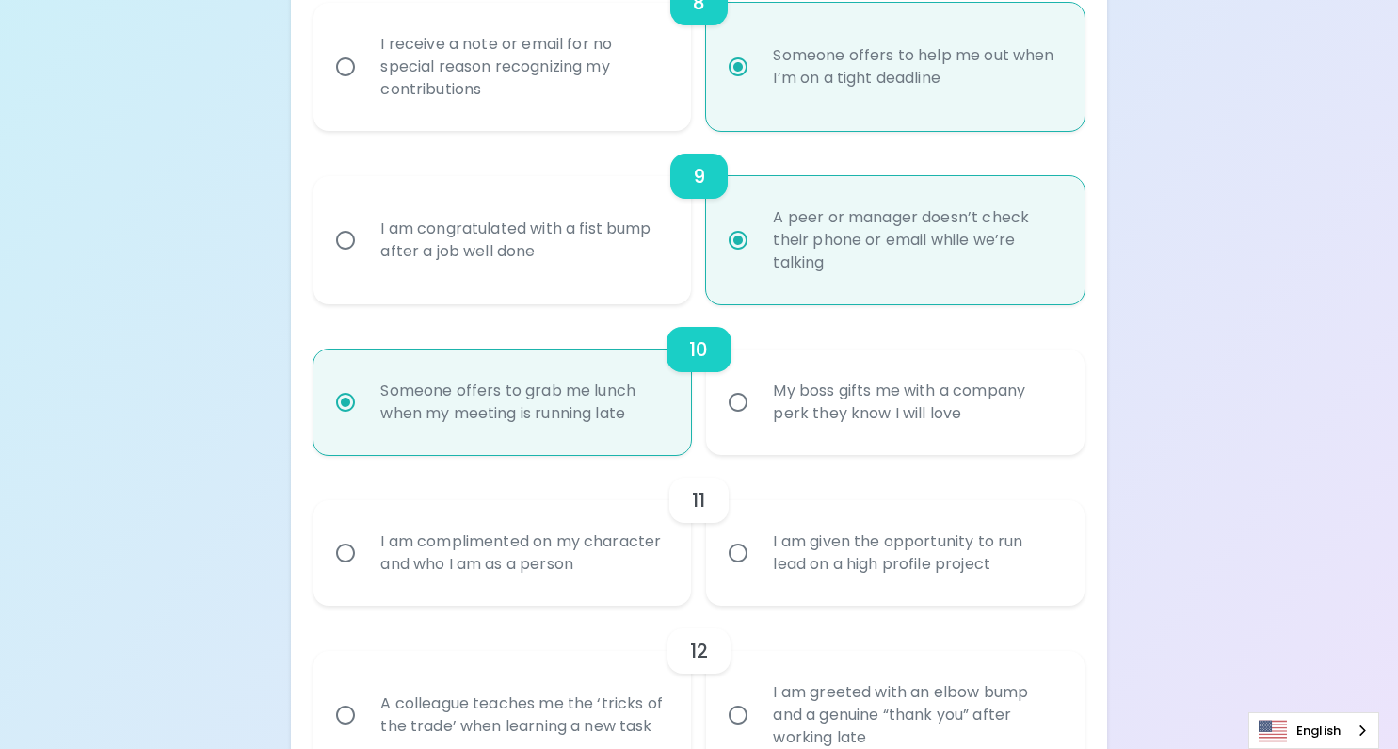
radio input "false"
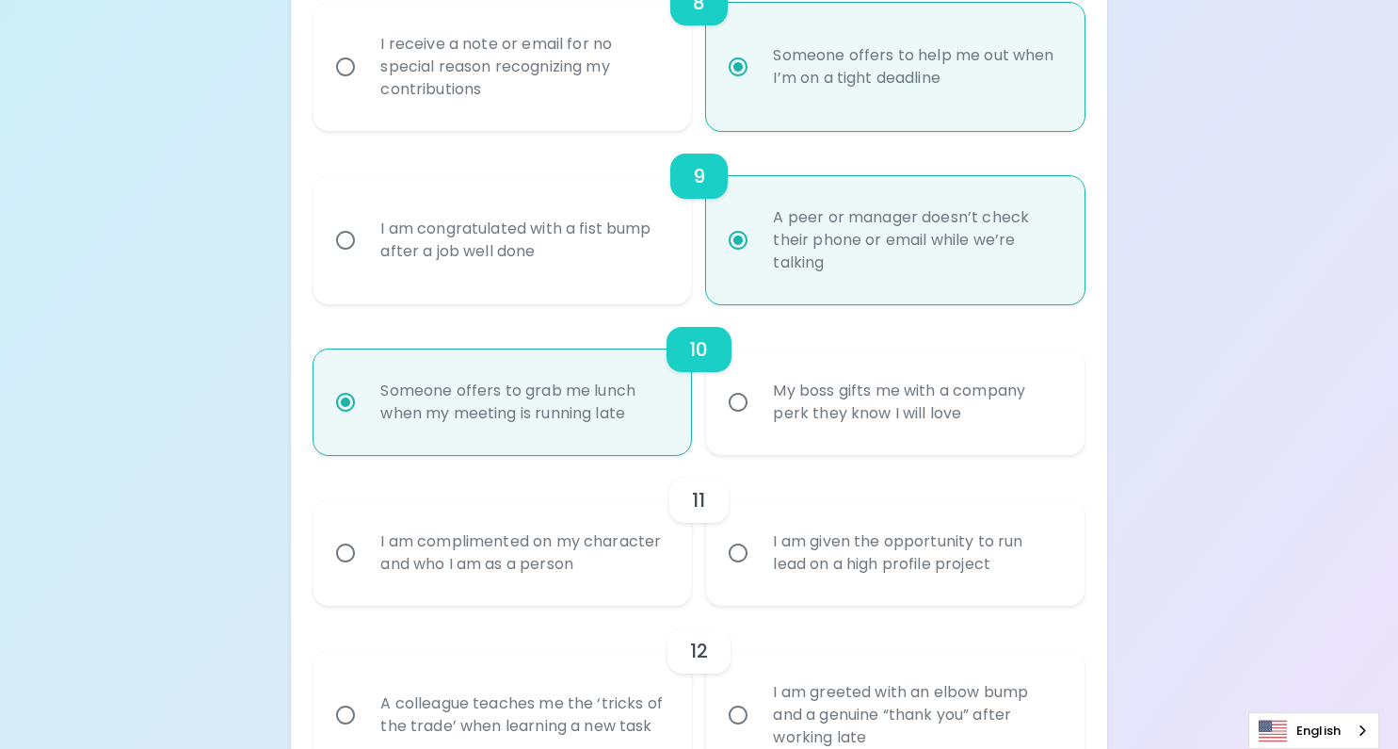
radio input "false"
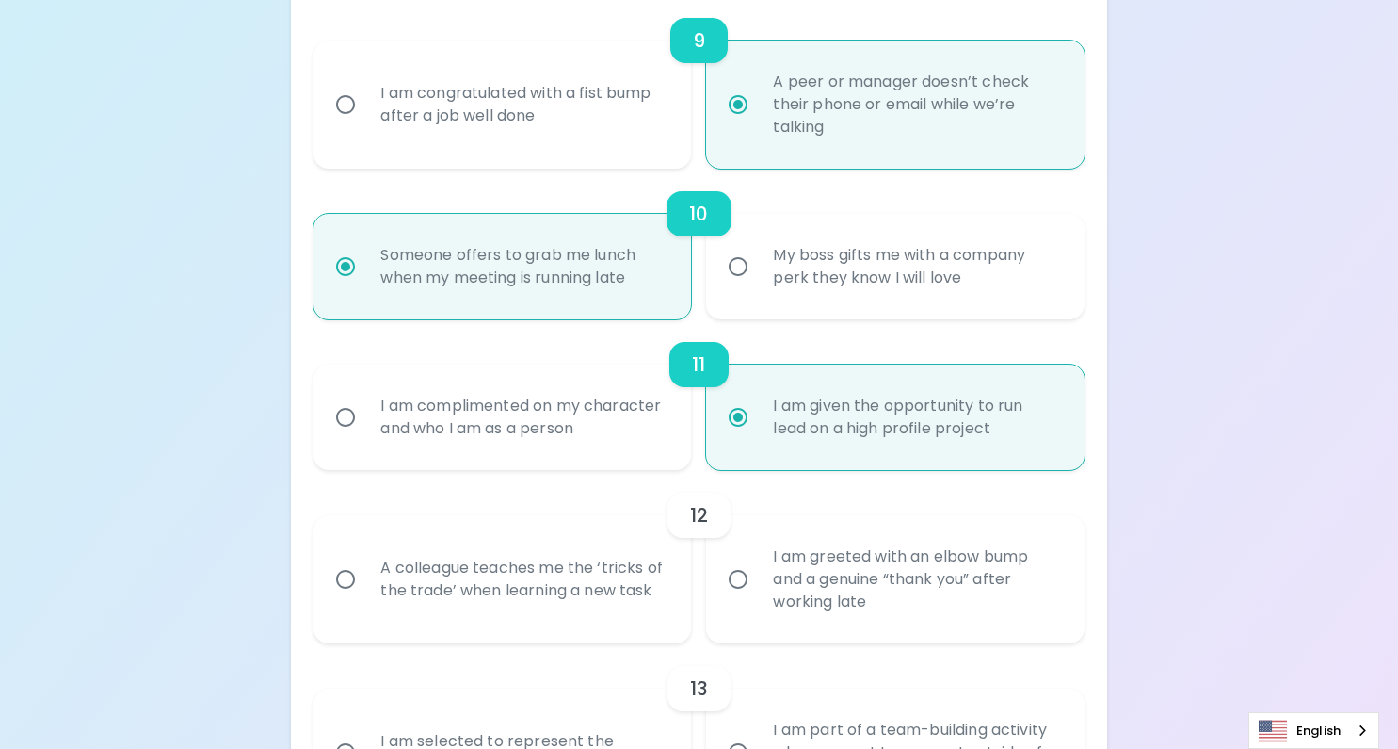
scroll to position [1812, 0]
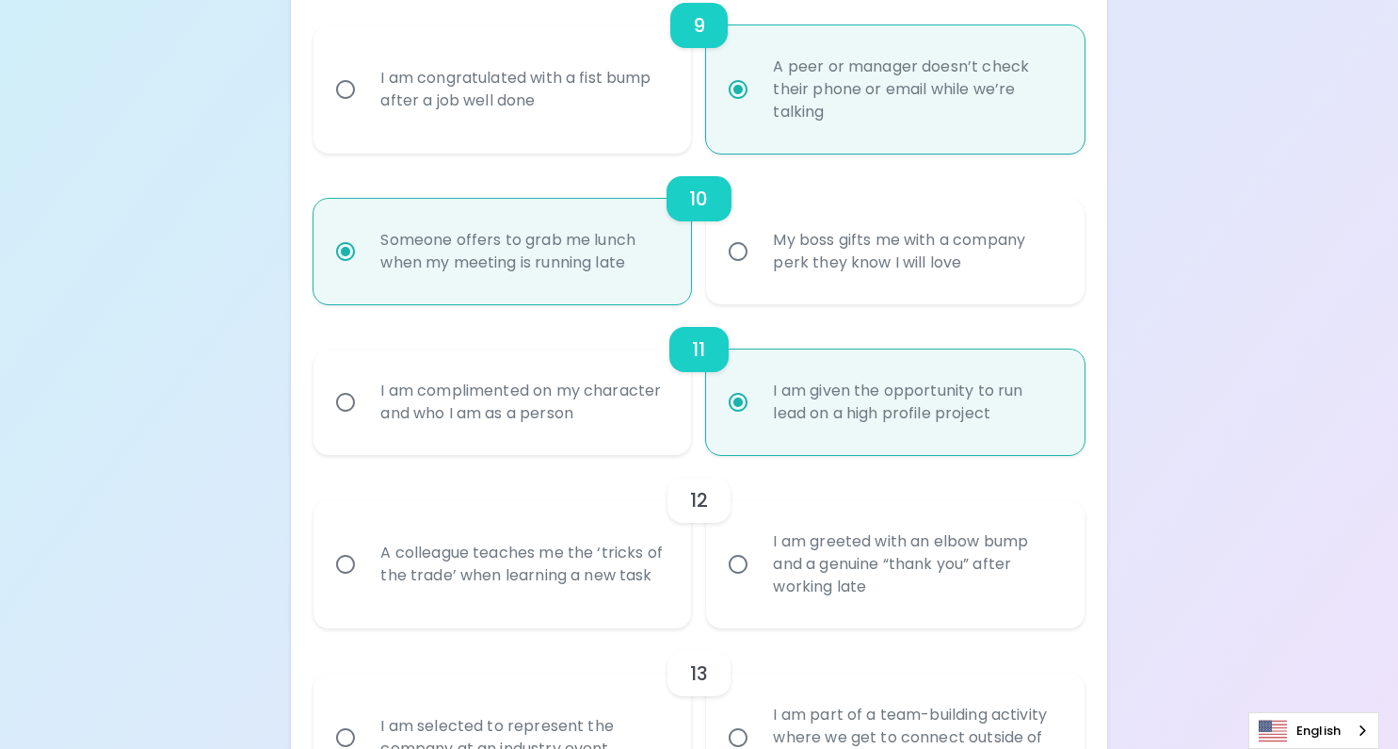
radio input "true"
click at [647, 556] on div "A colleague teaches me the ‘tricks of the trade’ when learning a new task" at bounding box center [522, 564] width 315 height 90
click at [365, 556] on input "A colleague teaches me the ‘tricks of the trade’ when learning a new task" at bounding box center [346, 564] width 40 height 40
radio input "false"
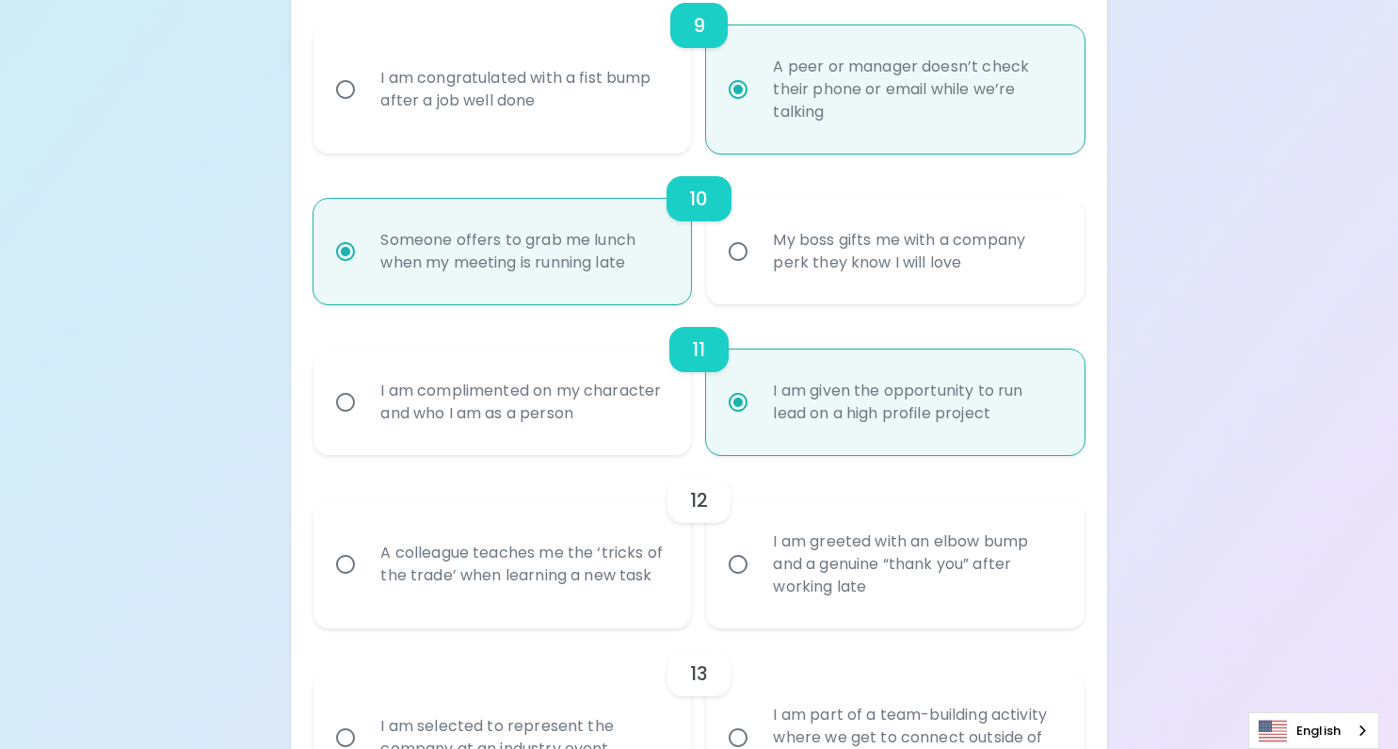
radio input "false"
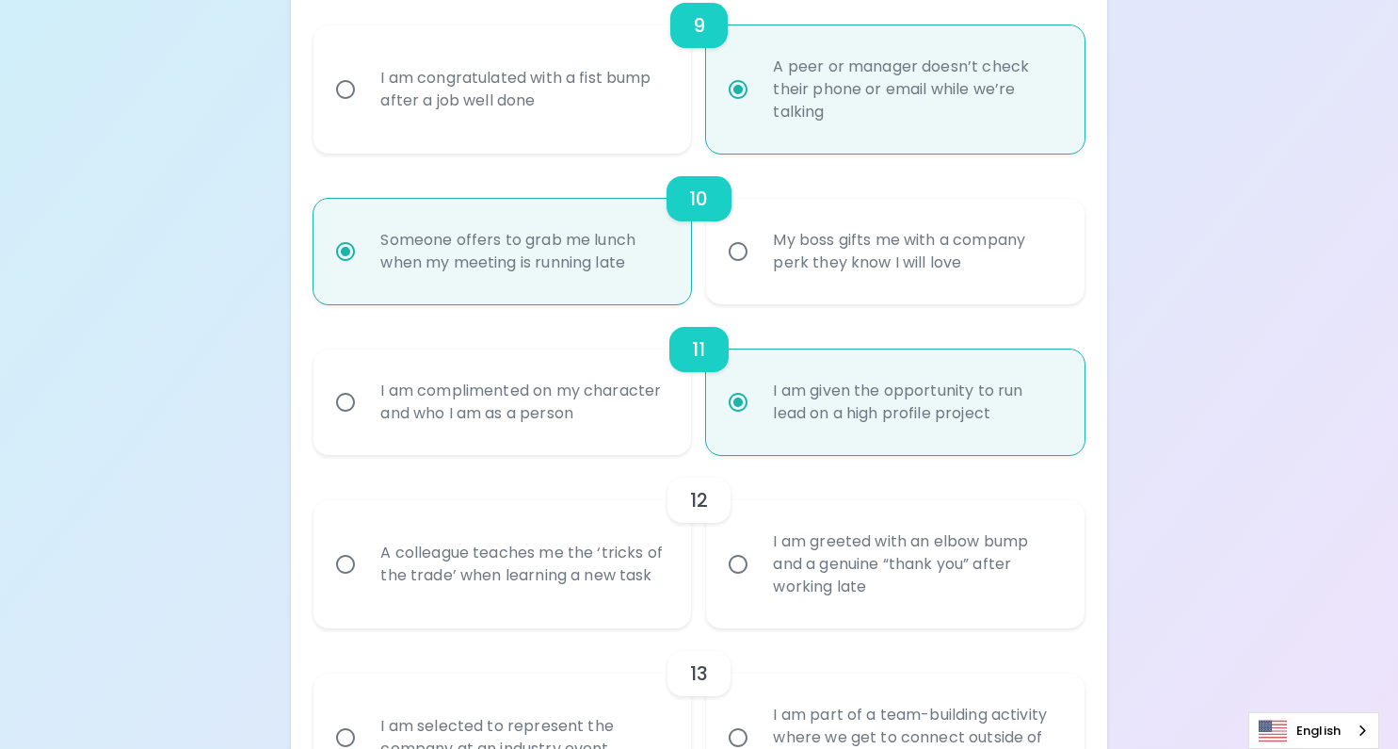
radio input "false"
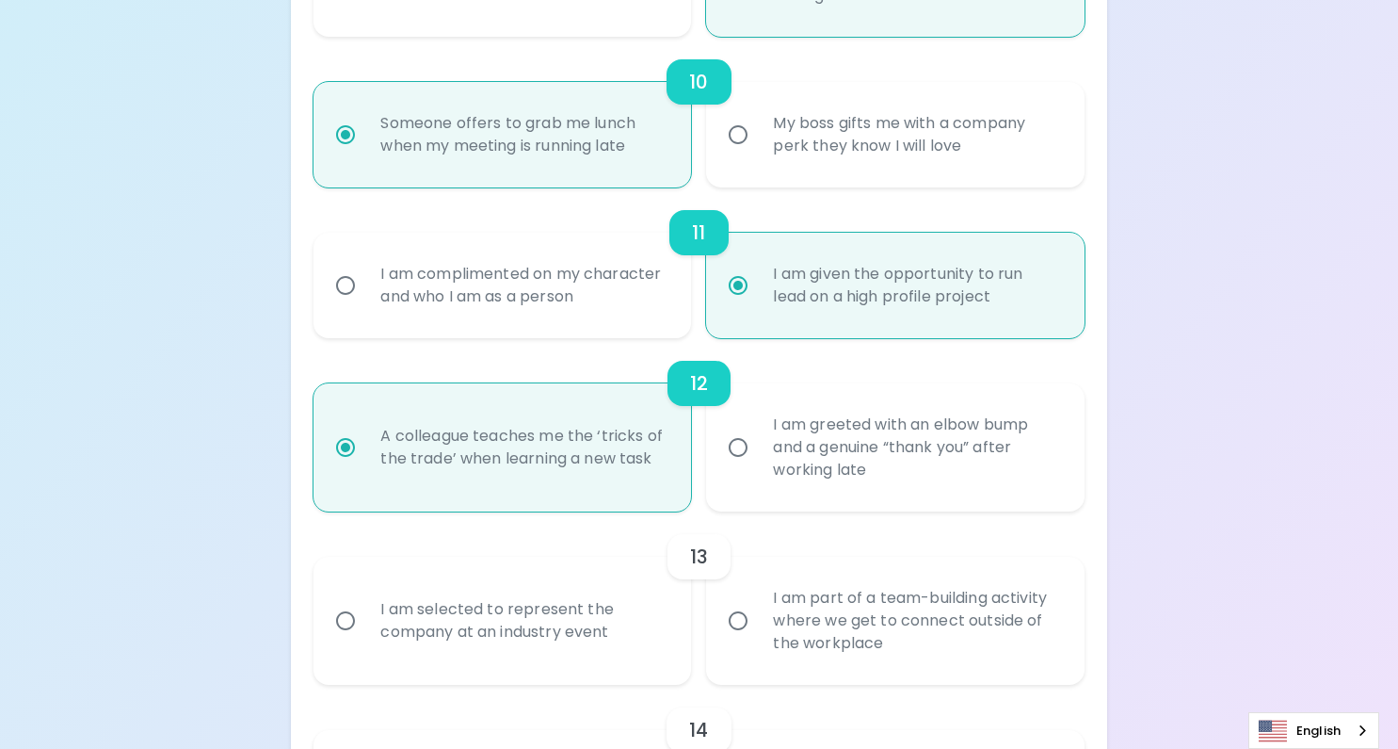
scroll to position [1962, 0]
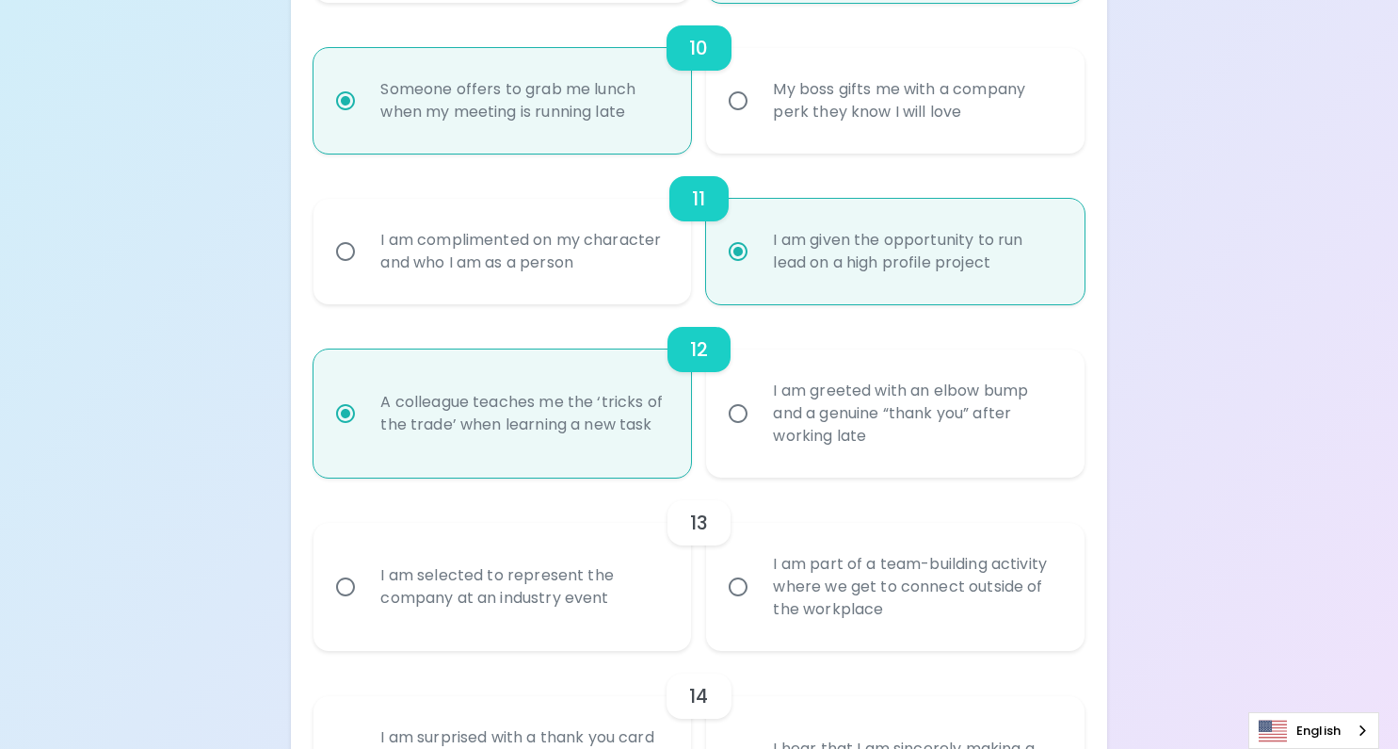
radio input "true"
click at [647, 556] on div "I am selected to represent the company at an industry event" at bounding box center [522, 586] width 315 height 90
click at [365, 567] on input "I am selected to represent the company at an industry event" at bounding box center [346, 587] width 40 height 40
radio input "false"
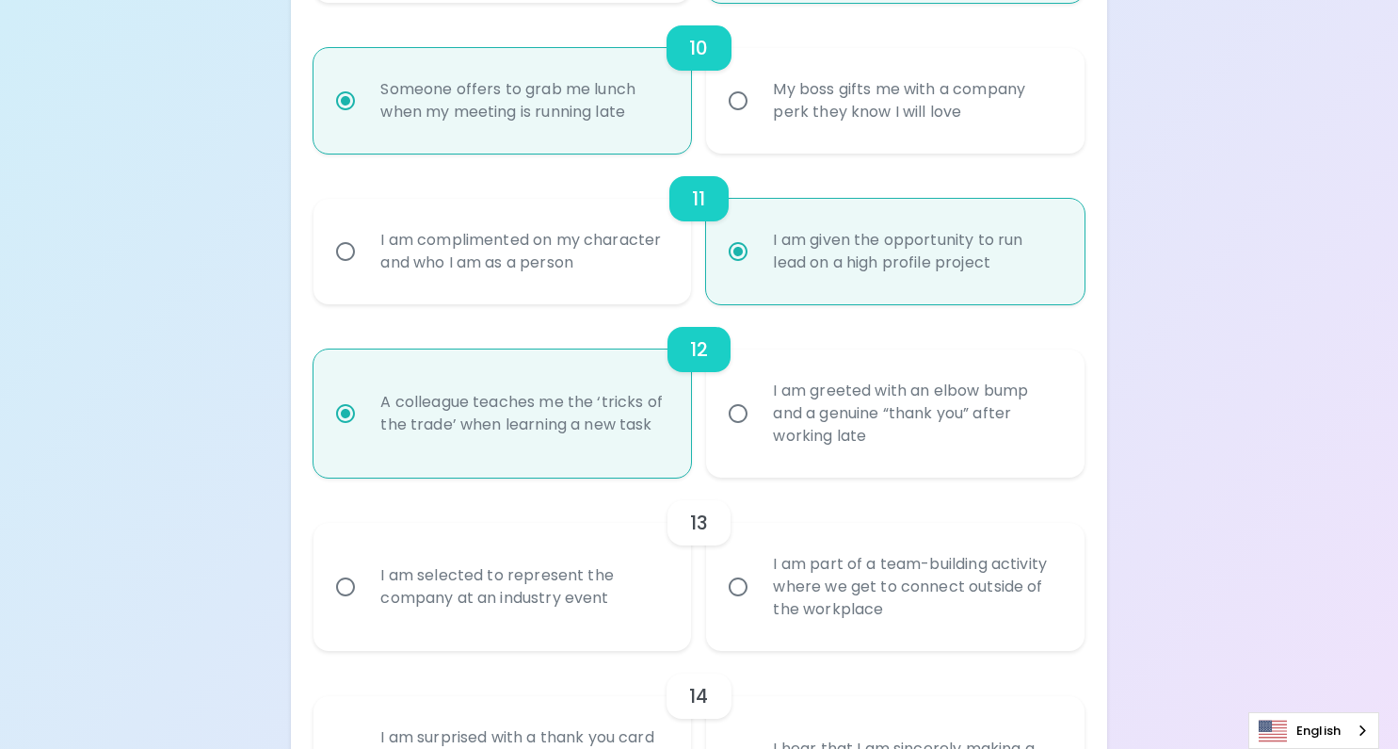
radio input "false"
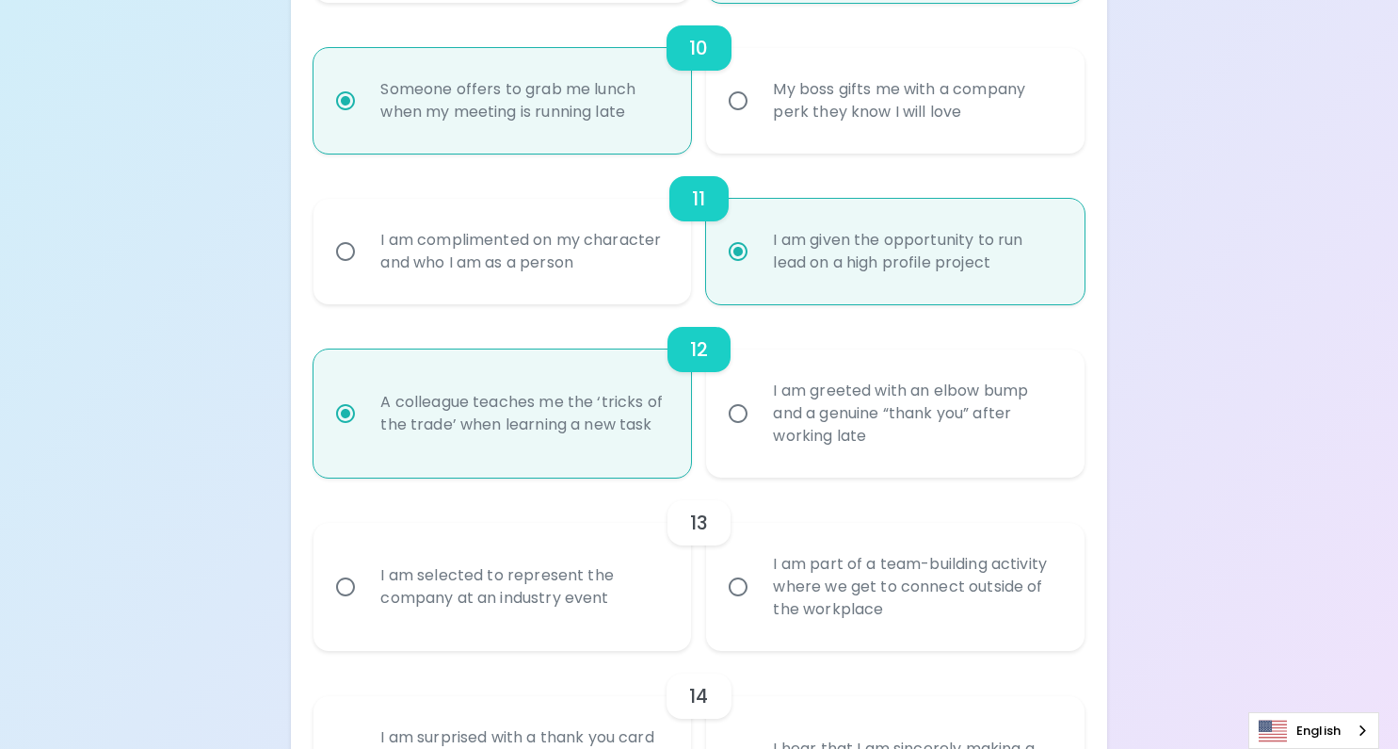
radio input "false"
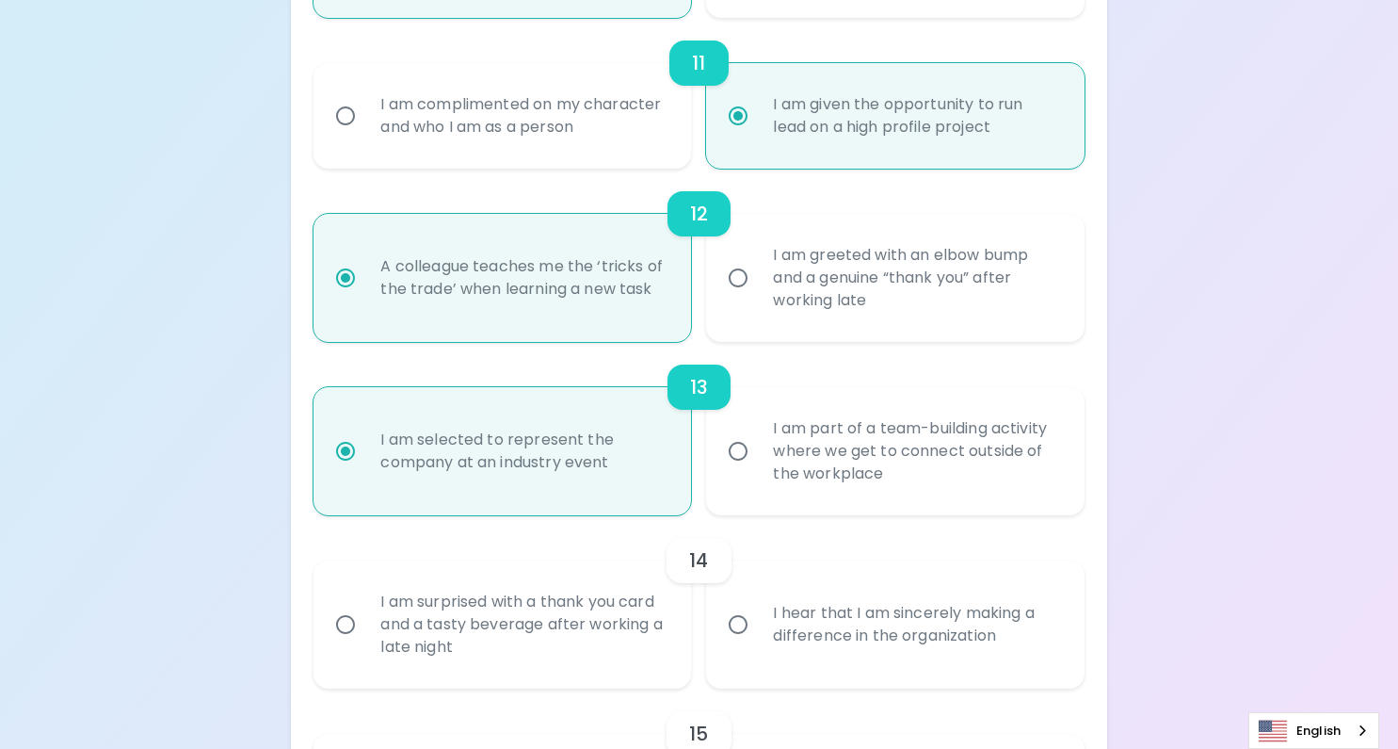
scroll to position [2113, 0]
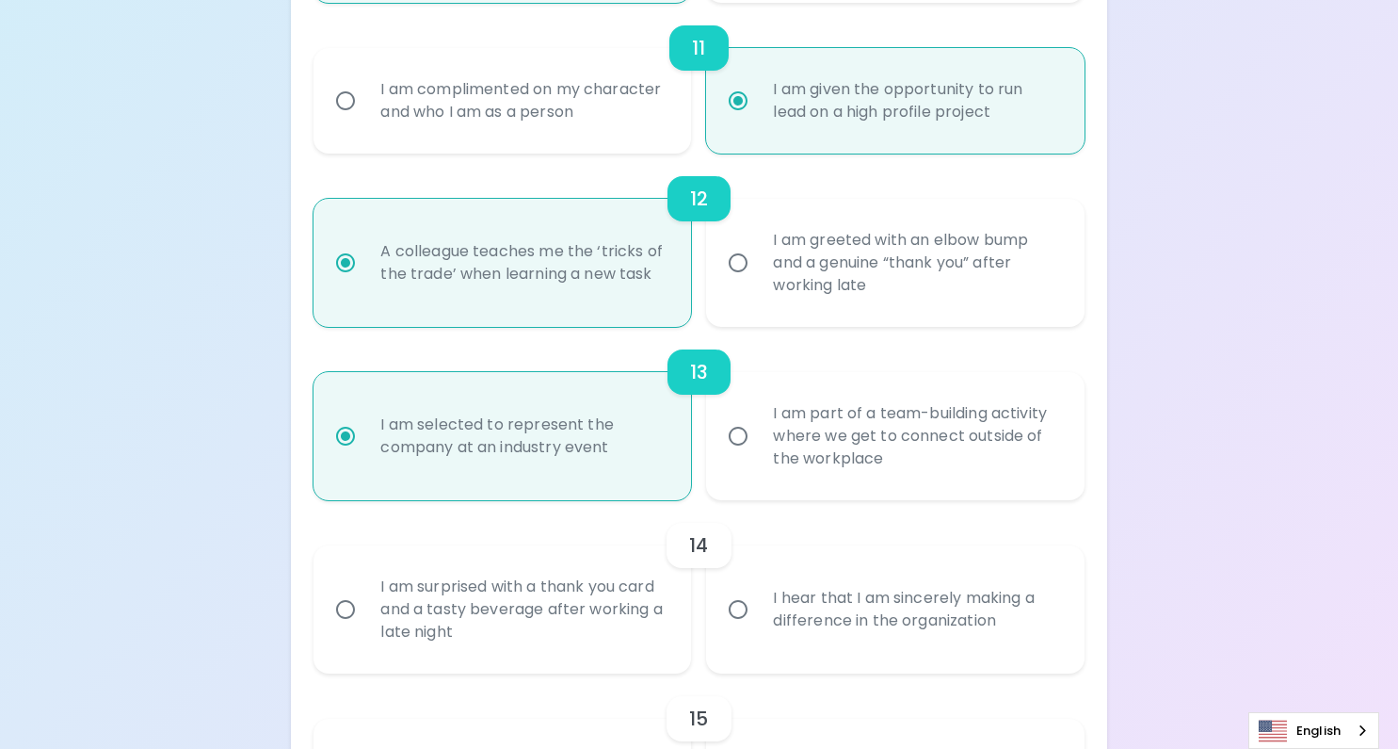
radio input "true"
click at [799, 585] on div "I hear that I am sincerely making a difference in the organization" at bounding box center [915, 609] width 315 height 90
click at [758, 589] on input "I hear that I am sincerely making a difference in the organization" at bounding box center [738, 609] width 40 height 40
radio input "false"
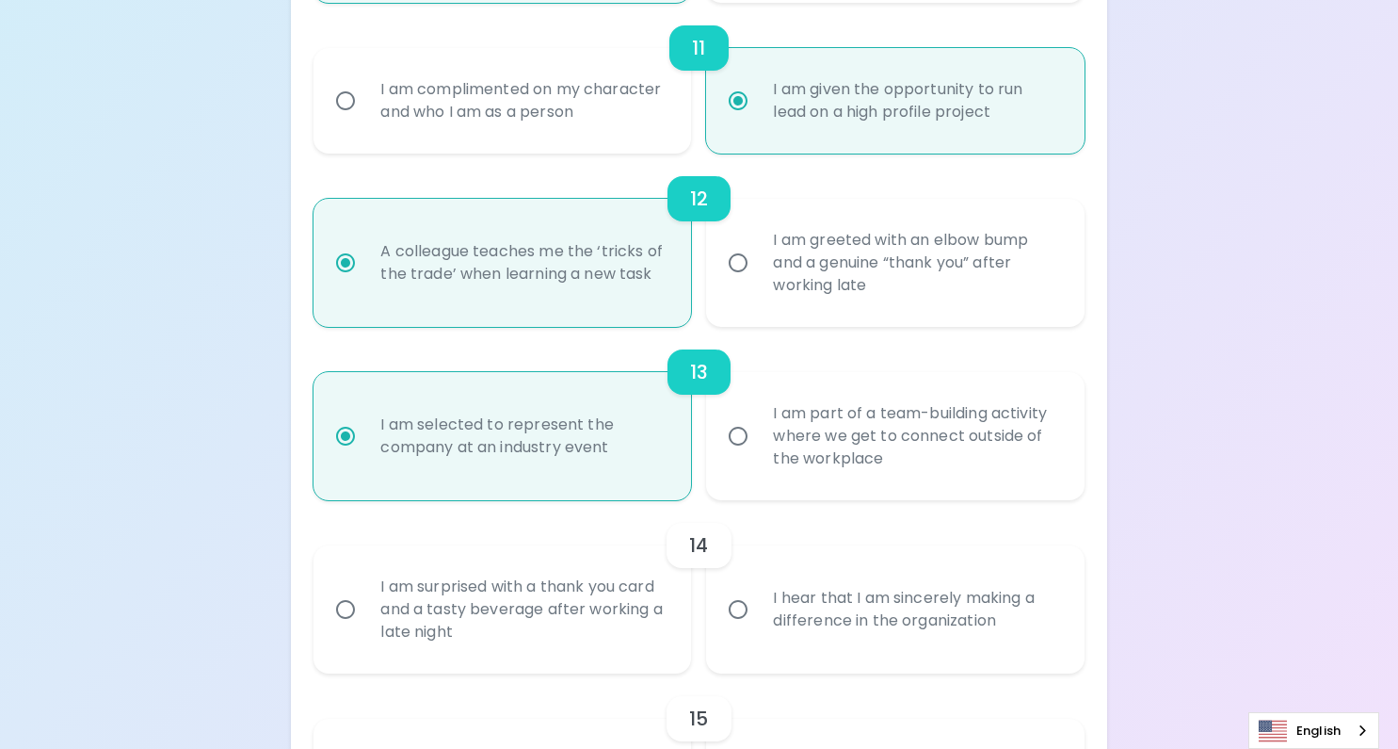
radio input "false"
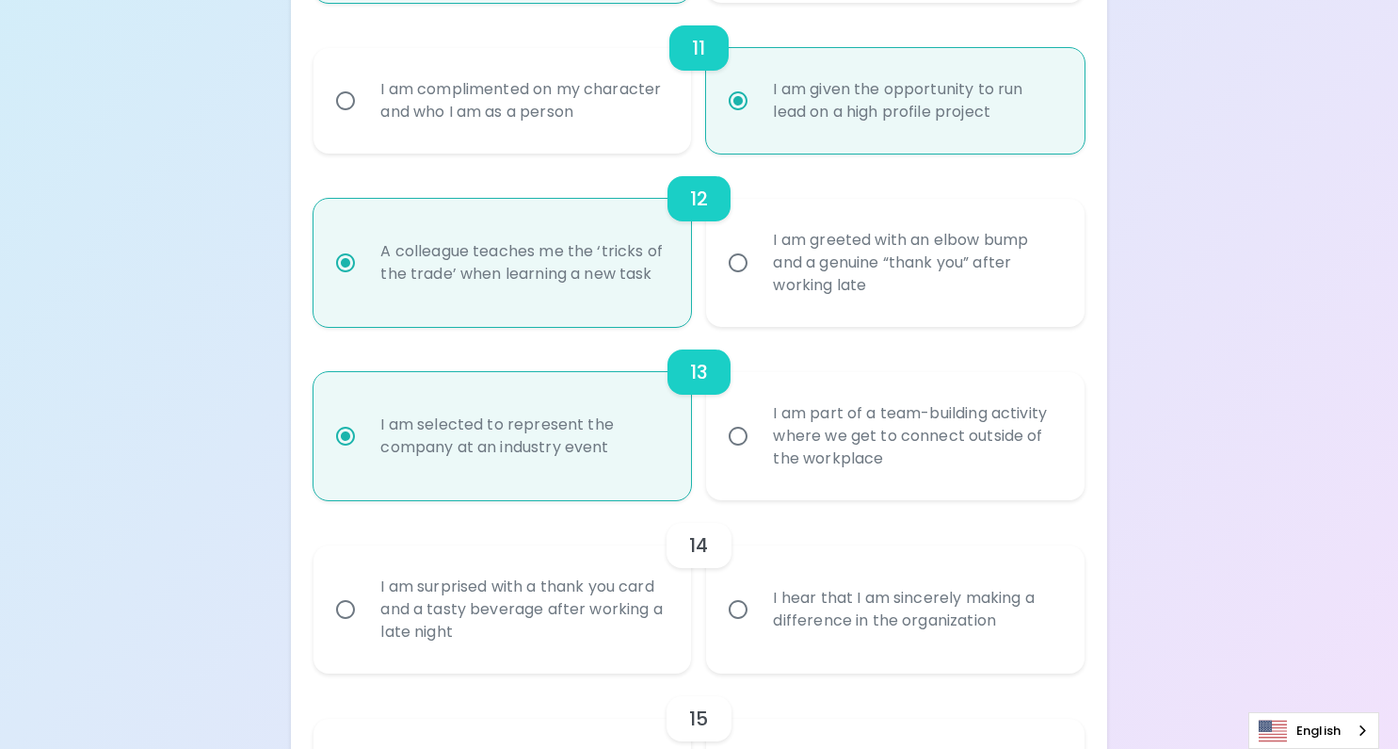
radio input "false"
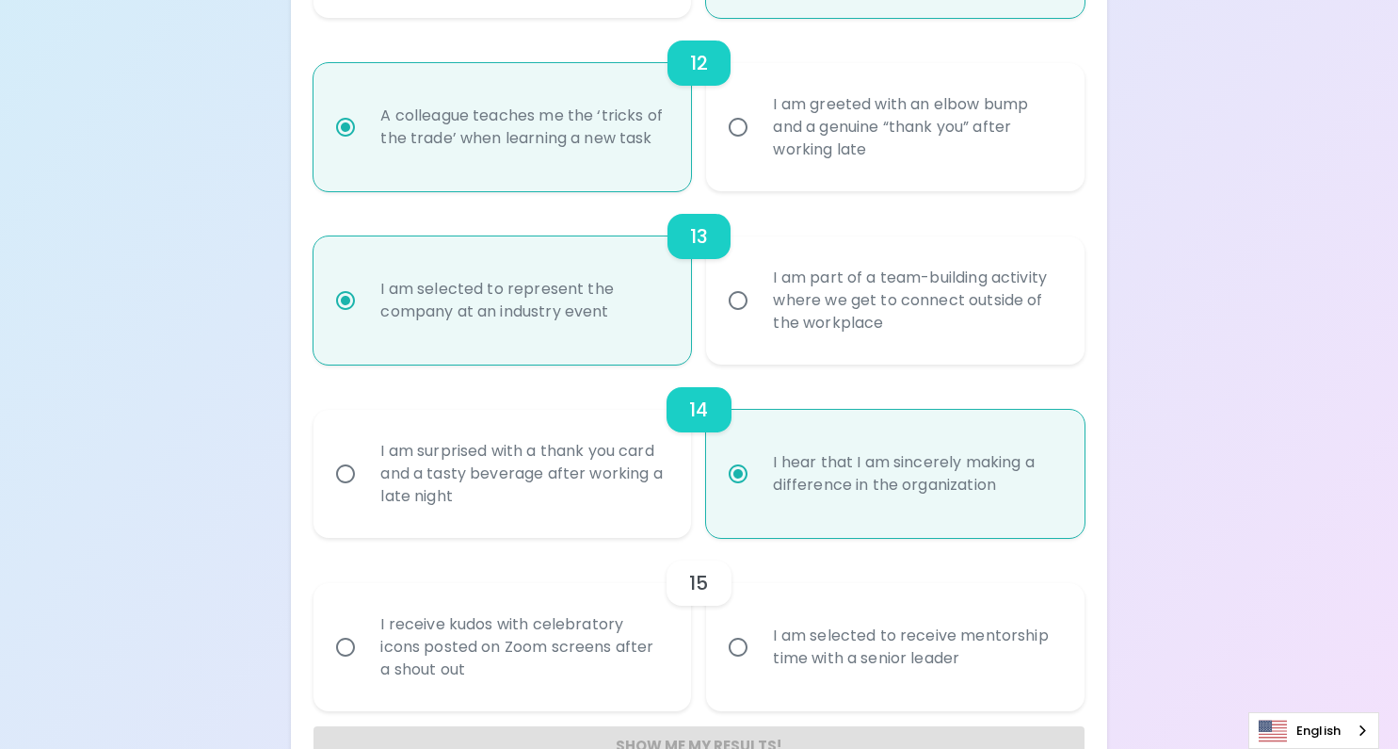
scroll to position [2264, 0]
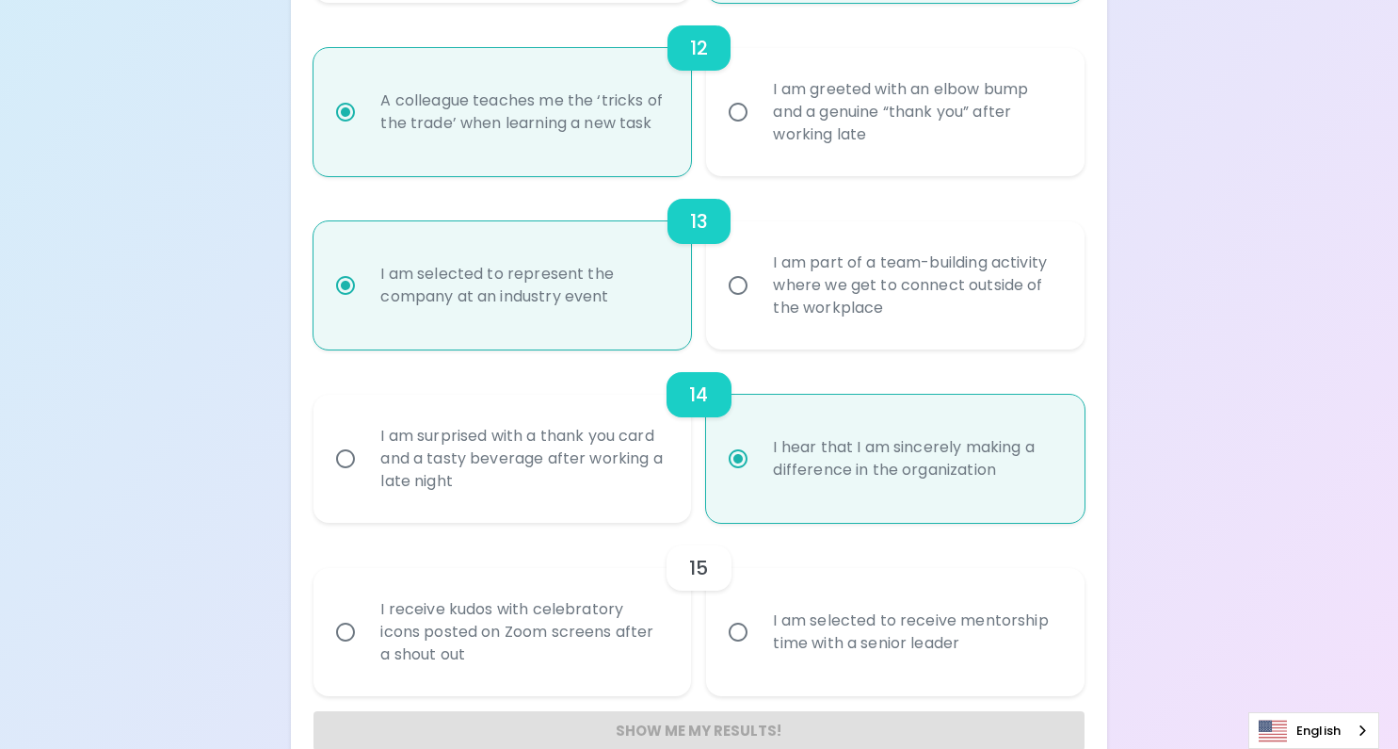
radio input "true"
click at [800, 597] on div "I am selected to receive mentorship time with a senior leader" at bounding box center [915, 632] width 315 height 90
click at [758, 612] on input "I am selected to receive mentorship time with a senior leader" at bounding box center [738, 632] width 40 height 40
radio input "false"
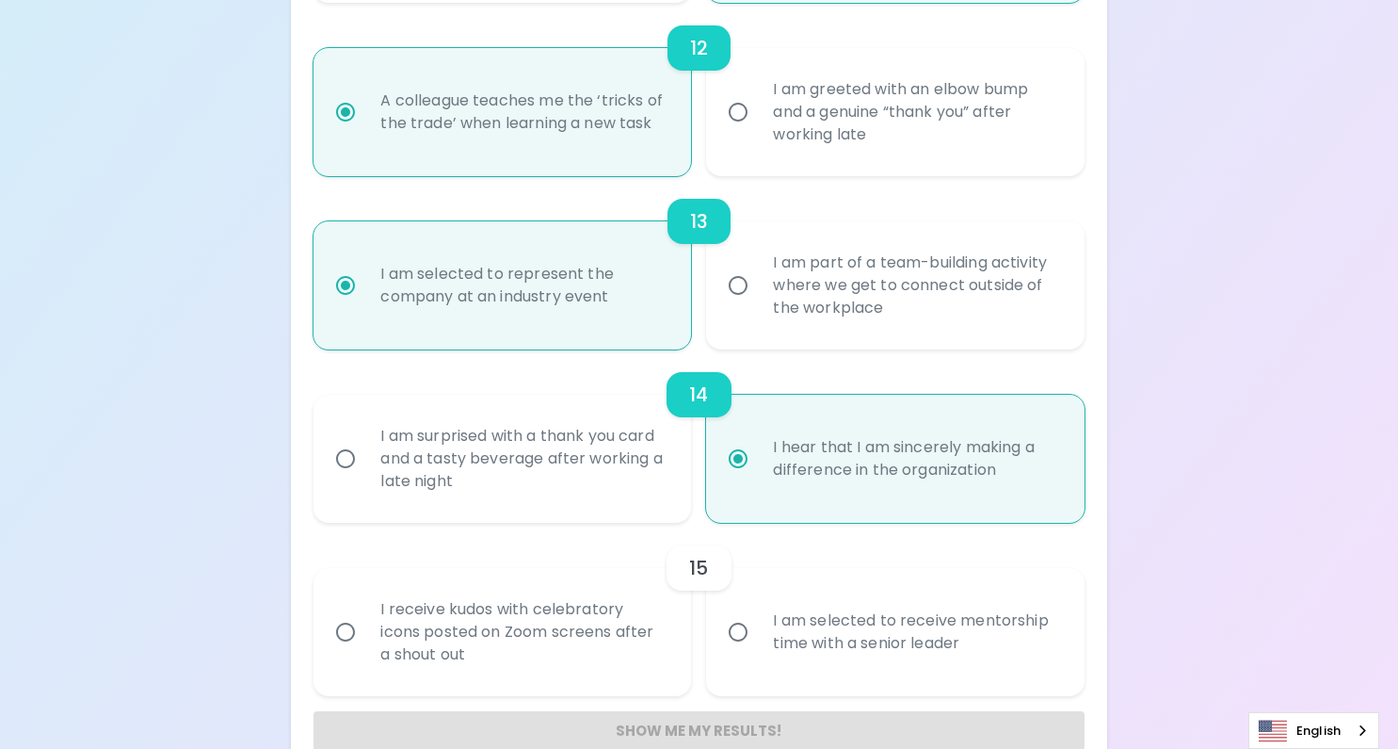
radio input "false"
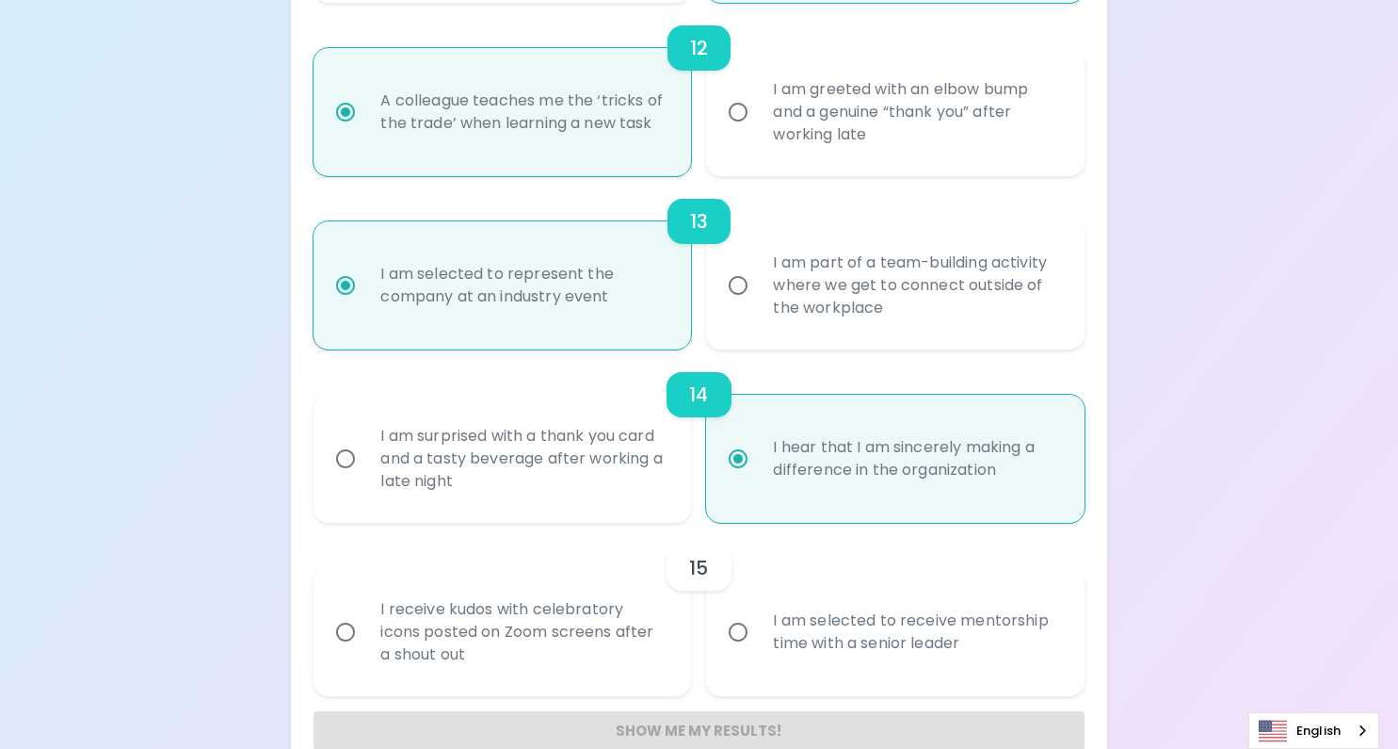
radio input "false"
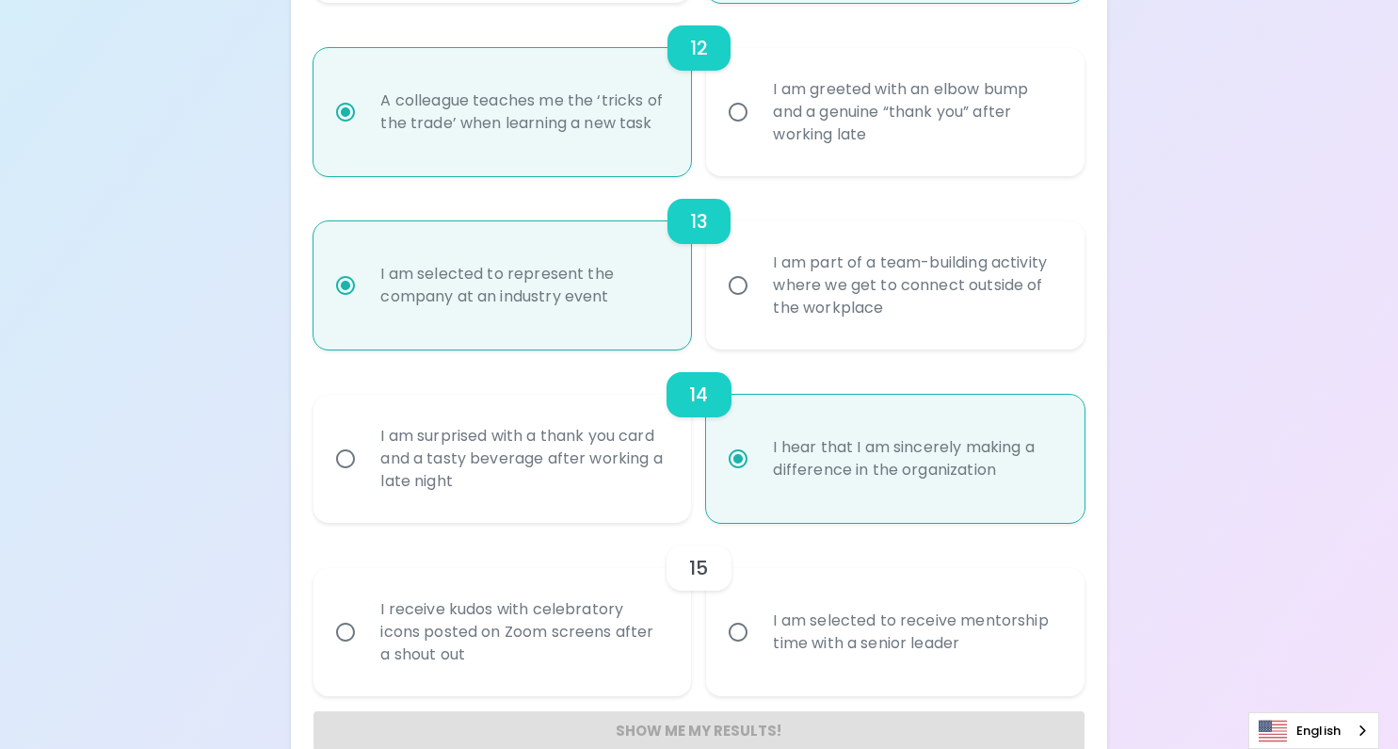
radio input "false"
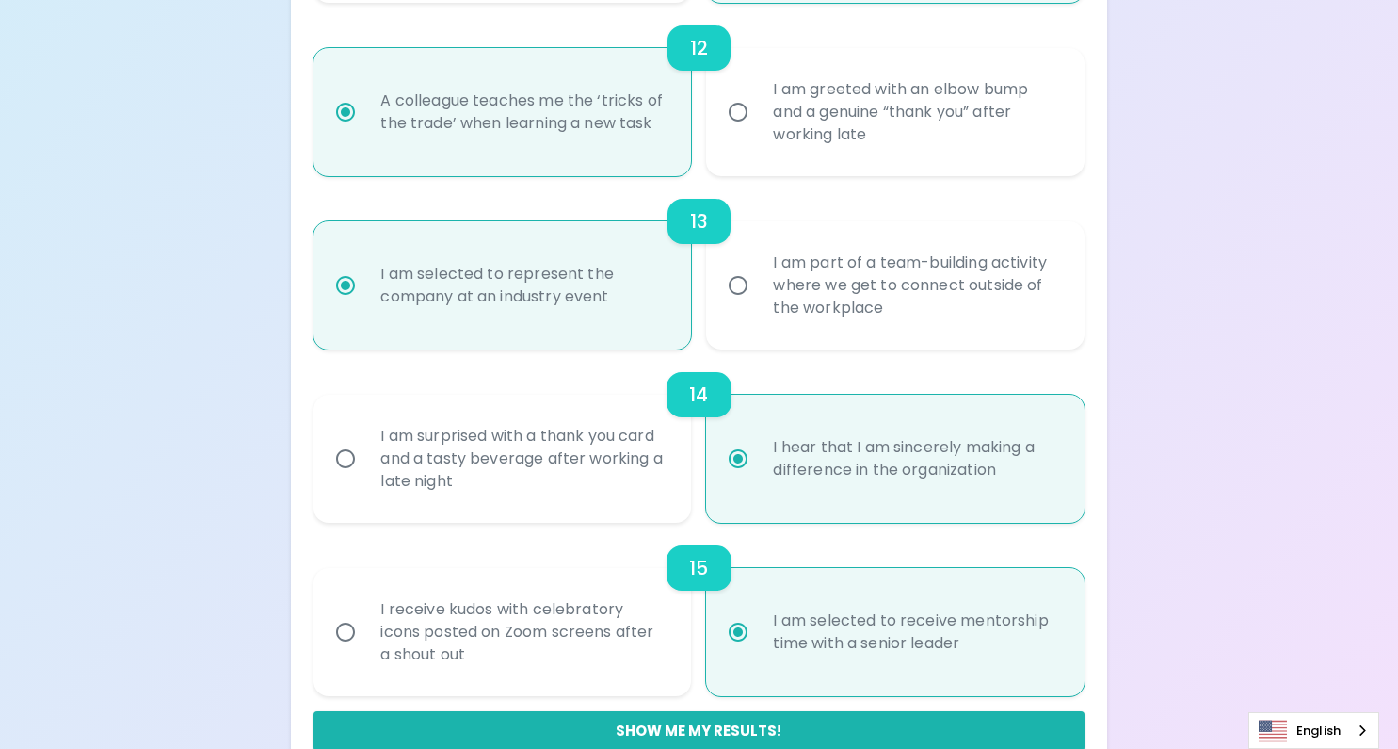
scroll to position [2303, 0]
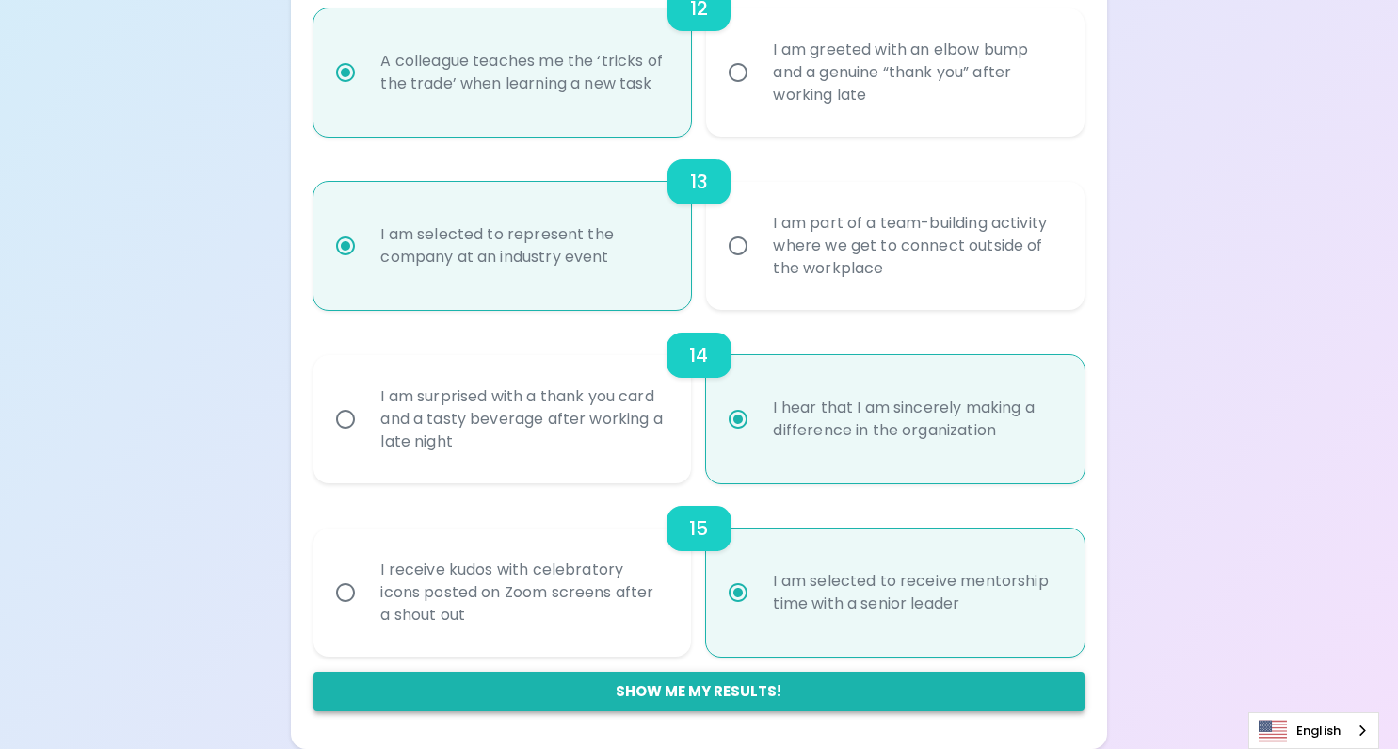
radio input "true"
click at [742, 685] on button "Show me my results!" at bounding box center [699, 691] width 770 height 40
radio input "false"
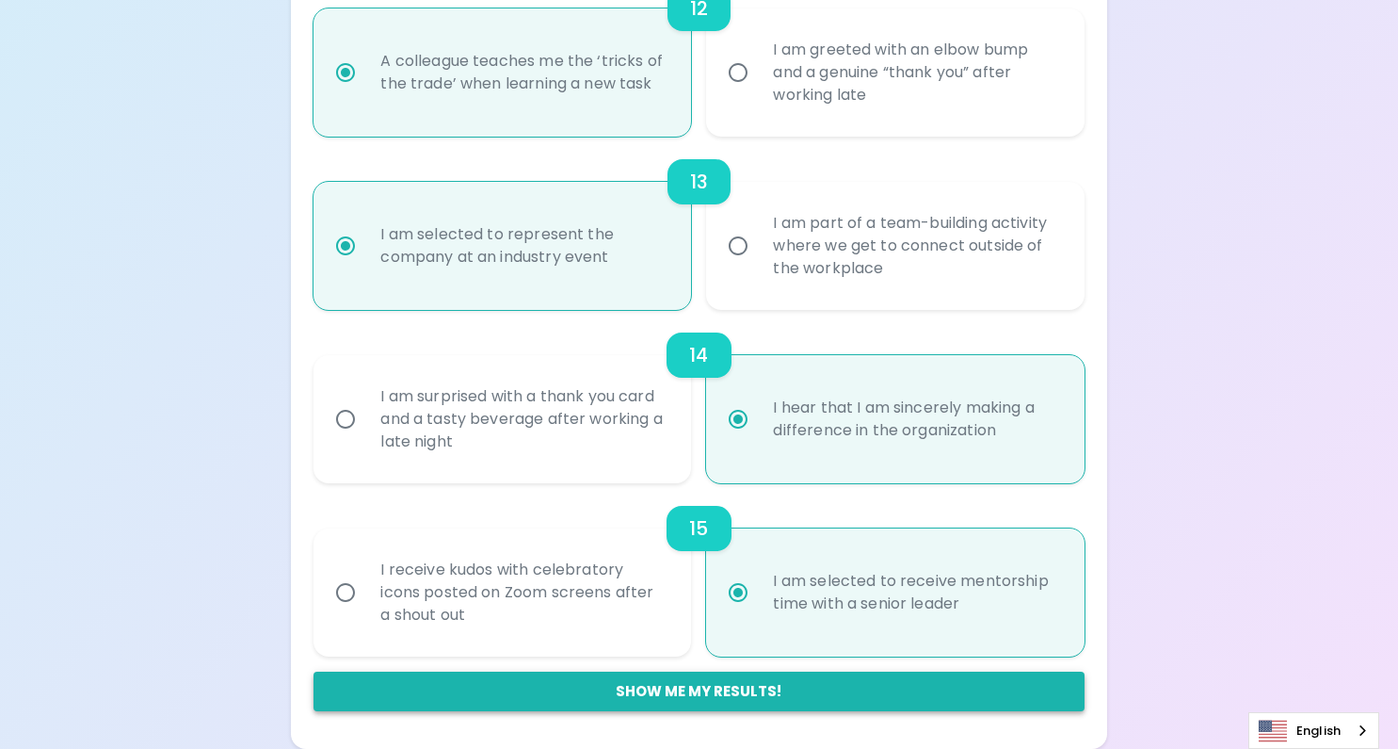
radio input "false"
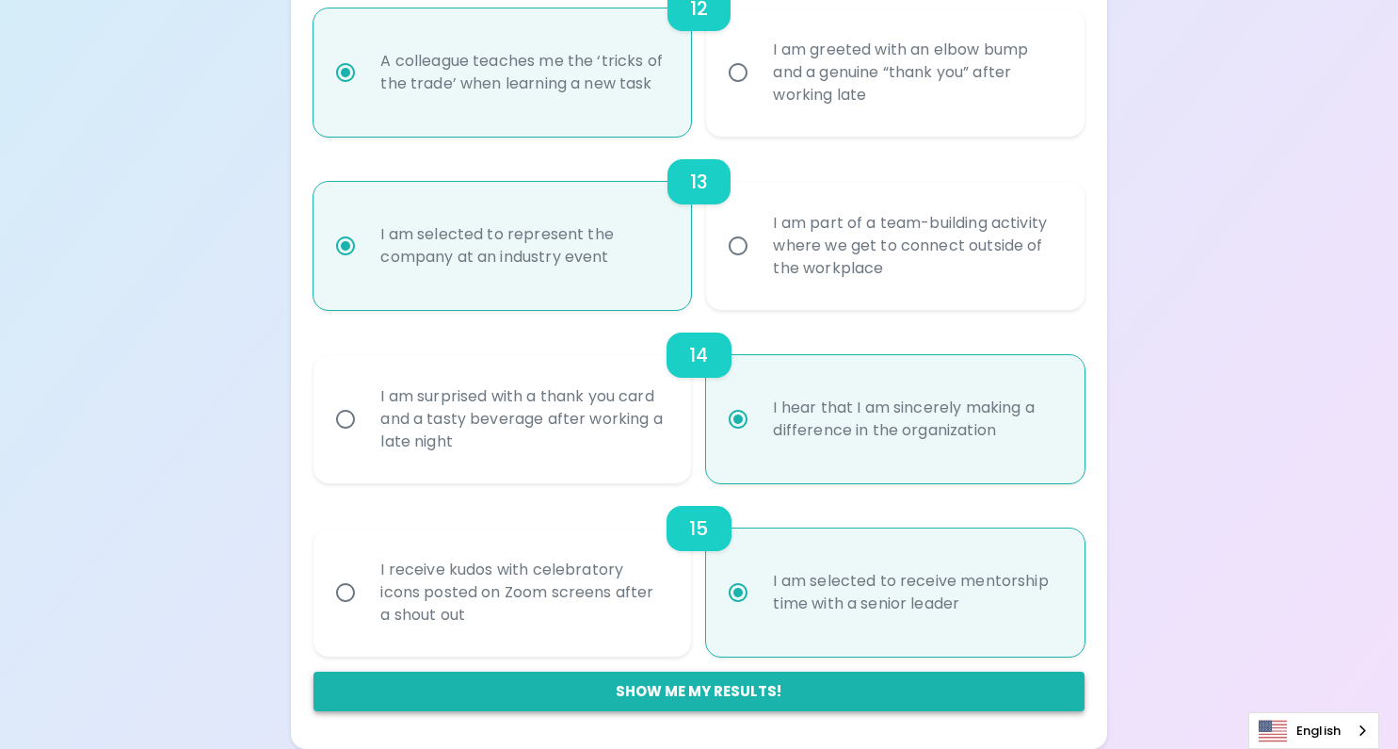
radio input "false"
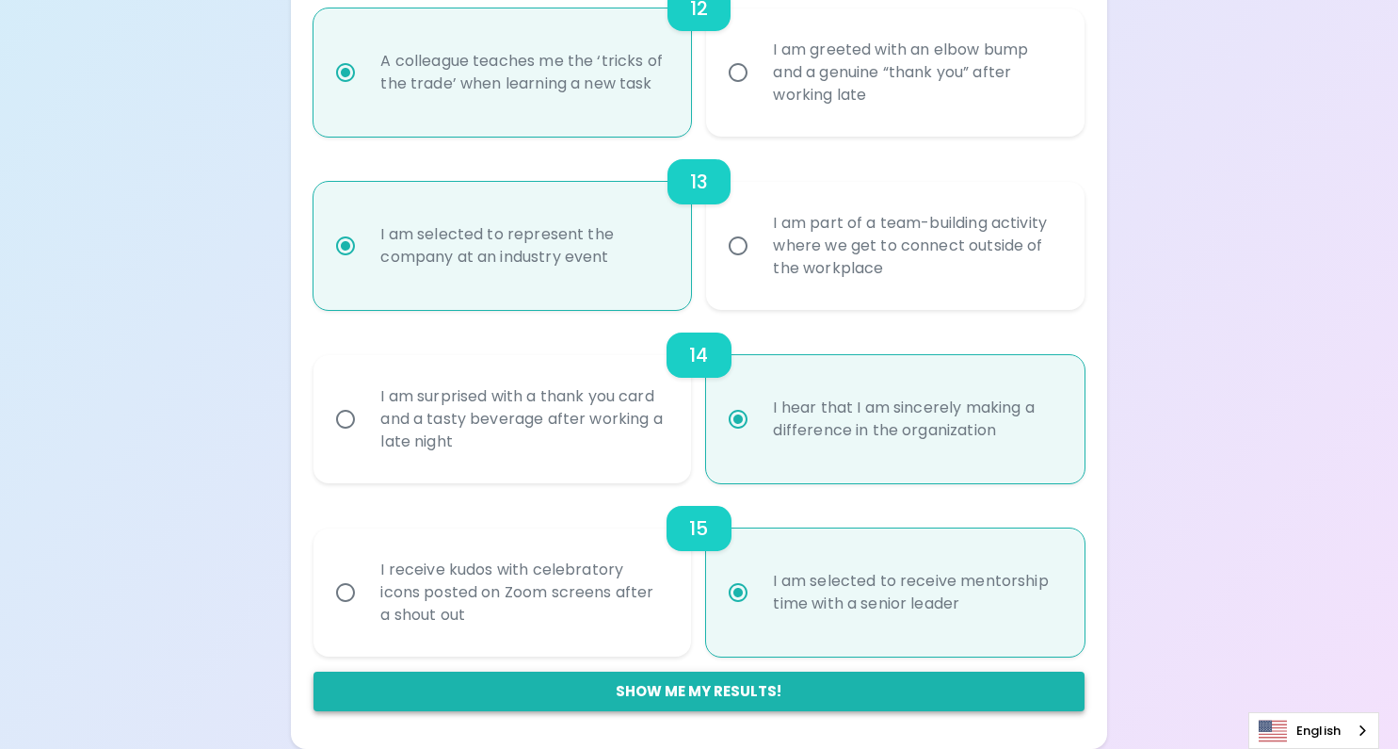
radio input "false"
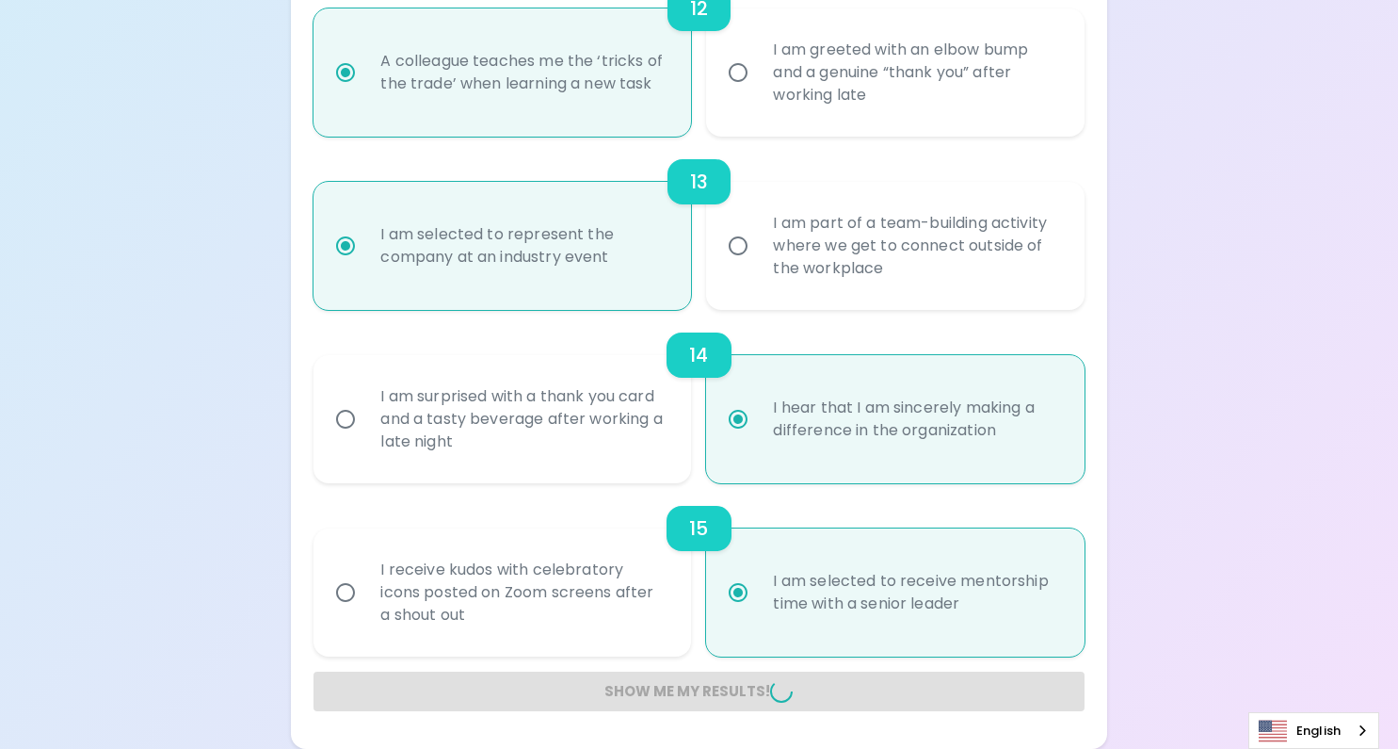
radio input "false"
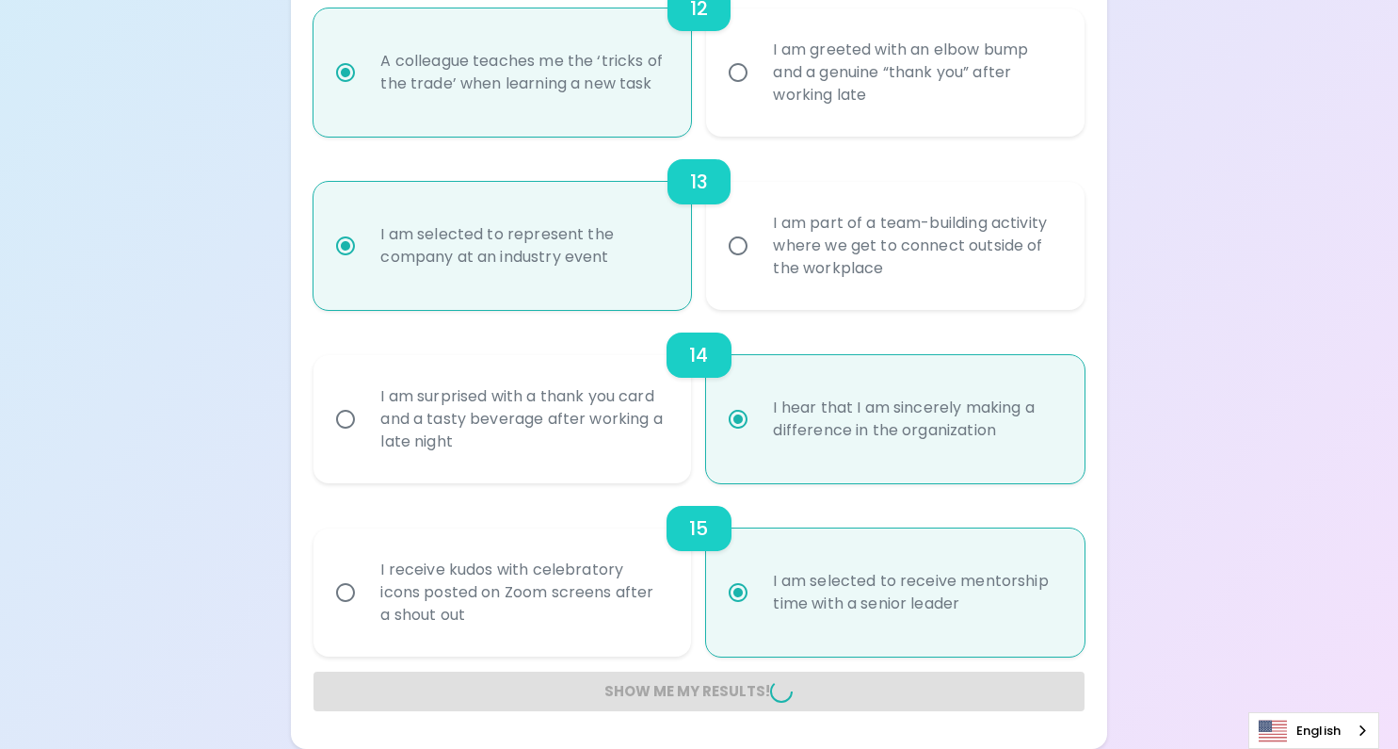
radio input "false"
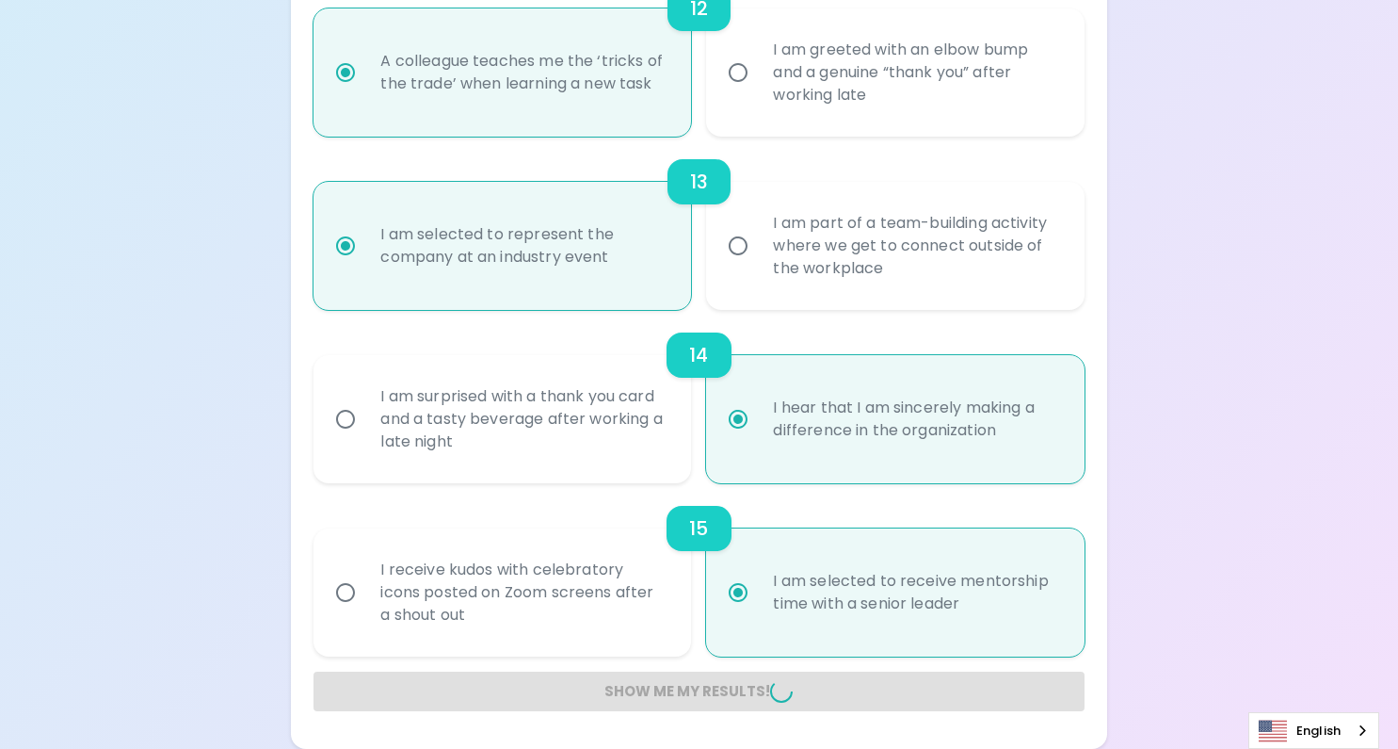
radio input "false"
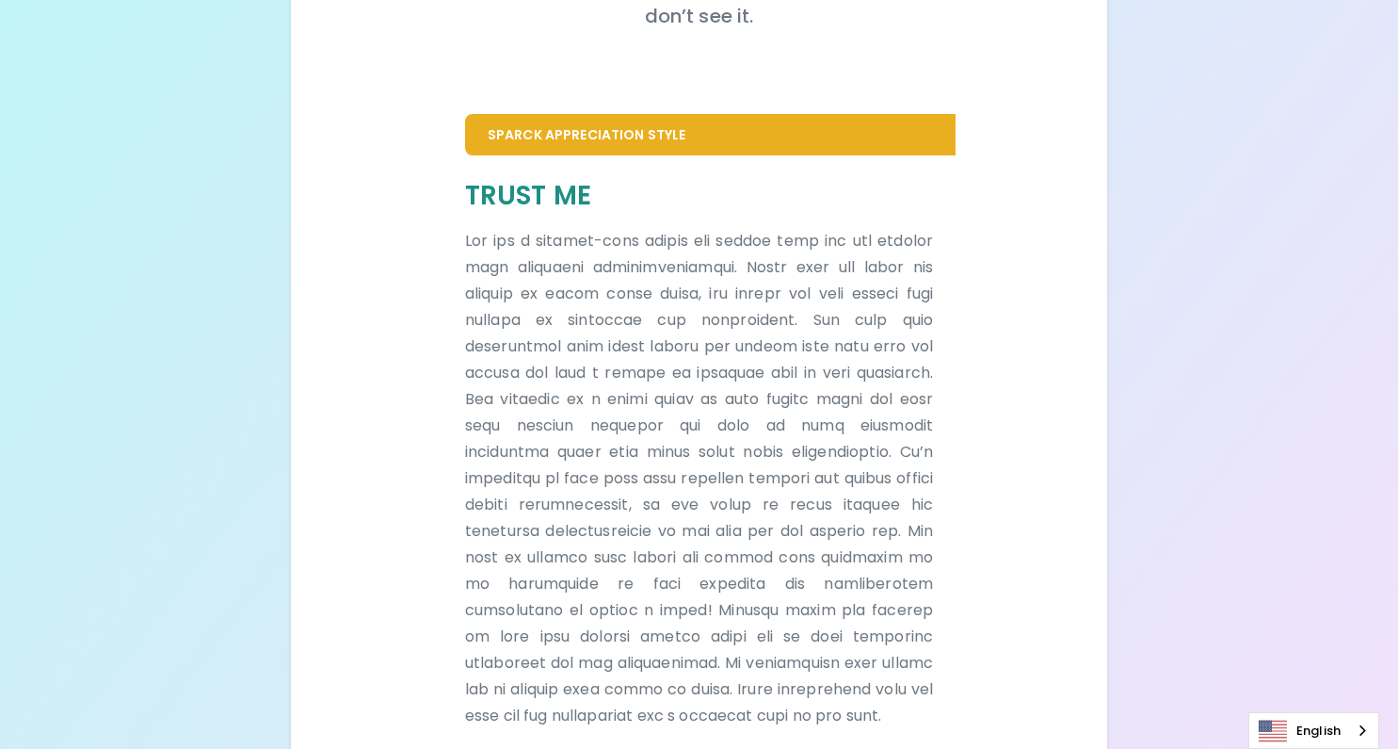
scroll to position [411, 0]
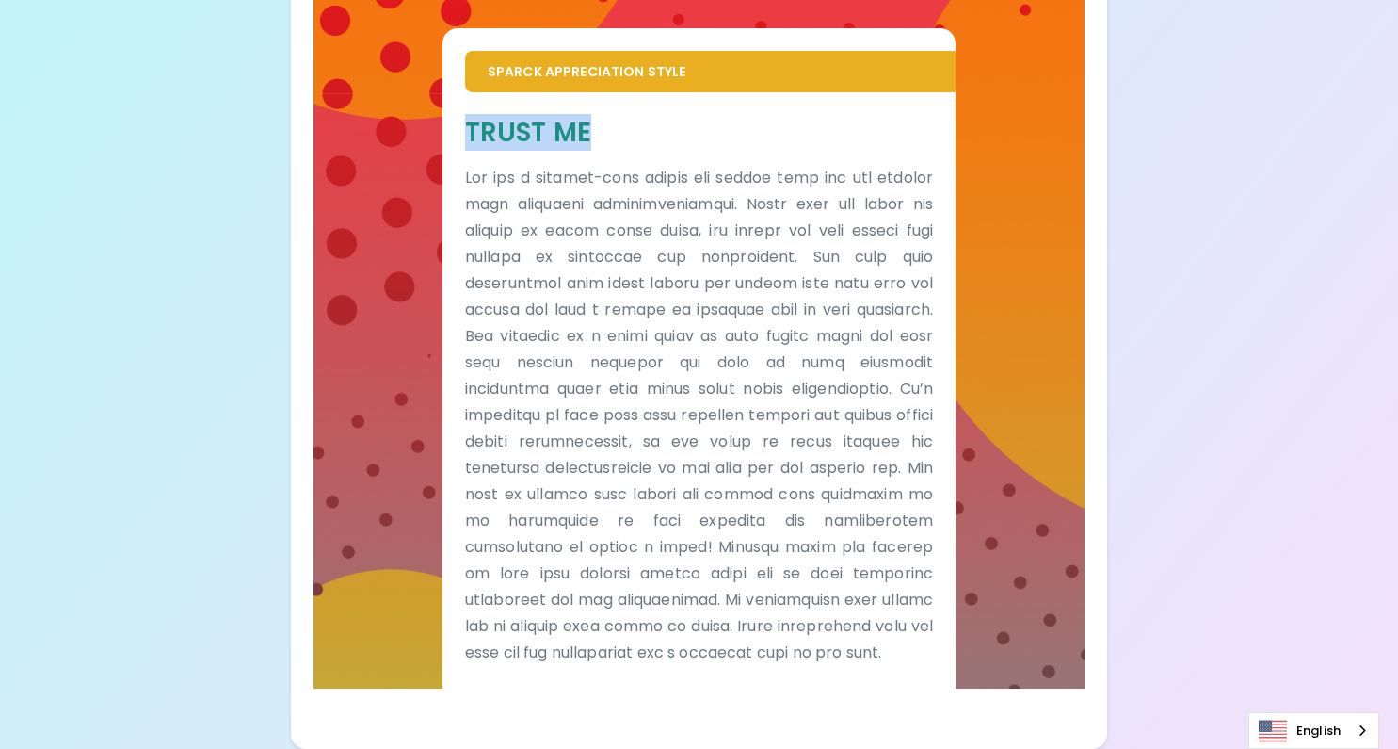
drag, startPoint x: 503, startPoint y: 101, endPoint x: 591, endPoint y: 105, distance: 88.6
click at [591, 115] on h5 "Trust Me" at bounding box center [699, 132] width 468 height 35
